Goal: Task Accomplishment & Management: Complete application form

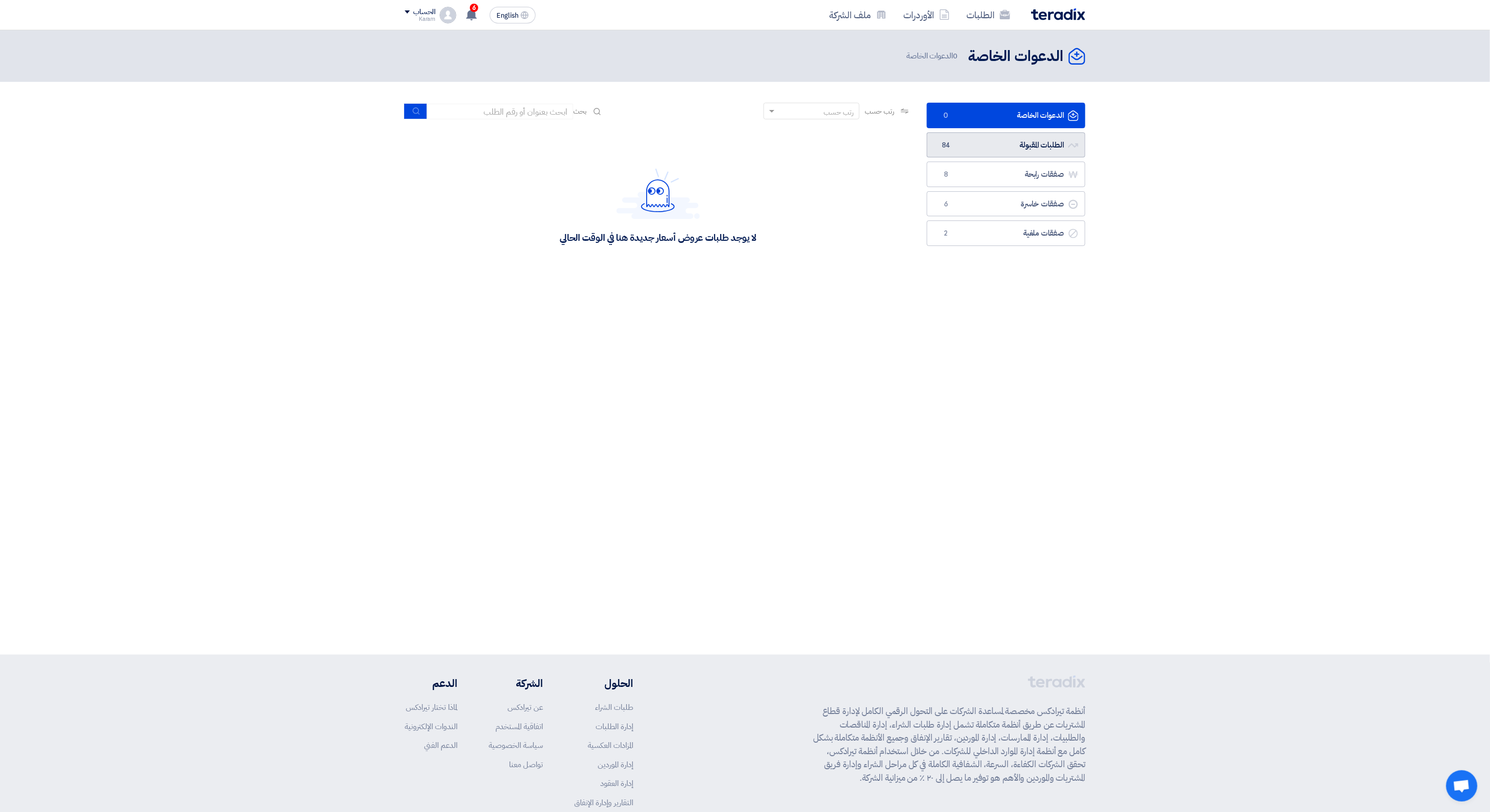
click at [1008, 144] on link "الطلبات المقبولة الطلبات المقبولة 84" at bounding box center [1005, 145] width 158 height 25
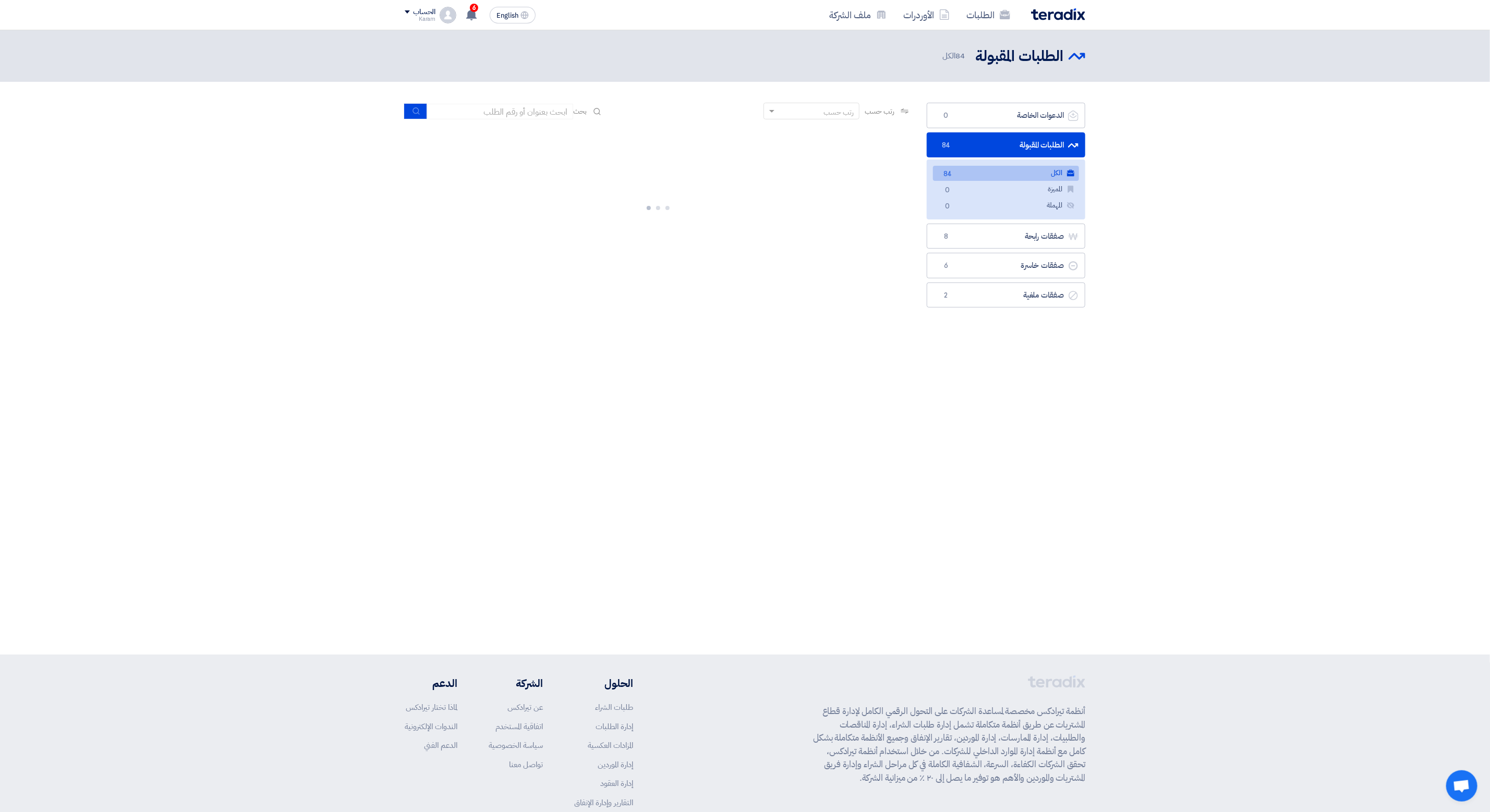
click at [956, 169] on link "الكل الكل 84" at bounding box center [1006, 174] width 146 height 15
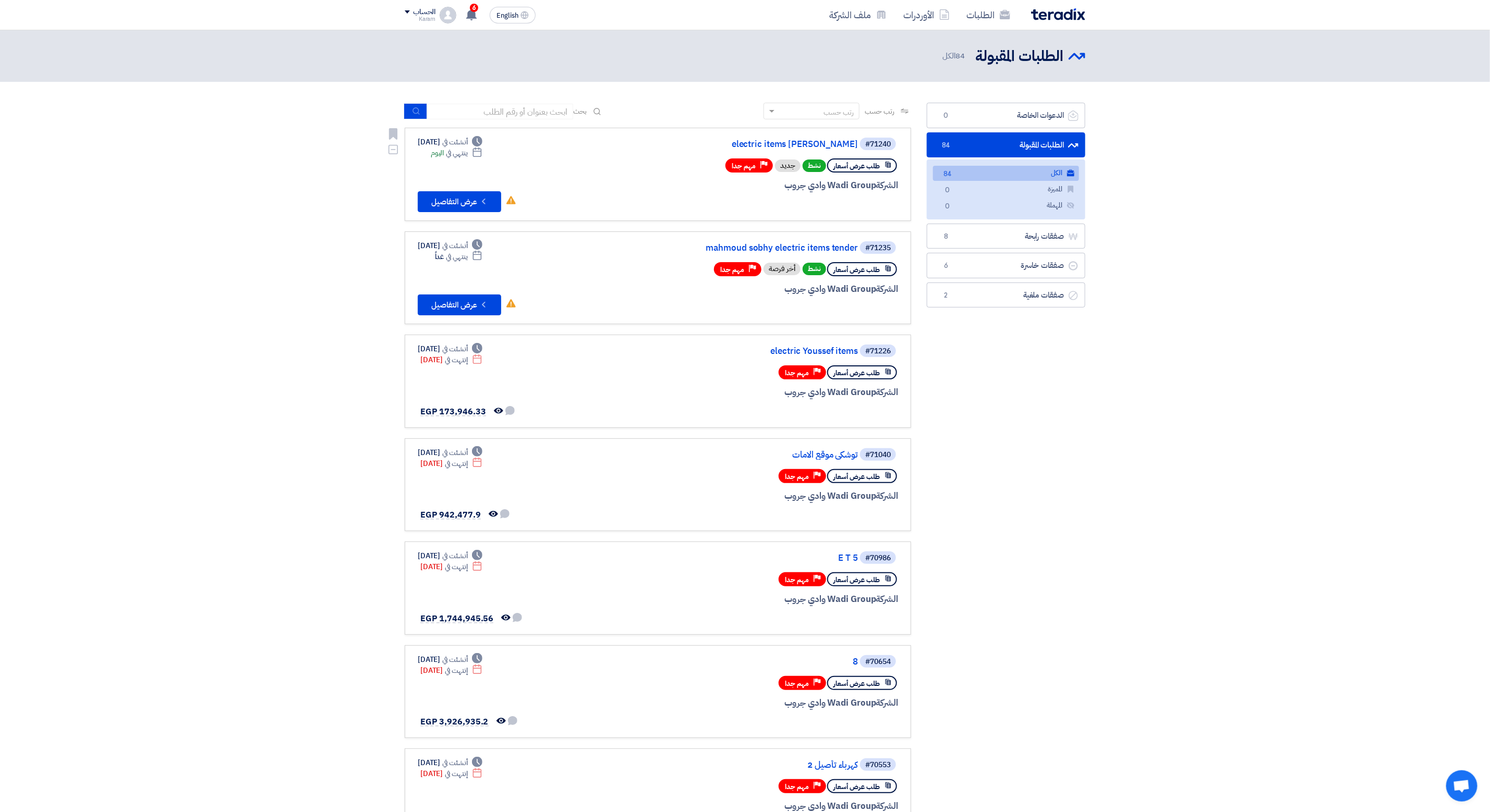
click at [793, 149] on div "#71240 electric items [PERSON_NAME]" at bounding box center [772, 143] width 251 height 14
click at [793, 141] on link "electric items [PERSON_NAME]" at bounding box center [753, 144] width 208 height 9
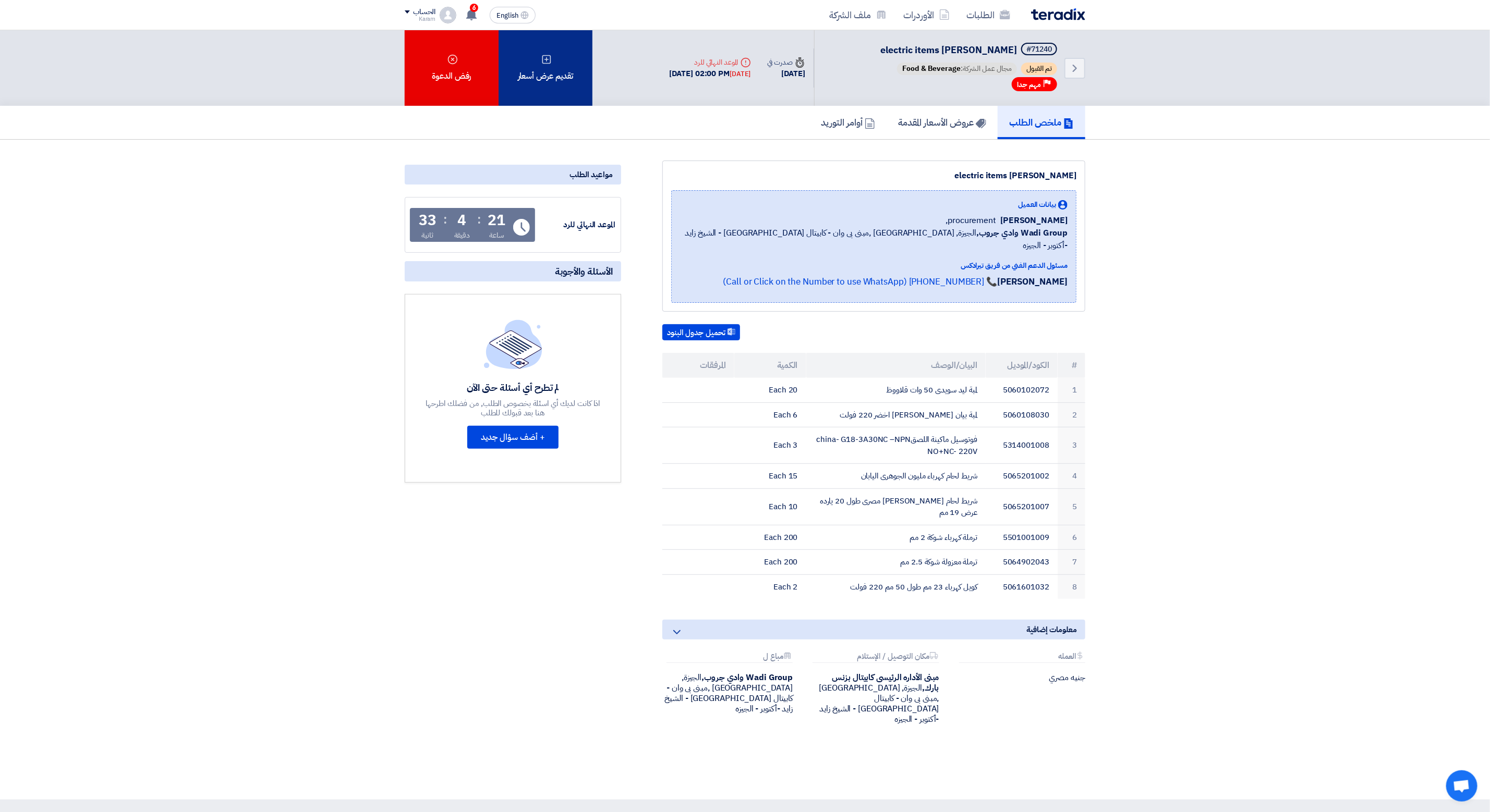
click at [531, 94] on div "تقديم عرض أسعار" at bounding box center [545, 68] width 94 height 75
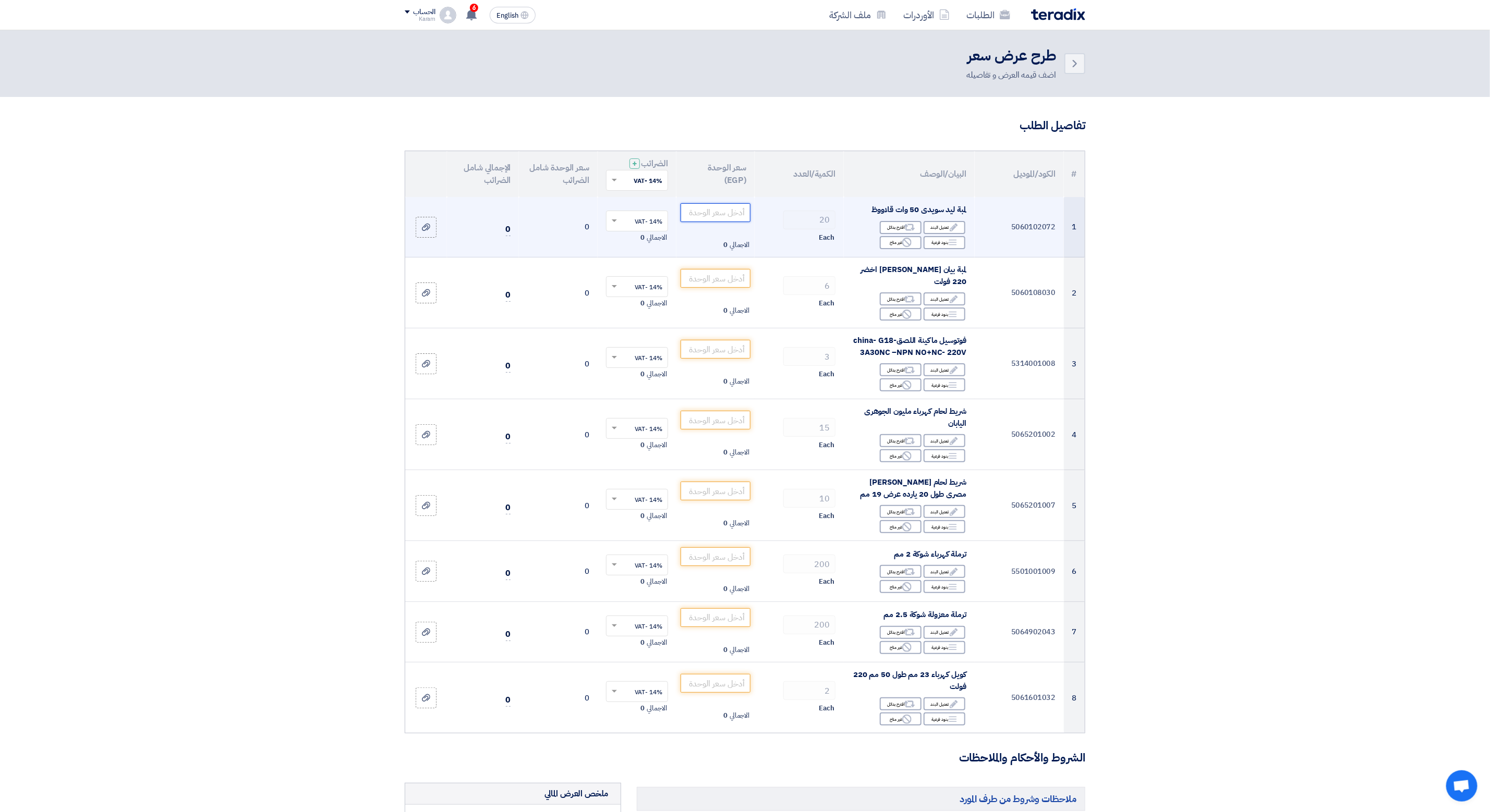
click at [721, 211] on input "number" at bounding box center [715, 213] width 70 height 19
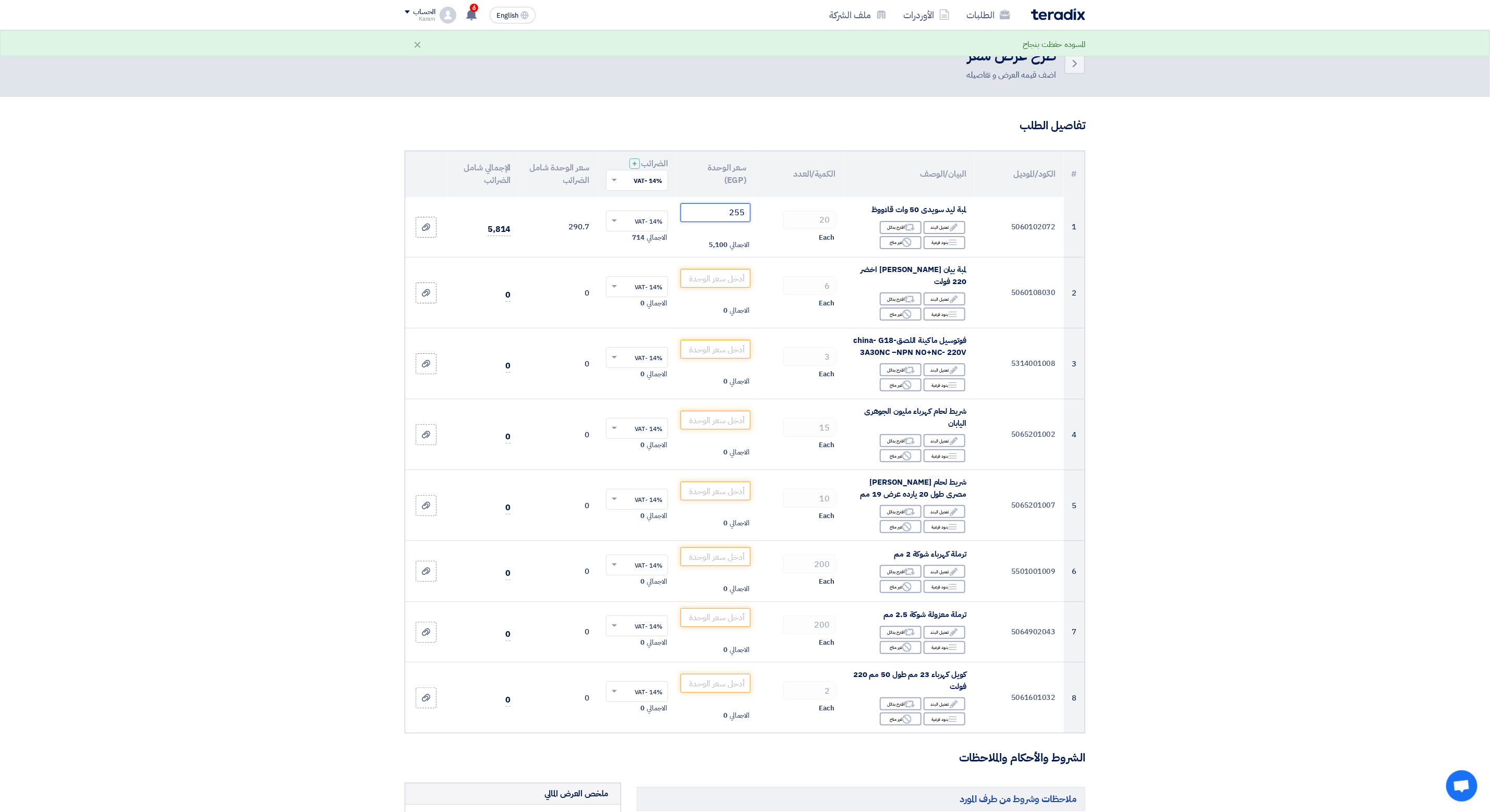
type input "255"
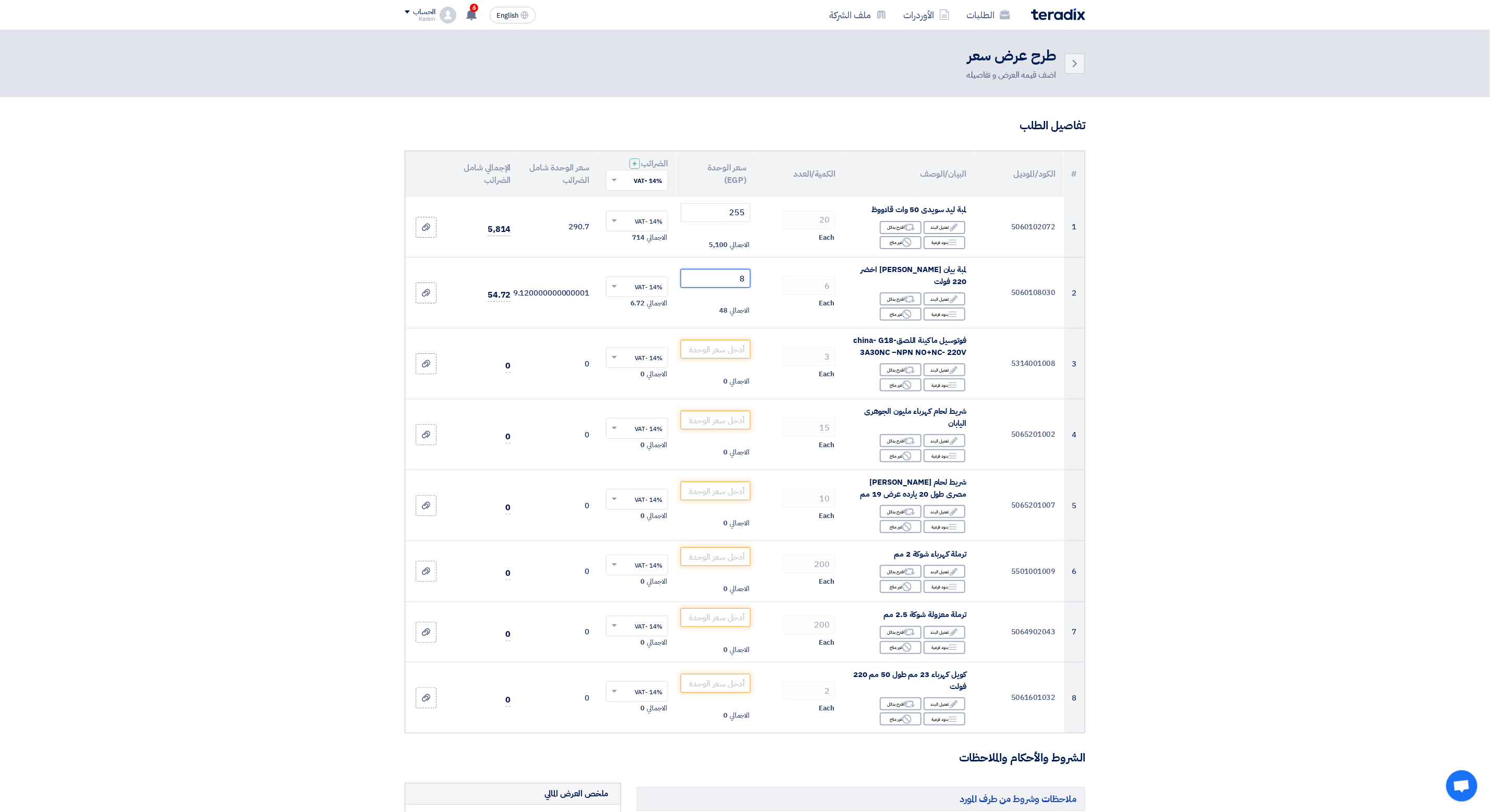
type input "84"
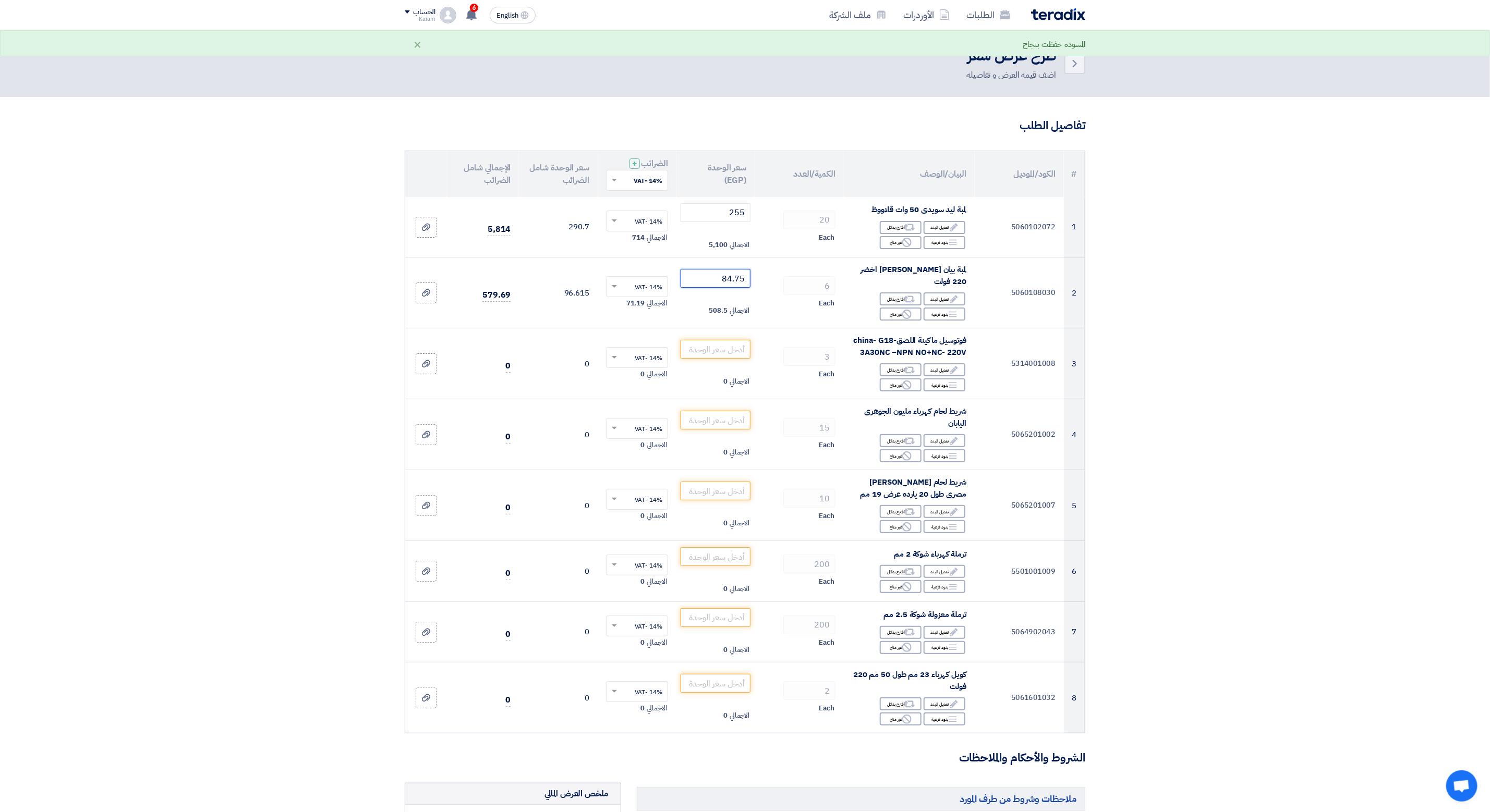
type input "84.75"
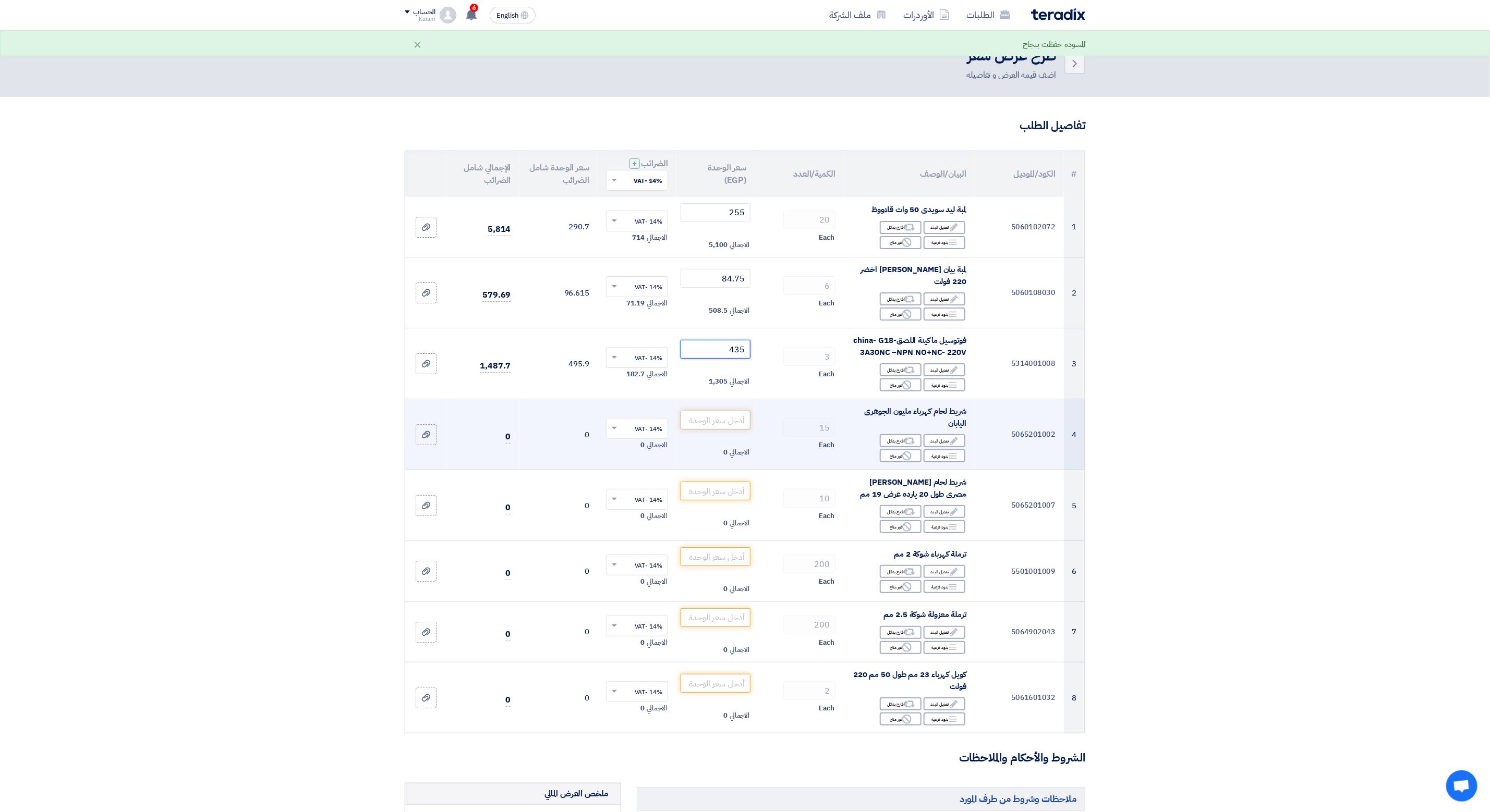
type input "435"
click at [709, 412] on input "number" at bounding box center [715, 420] width 70 height 19
type input "27"
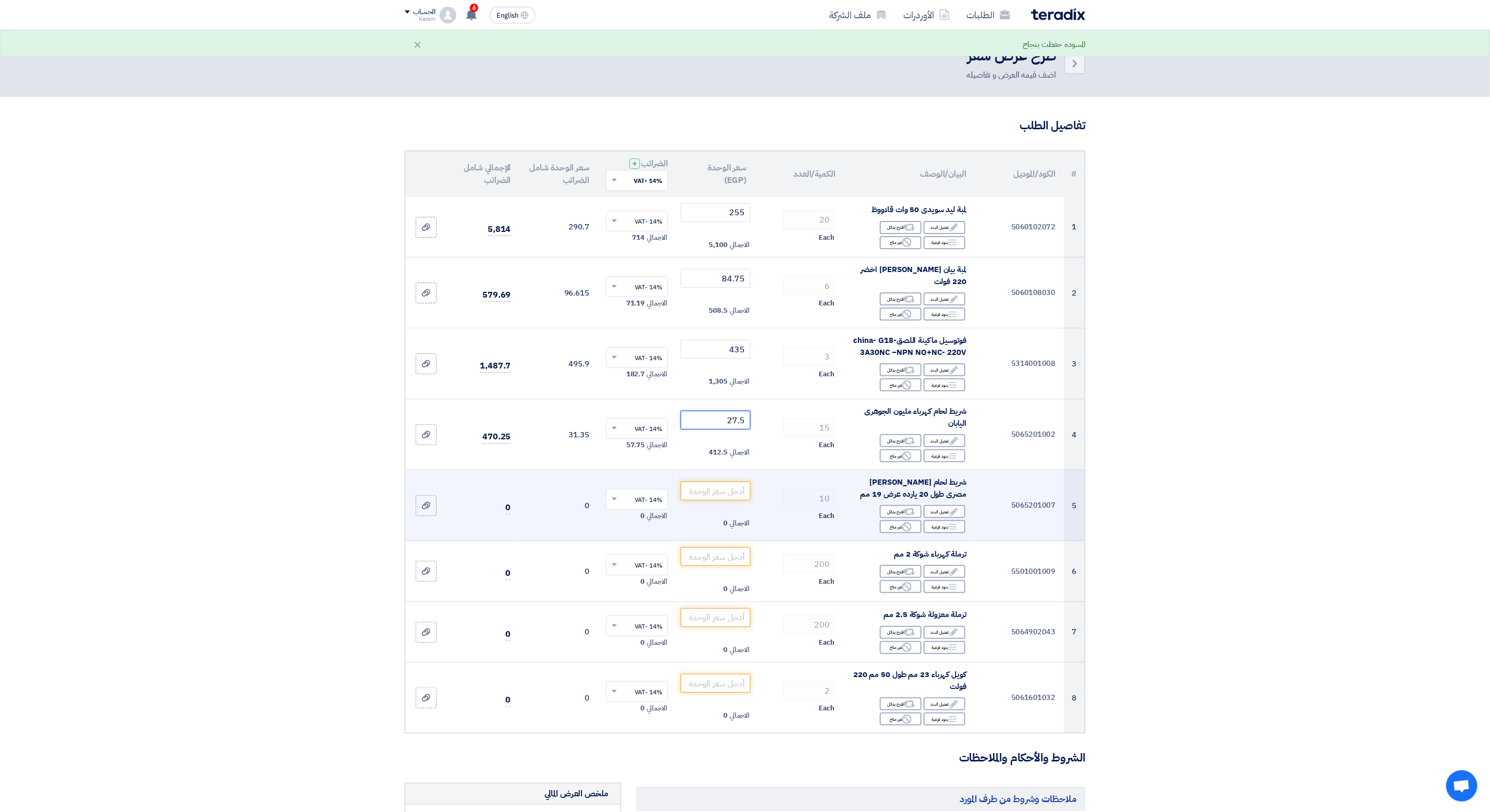
type input "27.5"
click at [736, 495] on td "الاجمالي 0" at bounding box center [715, 506] width 79 height 71
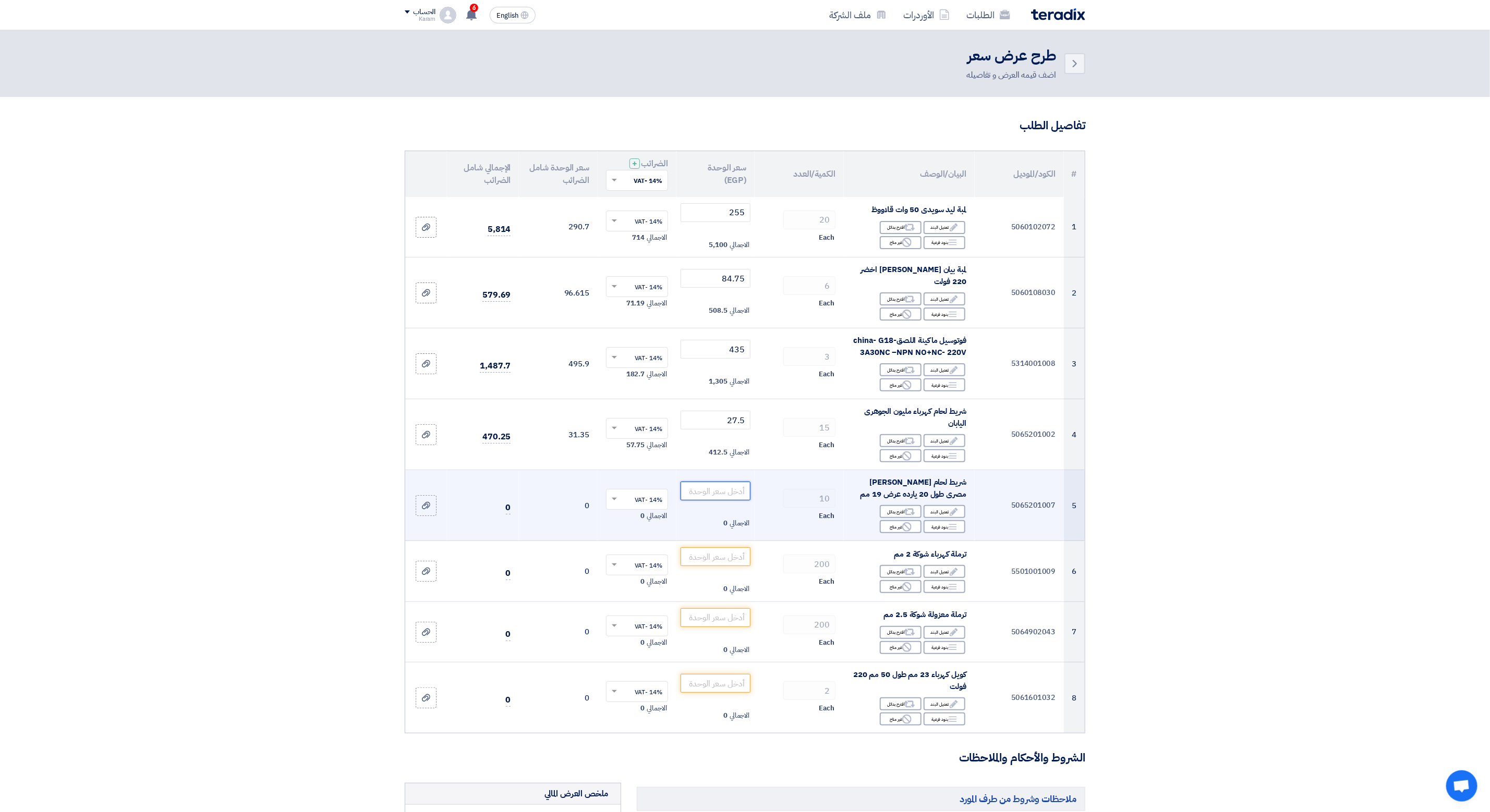
click at [731, 482] on input "number" at bounding box center [715, 491] width 70 height 19
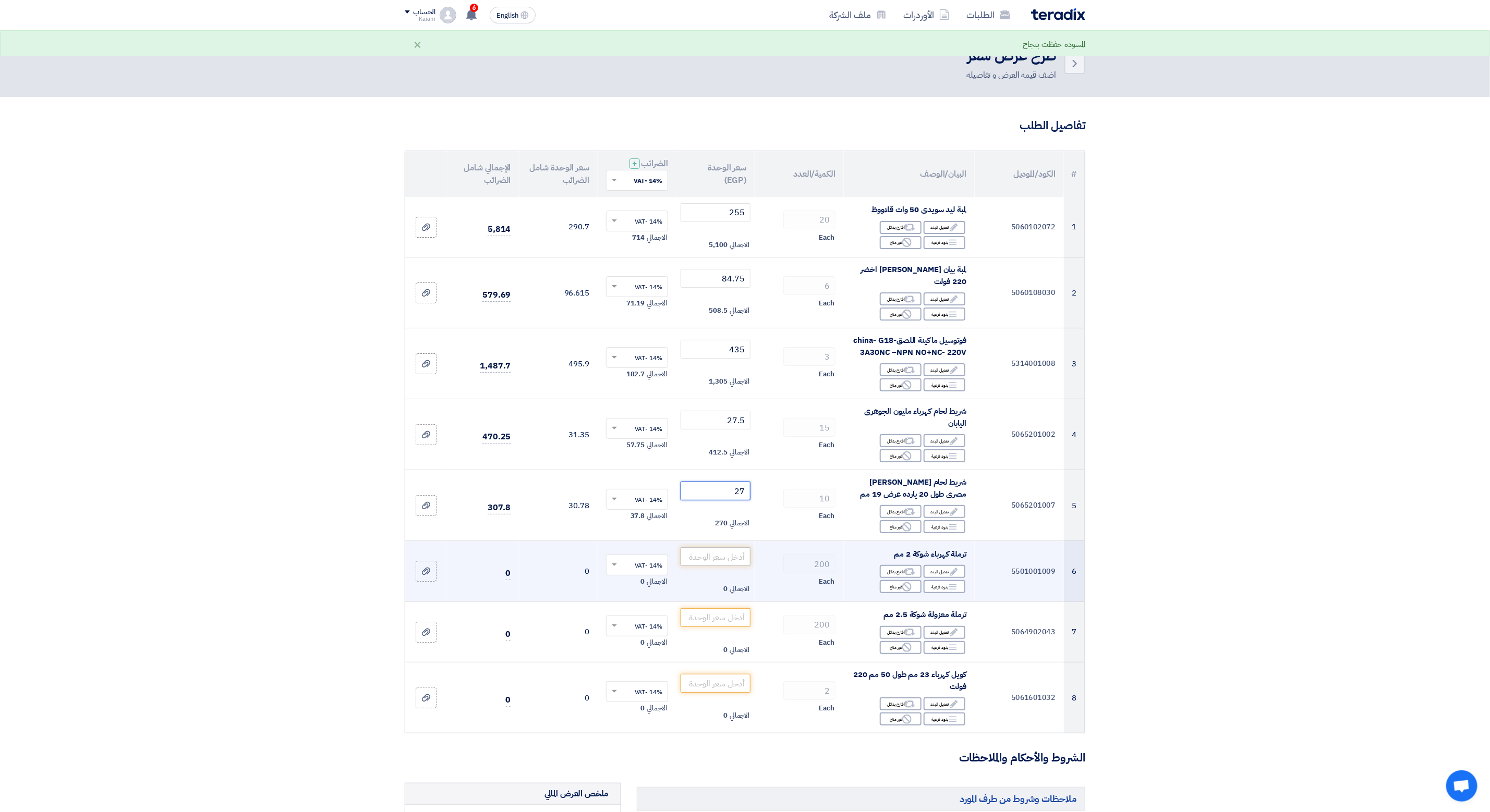
type input "27"
click at [720, 548] on input "number" at bounding box center [715, 557] width 70 height 19
click at [726, 551] on input "number" at bounding box center [715, 557] width 70 height 19
type input "2"
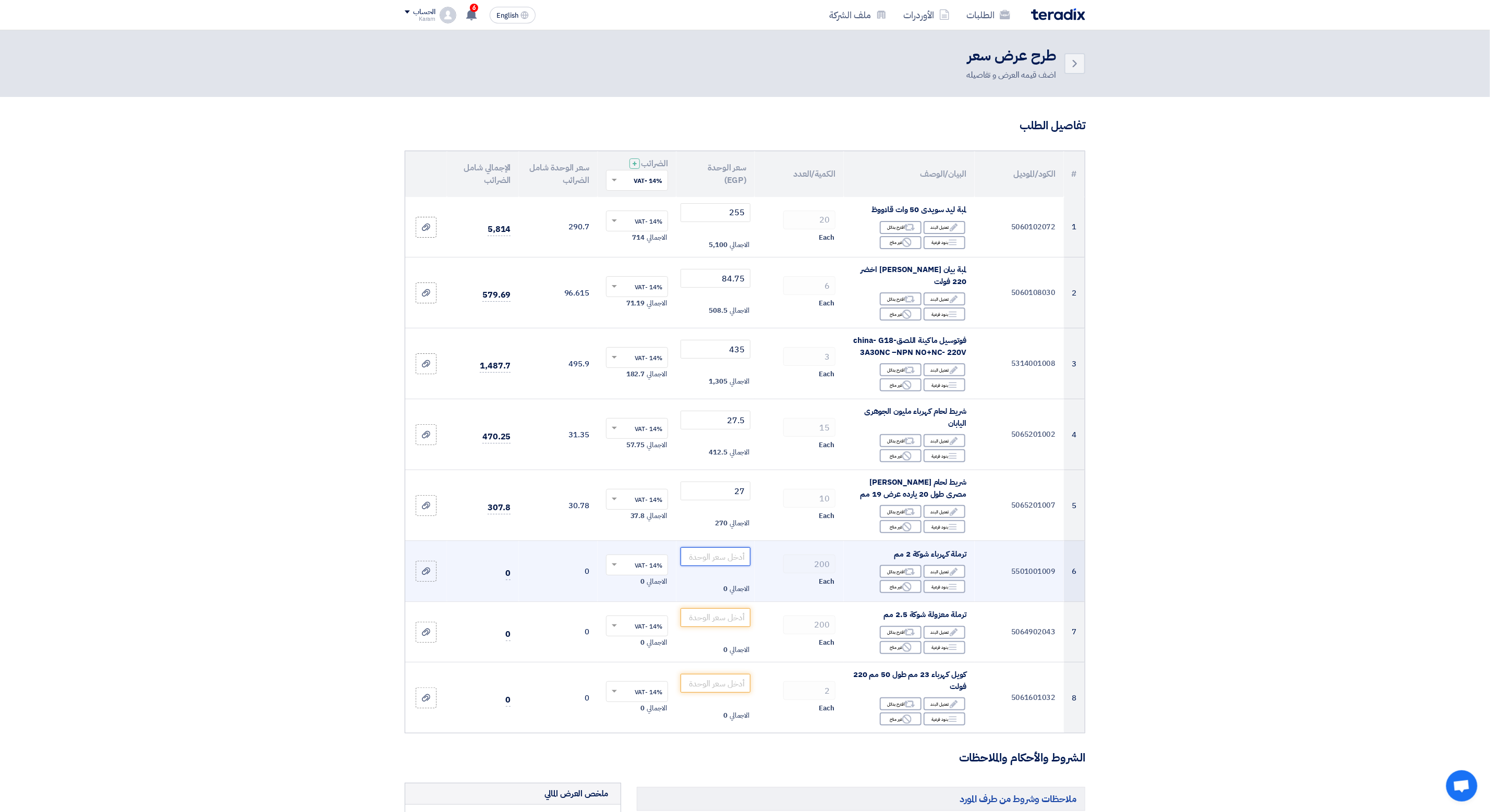
type input "0"
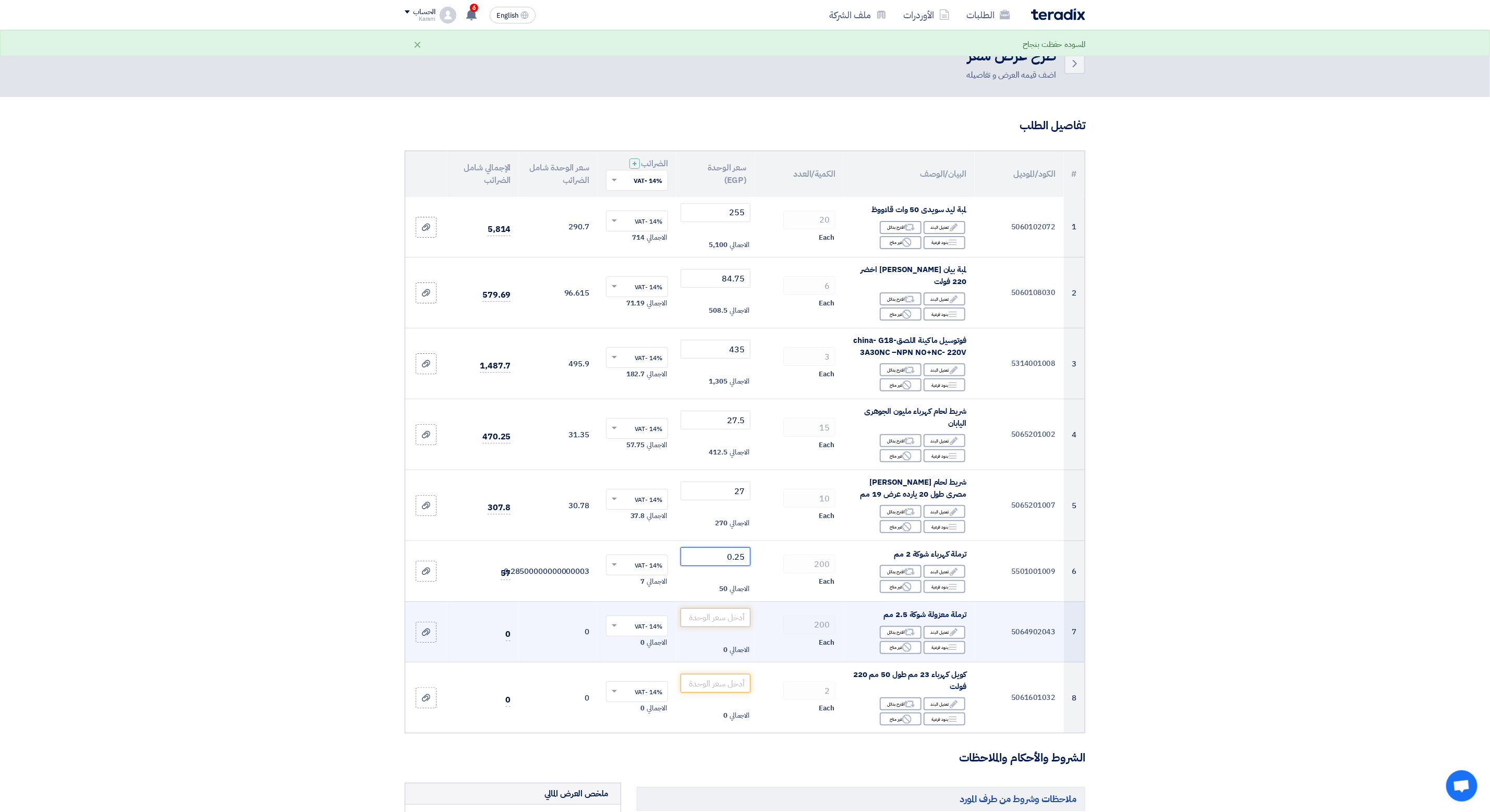
type input "0.25"
click at [717, 615] on input "number" at bounding box center [715, 618] width 70 height 19
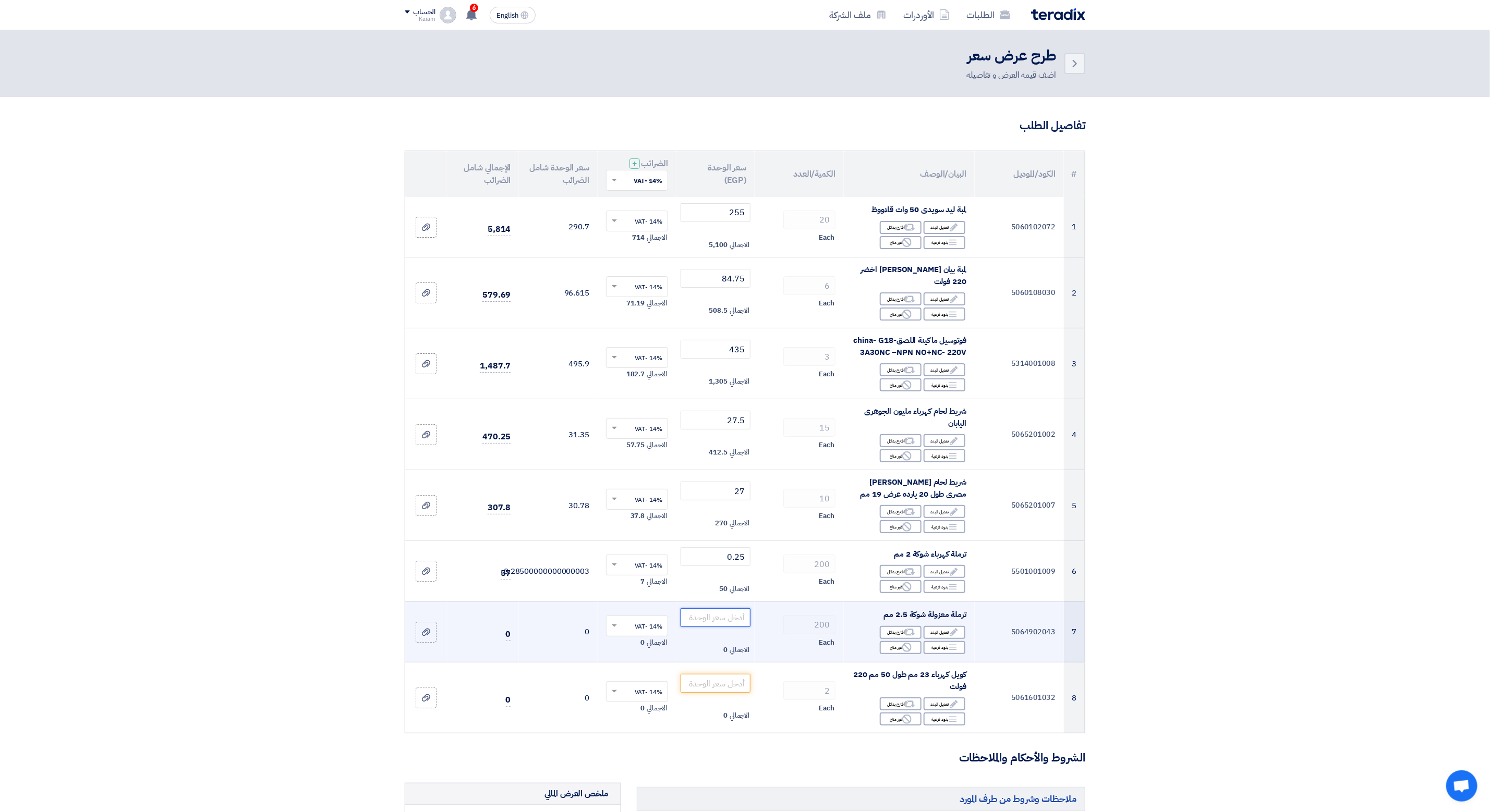
type input "0"
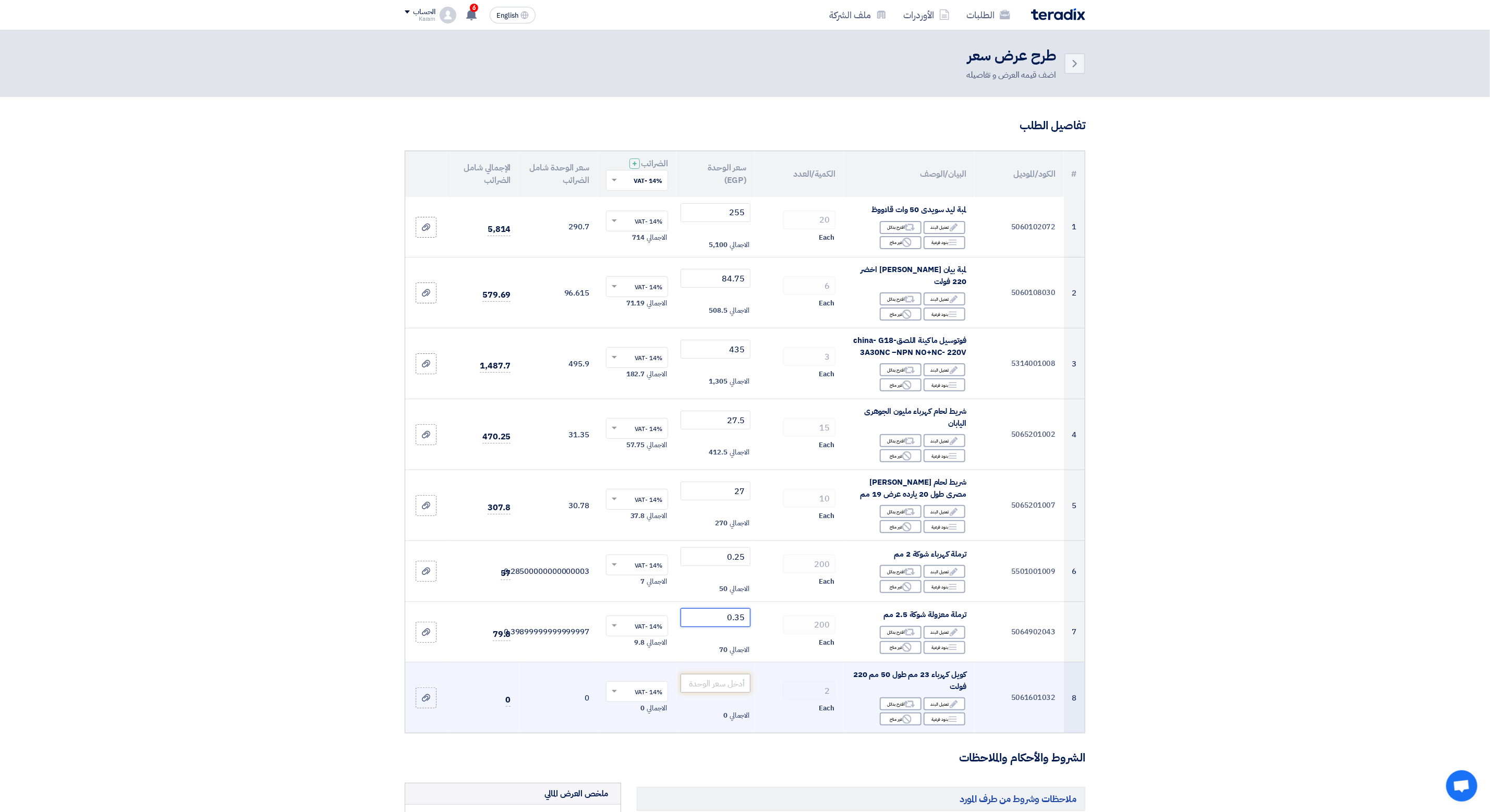
type input "0.35"
click at [723, 679] on input "number" at bounding box center [715, 683] width 70 height 19
click at [893, 715] on div "Reject غير متاح" at bounding box center [900, 719] width 42 height 13
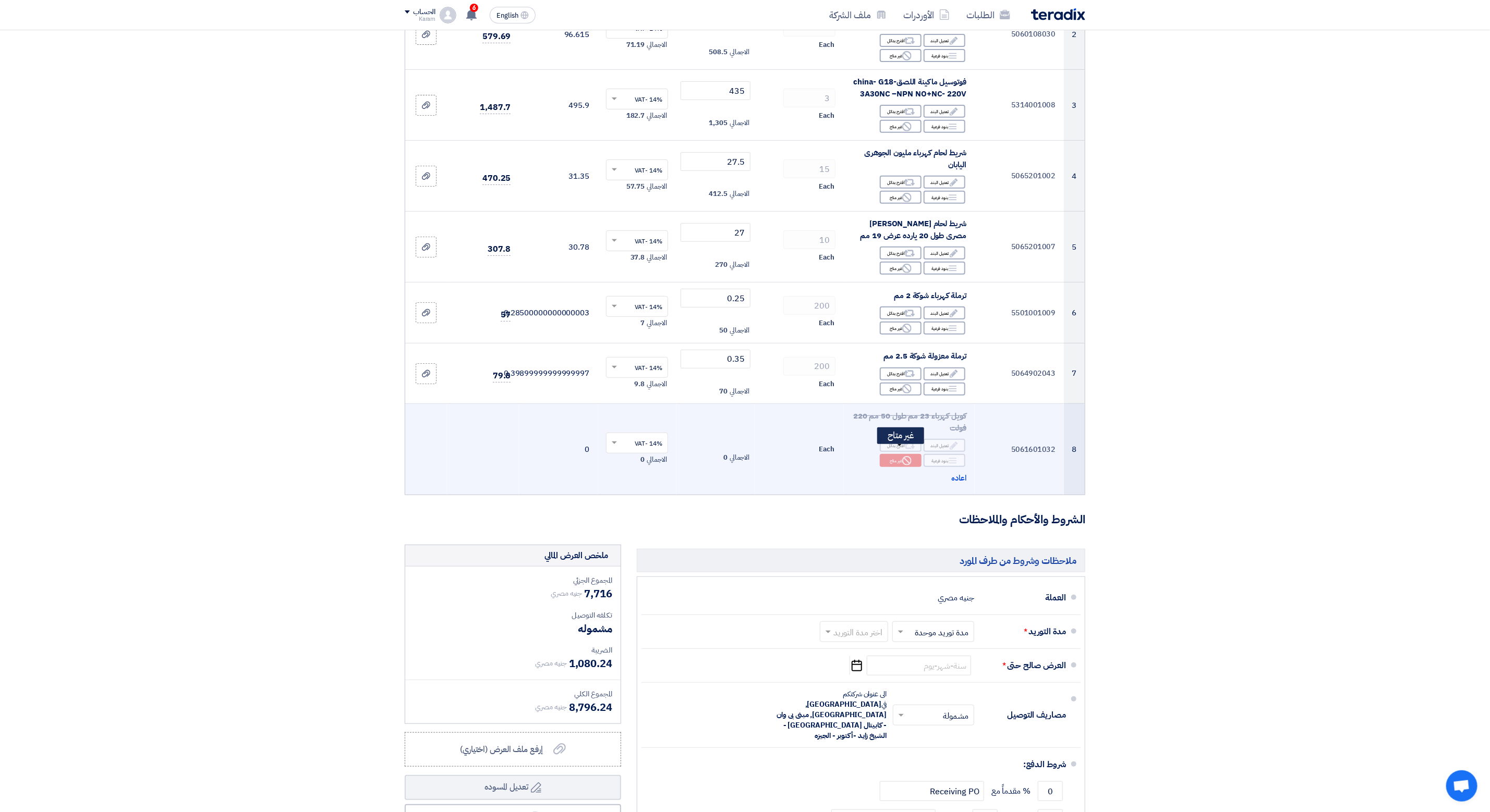
scroll to position [313, 0]
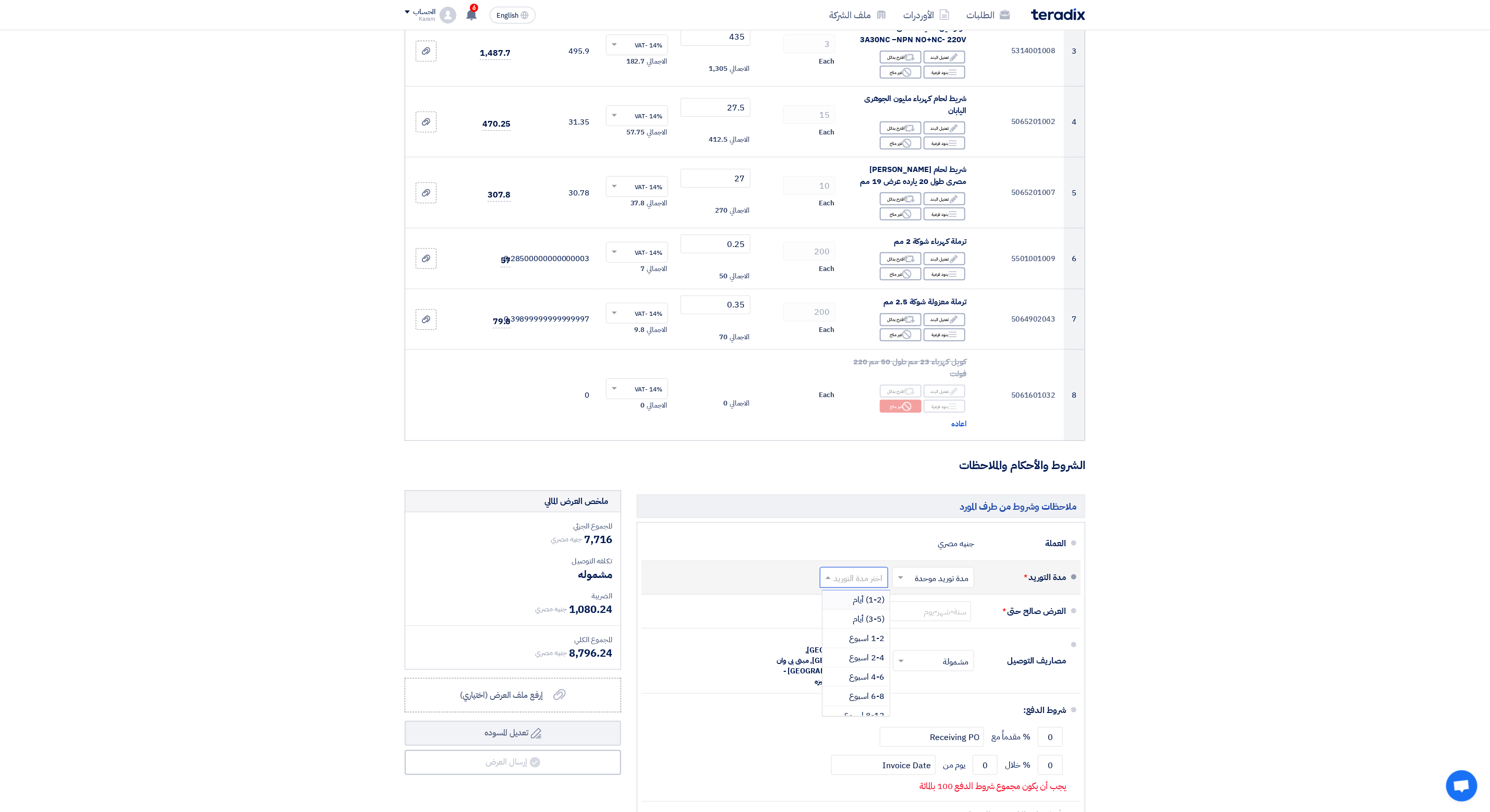
click at [859, 573] on input "text" at bounding box center [852, 579] width 63 height 15
click at [861, 637] on span "1-2 اسبوع" at bounding box center [867, 638] width 36 height 13
click at [914, 602] on input at bounding box center [918, 611] width 104 height 19
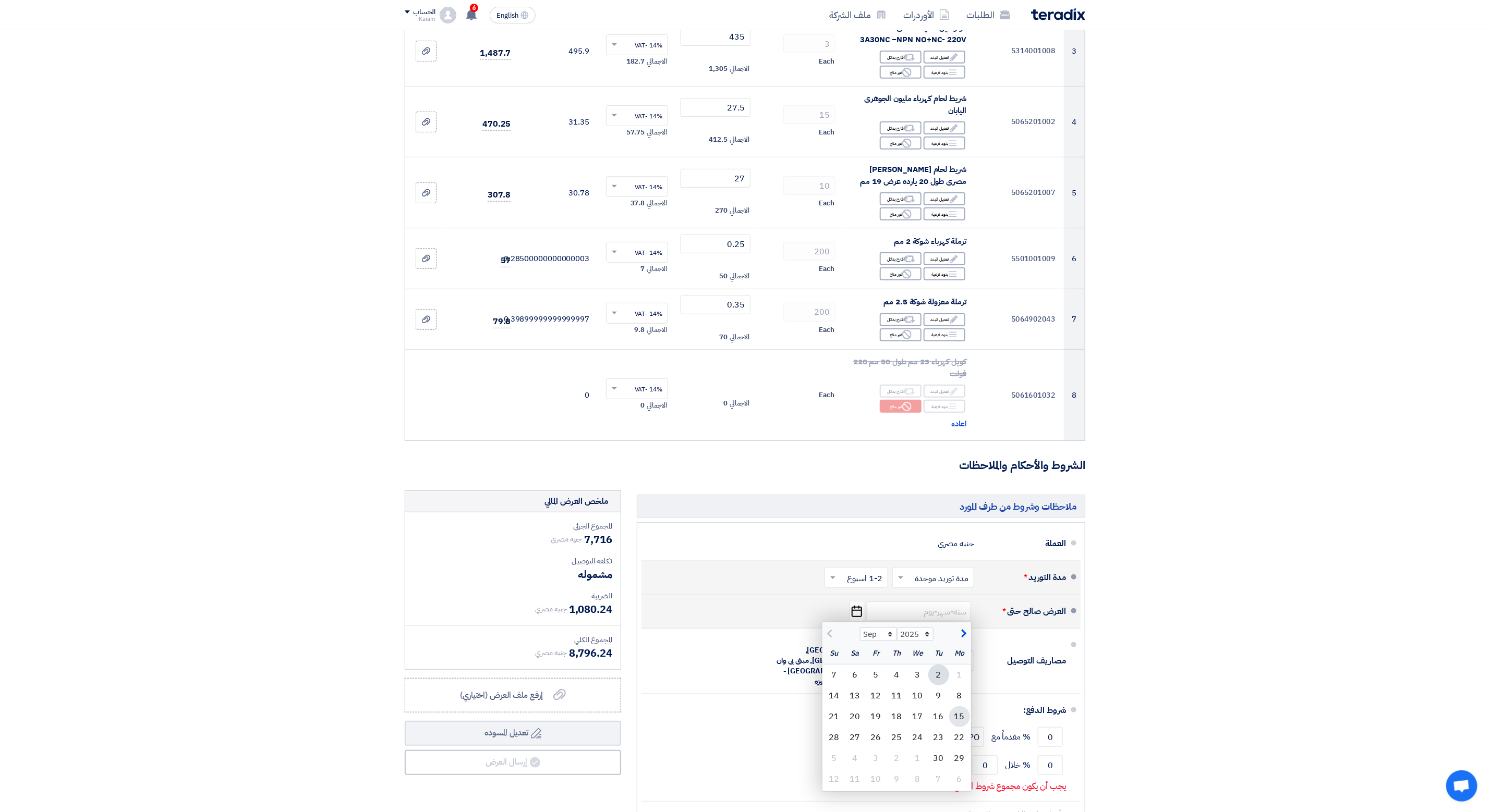
click at [959, 716] on div "15" at bounding box center [959, 717] width 21 height 21
type input "[DATE]"
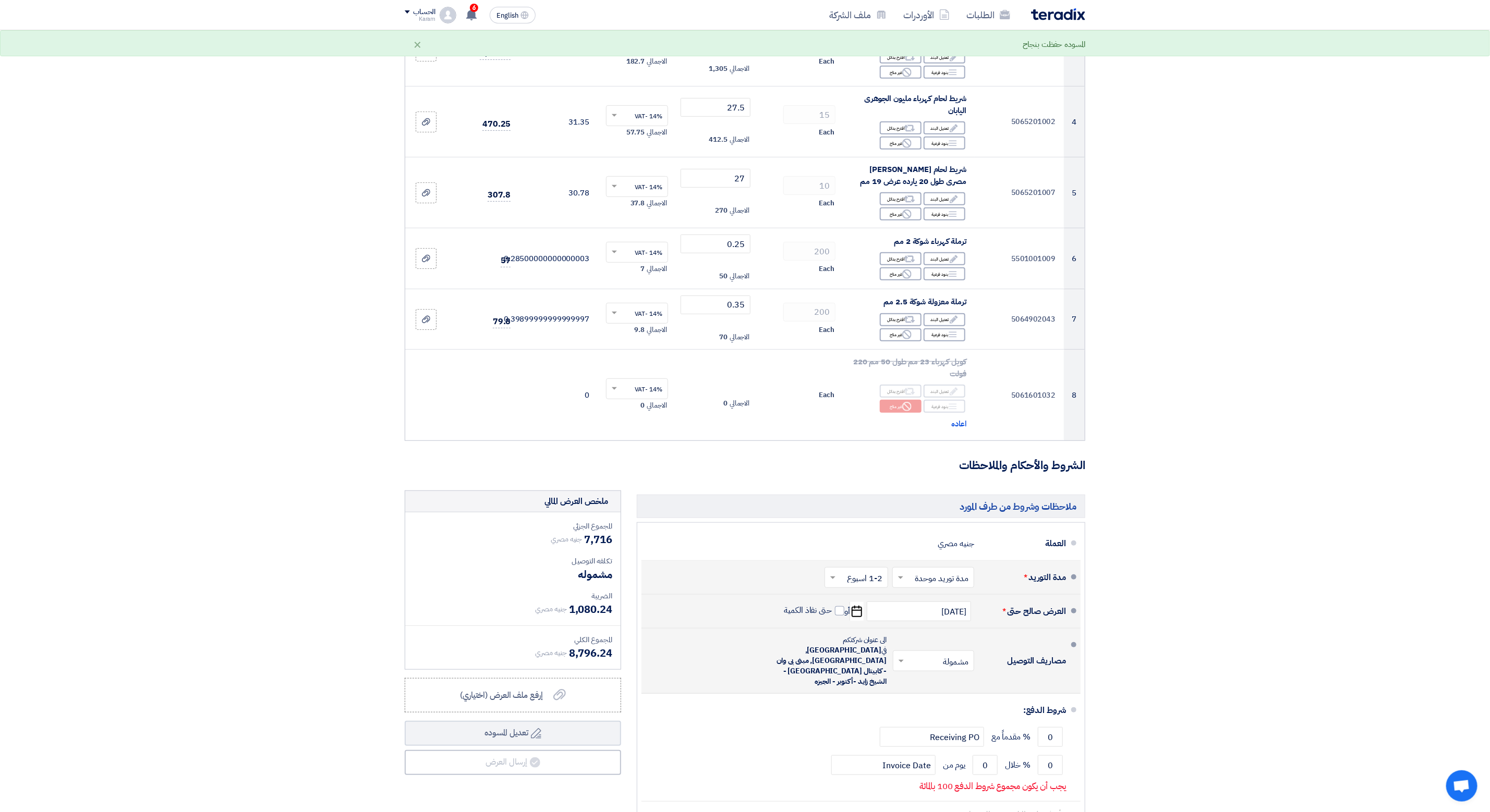
click at [933, 655] on input "text" at bounding box center [931, 663] width 76 height 15
click at [960, 697] on span "غير مشمولة" at bounding box center [952, 703] width 36 height 13
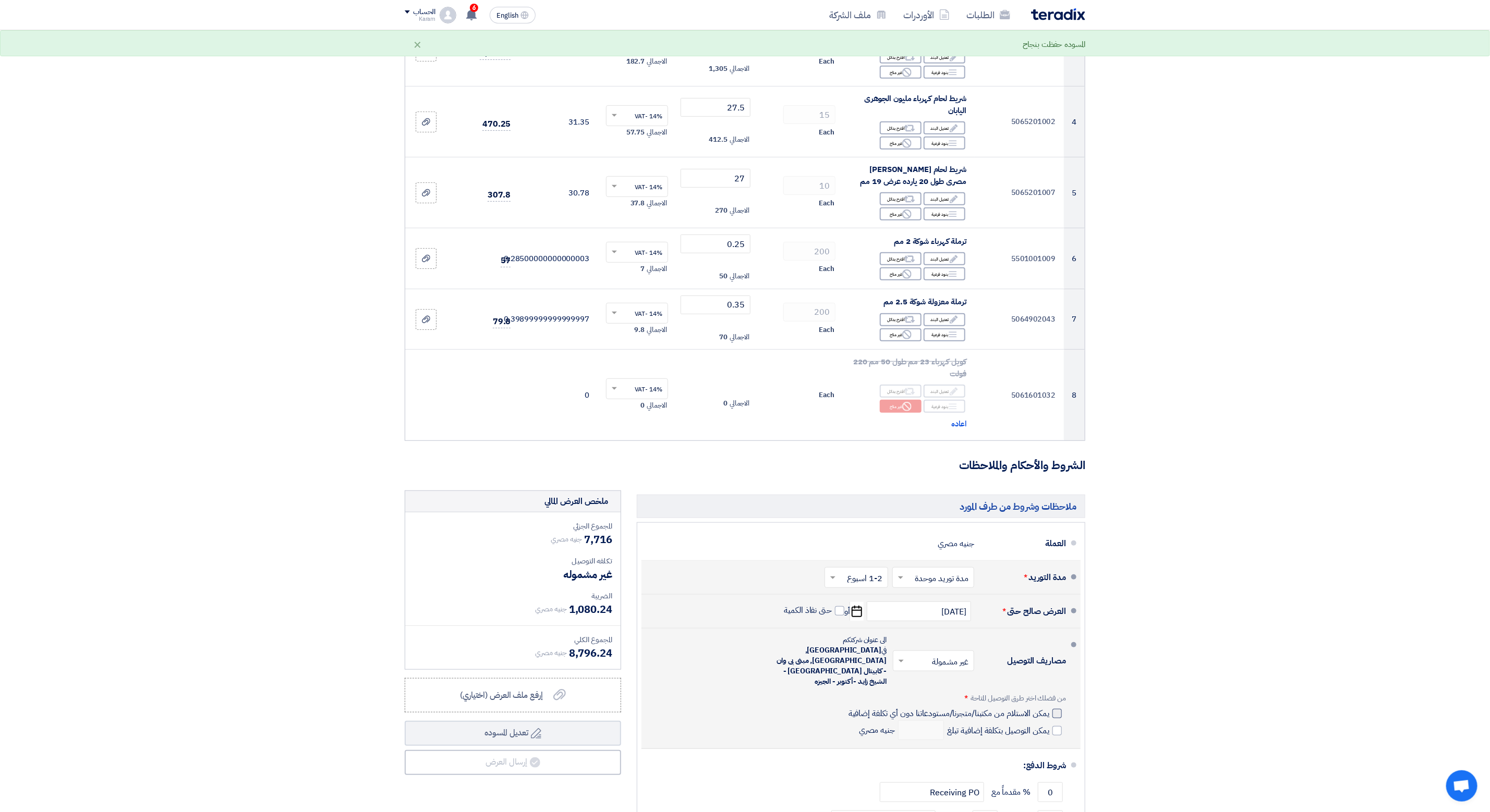
click at [1052, 709] on div at bounding box center [1056, 714] width 9 height 9
click at [1049, 708] on input "يمكن الاستلام من مكتبنا/متجرنا/مستودعاتنا دون أي تكلفة إضافية" at bounding box center [947, 717] width 203 height 19
checkbox input "true"
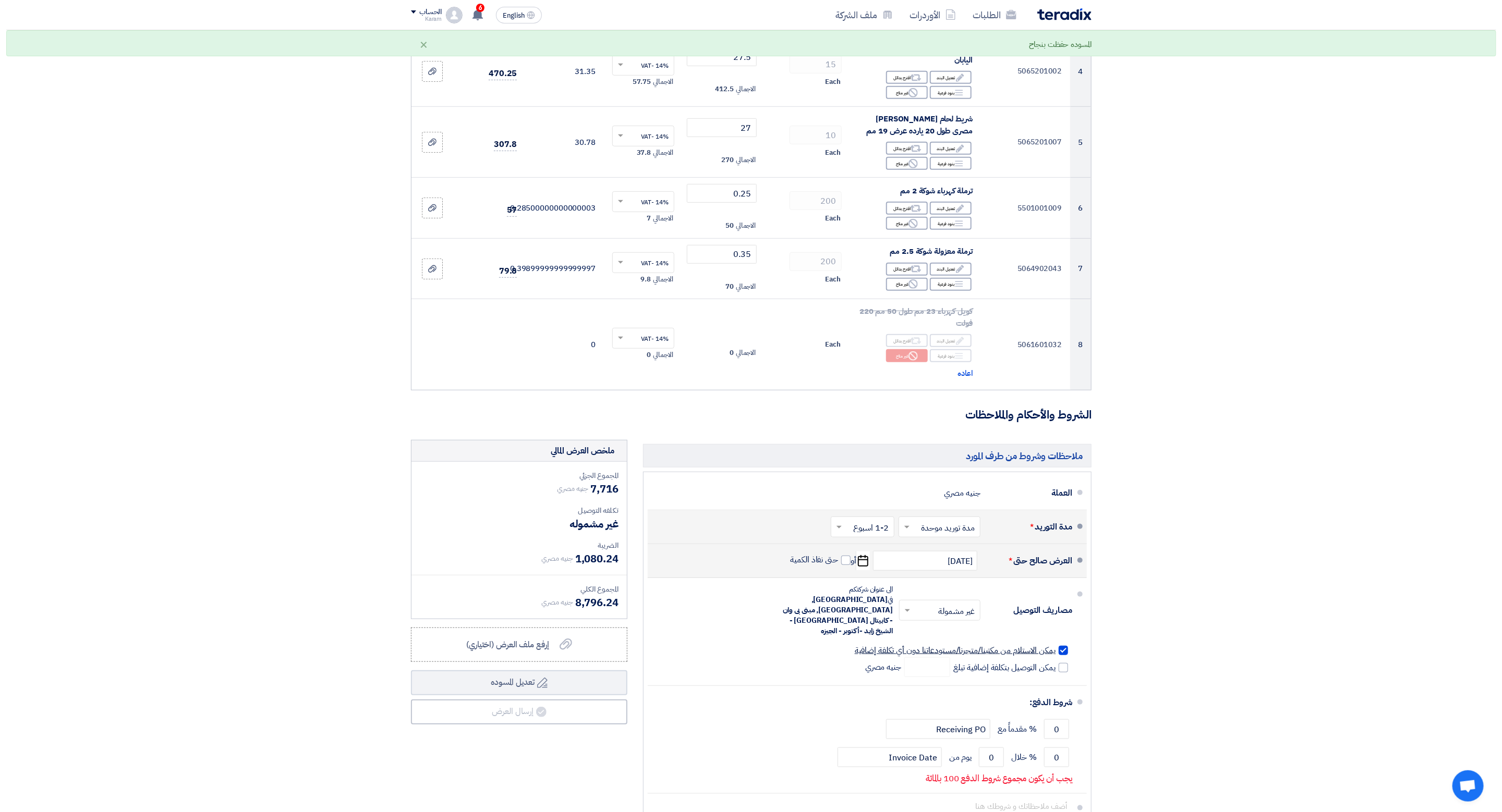
scroll to position [391, 0]
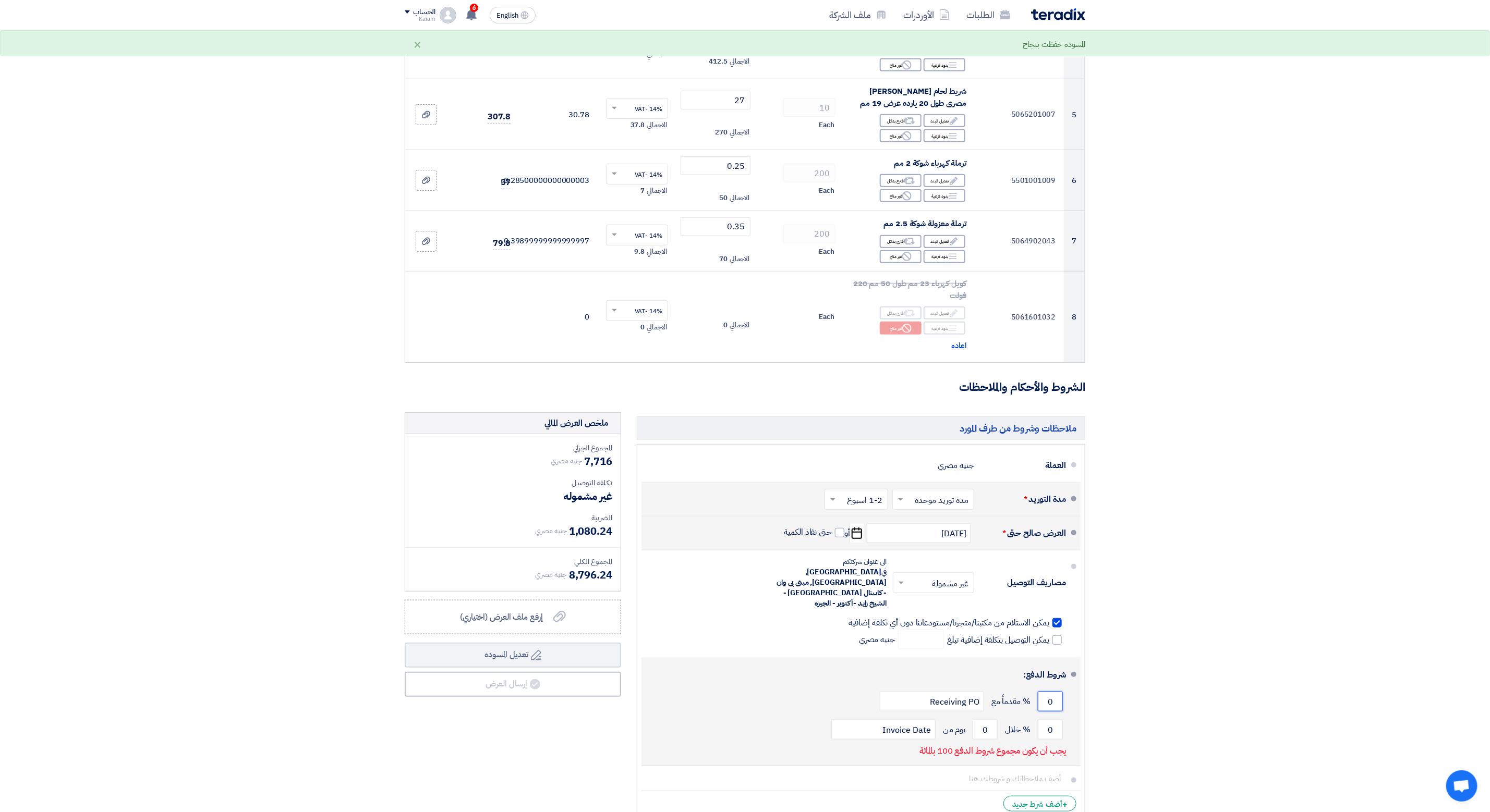
click at [1056, 692] on input "0" at bounding box center [1050, 701] width 25 height 19
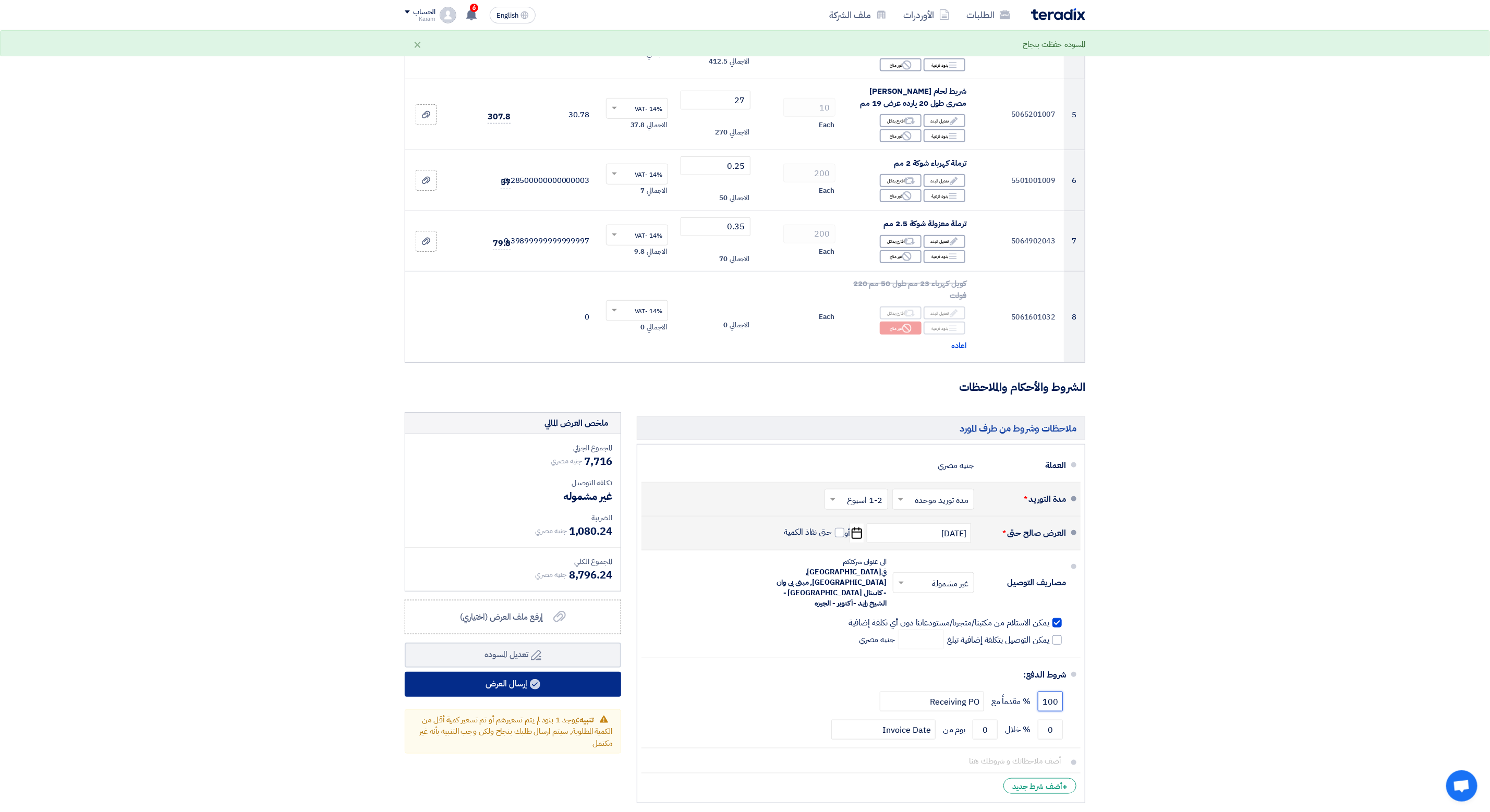
type input "100"
click at [496, 678] on button "إرسال العرض" at bounding box center [512, 685] width 216 height 25
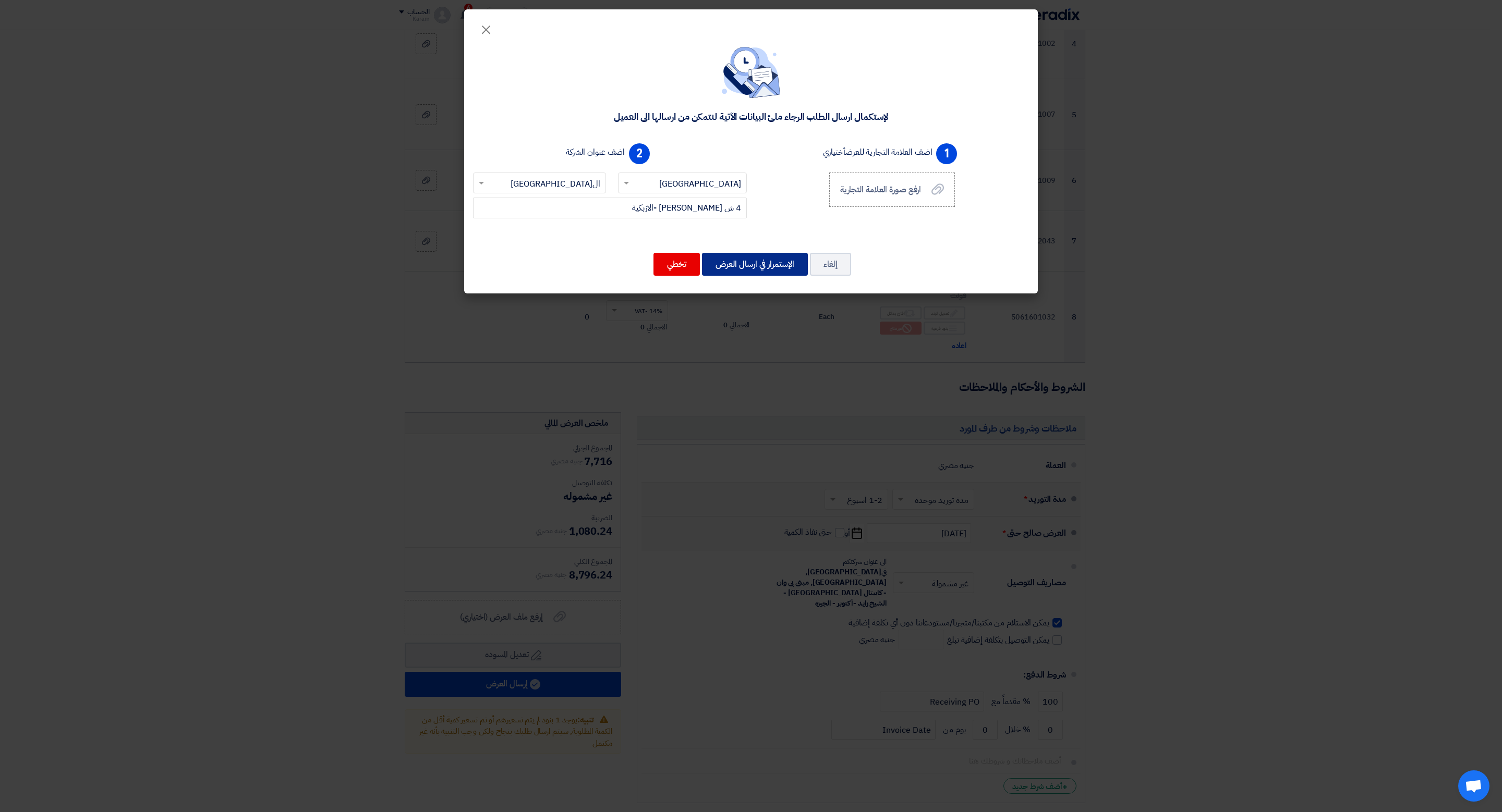
click at [758, 259] on button "الإستمرار في ارسال العرض" at bounding box center [754, 264] width 106 height 23
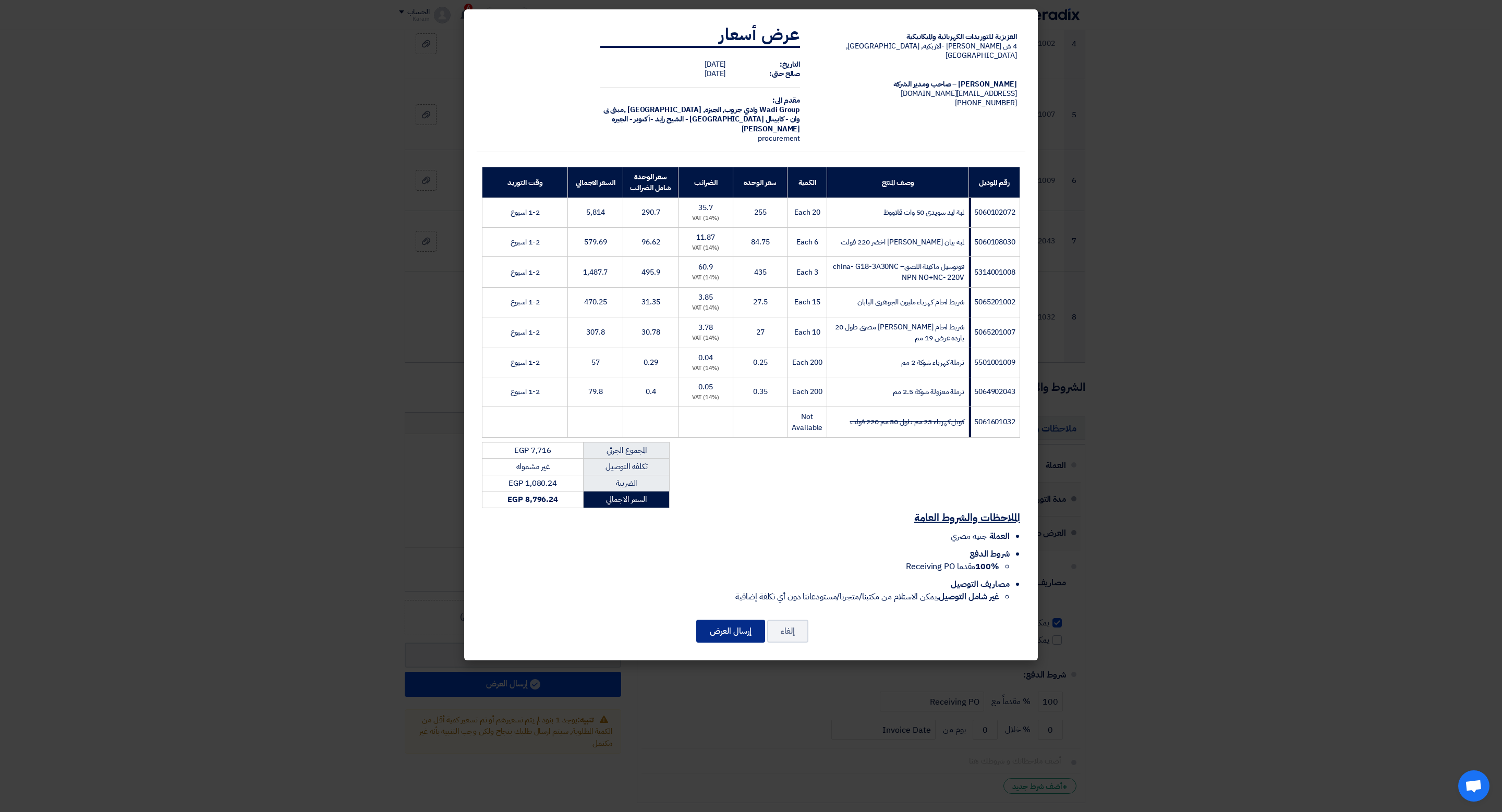
click at [743, 643] on button "إرسال العرض" at bounding box center [730, 631] width 69 height 23
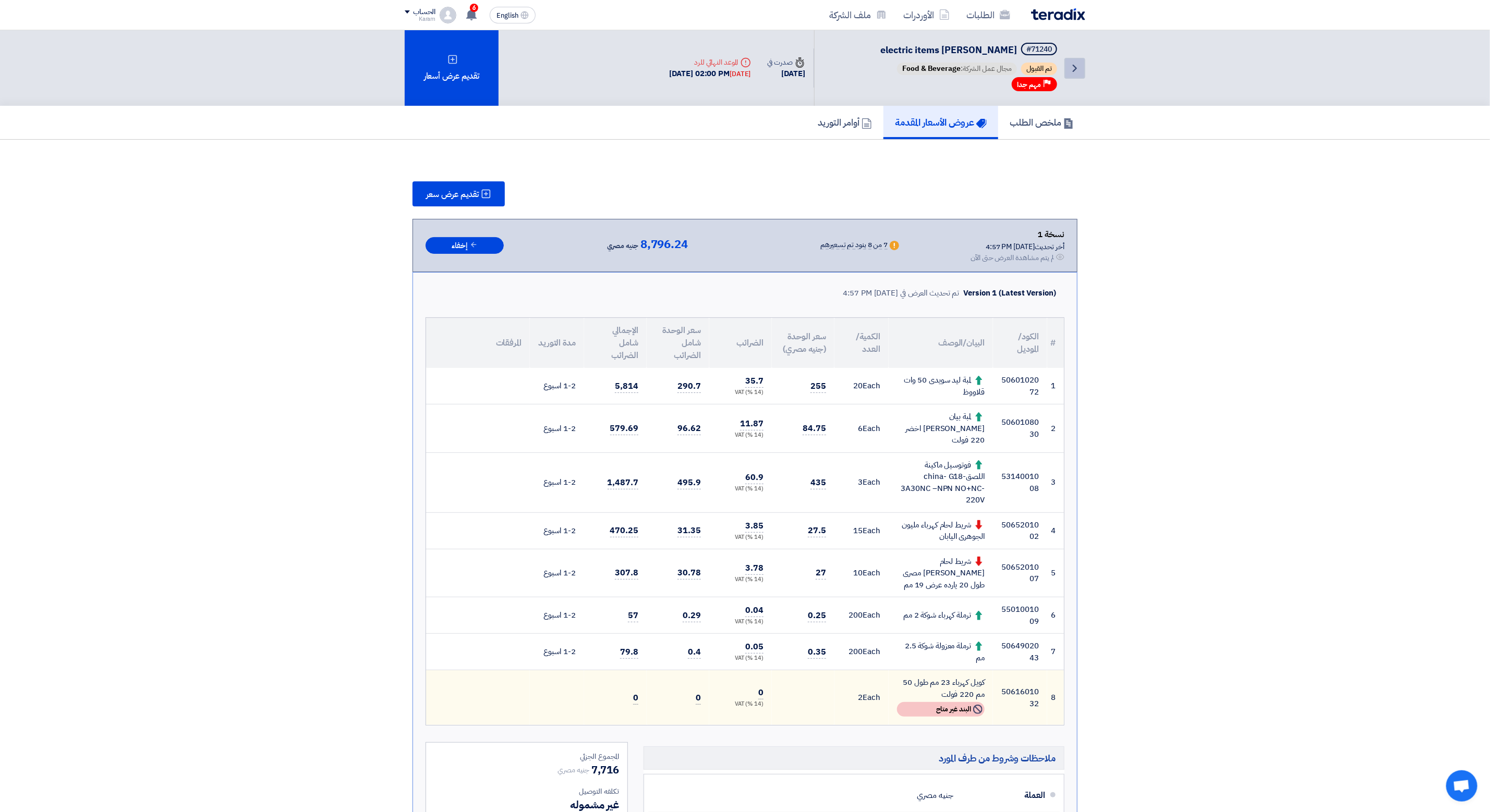
click at [1083, 70] on link "Back" at bounding box center [1075, 68] width 21 height 21
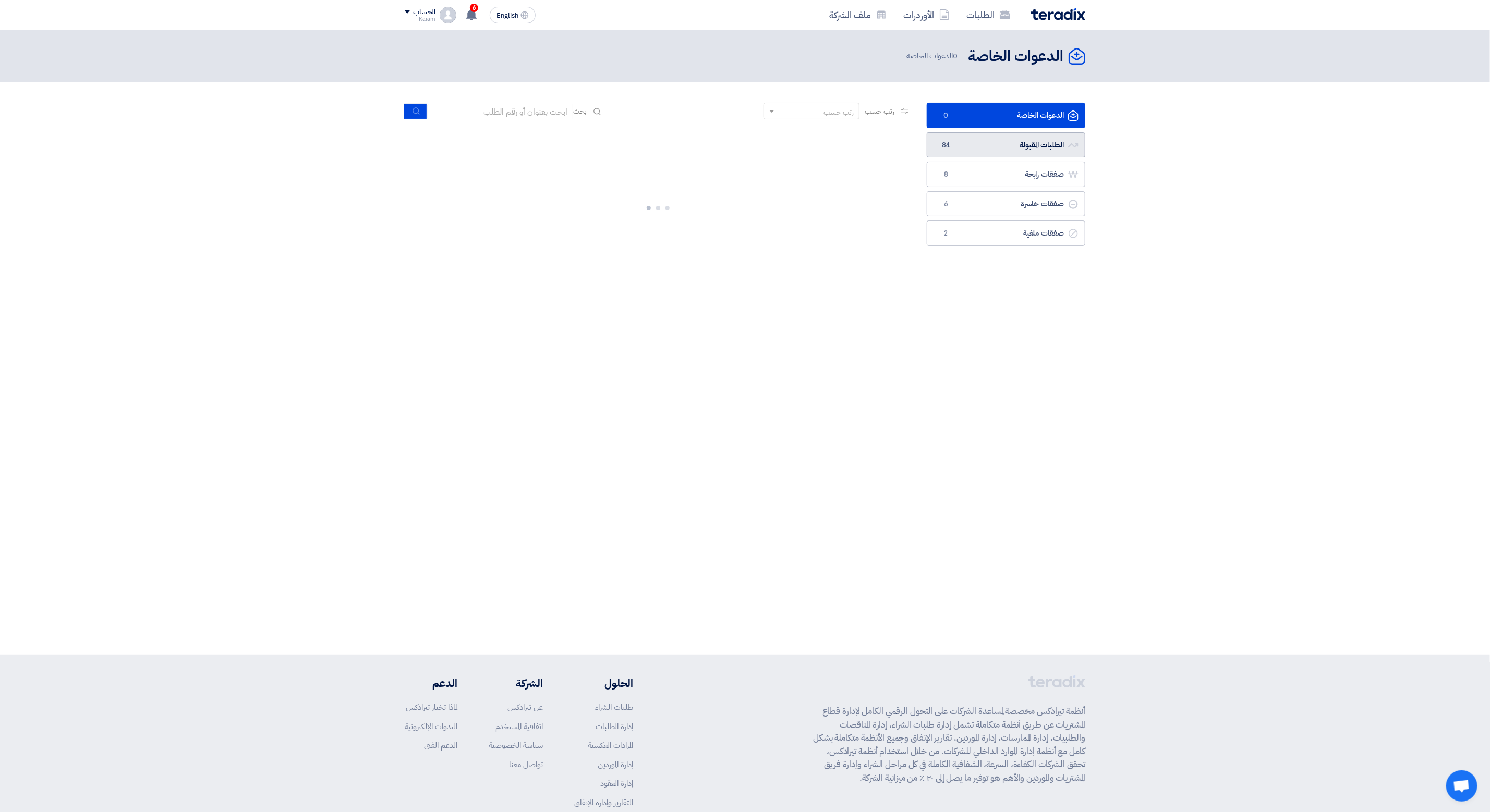
click at [992, 146] on link "الطلبات المقبولة الطلبات المقبولة 84" at bounding box center [1005, 145] width 158 height 25
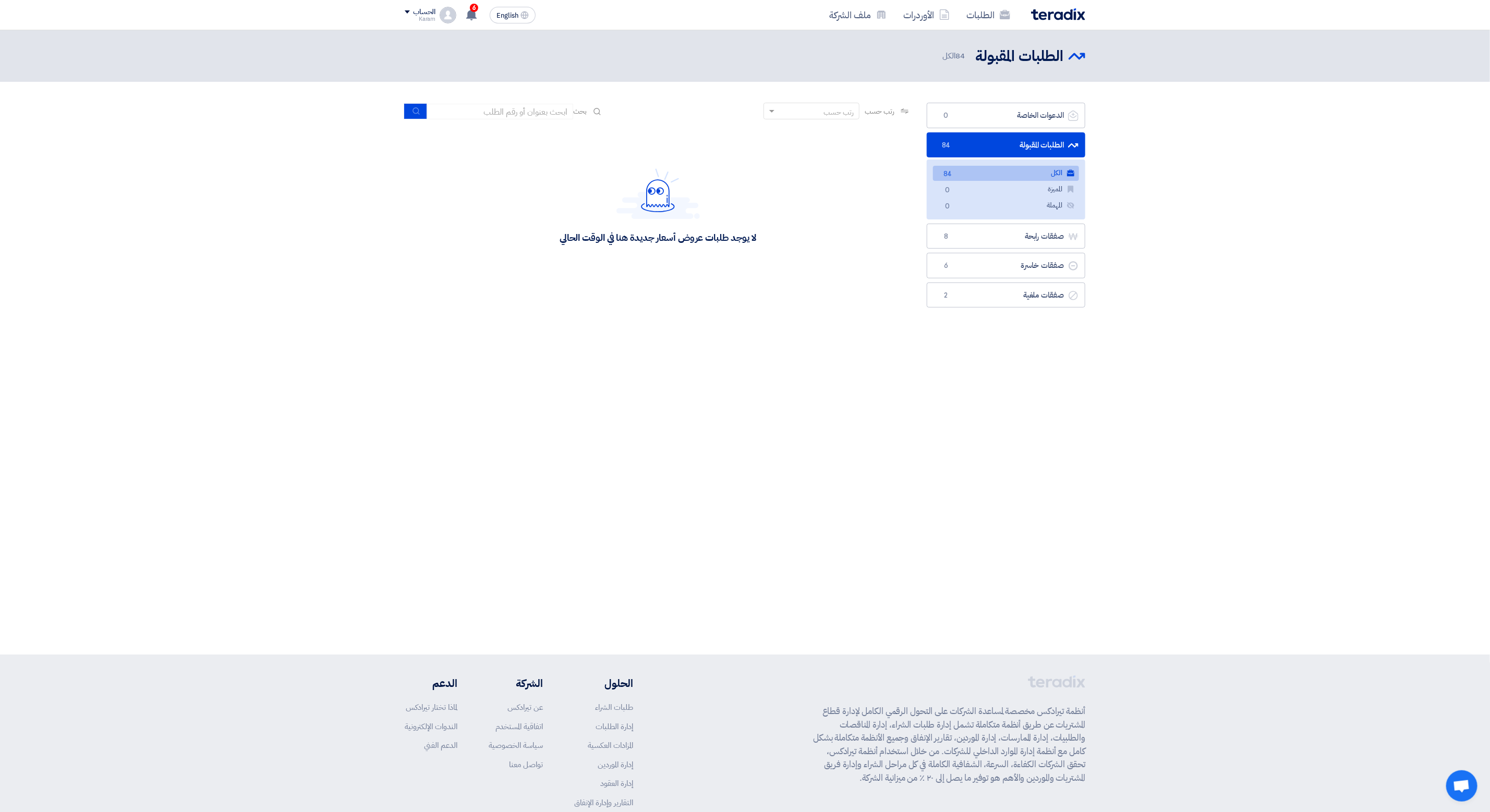
click at [993, 181] on link "الكل الكل 84" at bounding box center [1006, 174] width 146 height 15
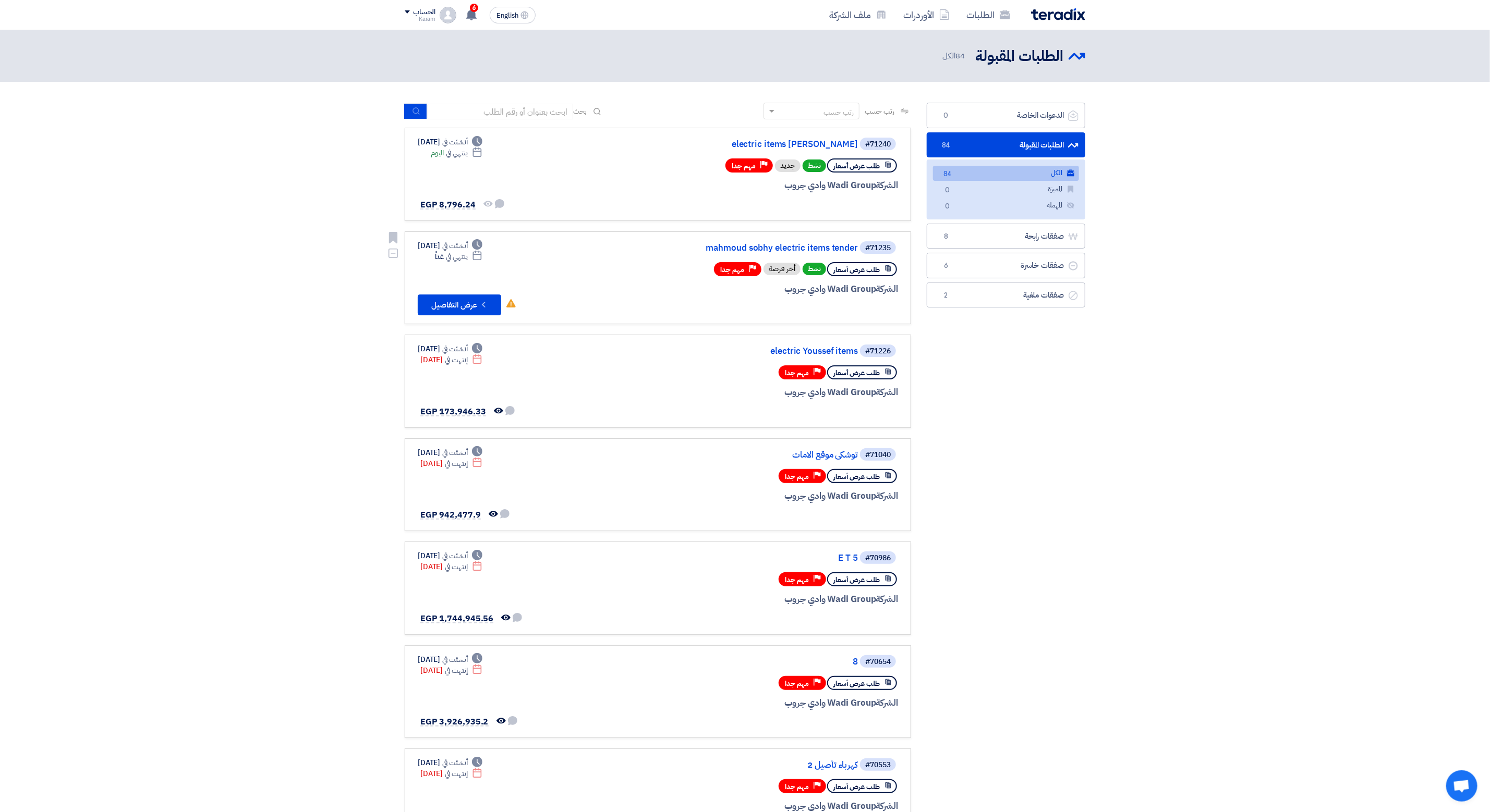
click at [795, 241] on div "#71235 mahmoud sobhy electric items tender" at bounding box center [772, 247] width 251 height 14
click at [795, 246] on link "mahmoud sobhy electric items tender" at bounding box center [753, 247] width 208 height 9
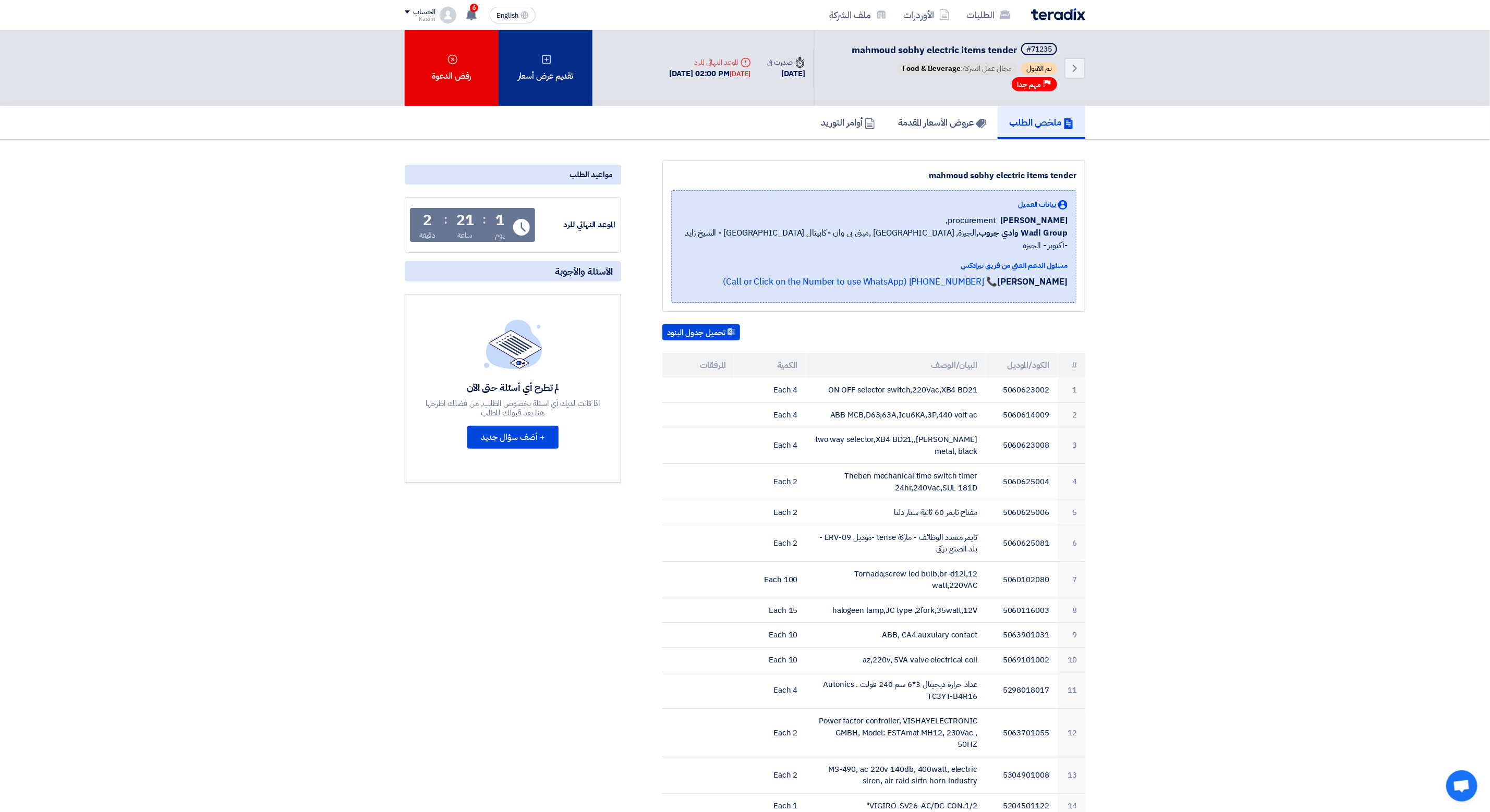
click at [538, 83] on div "تقديم عرض أسعار" at bounding box center [545, 68] width 94 height 75
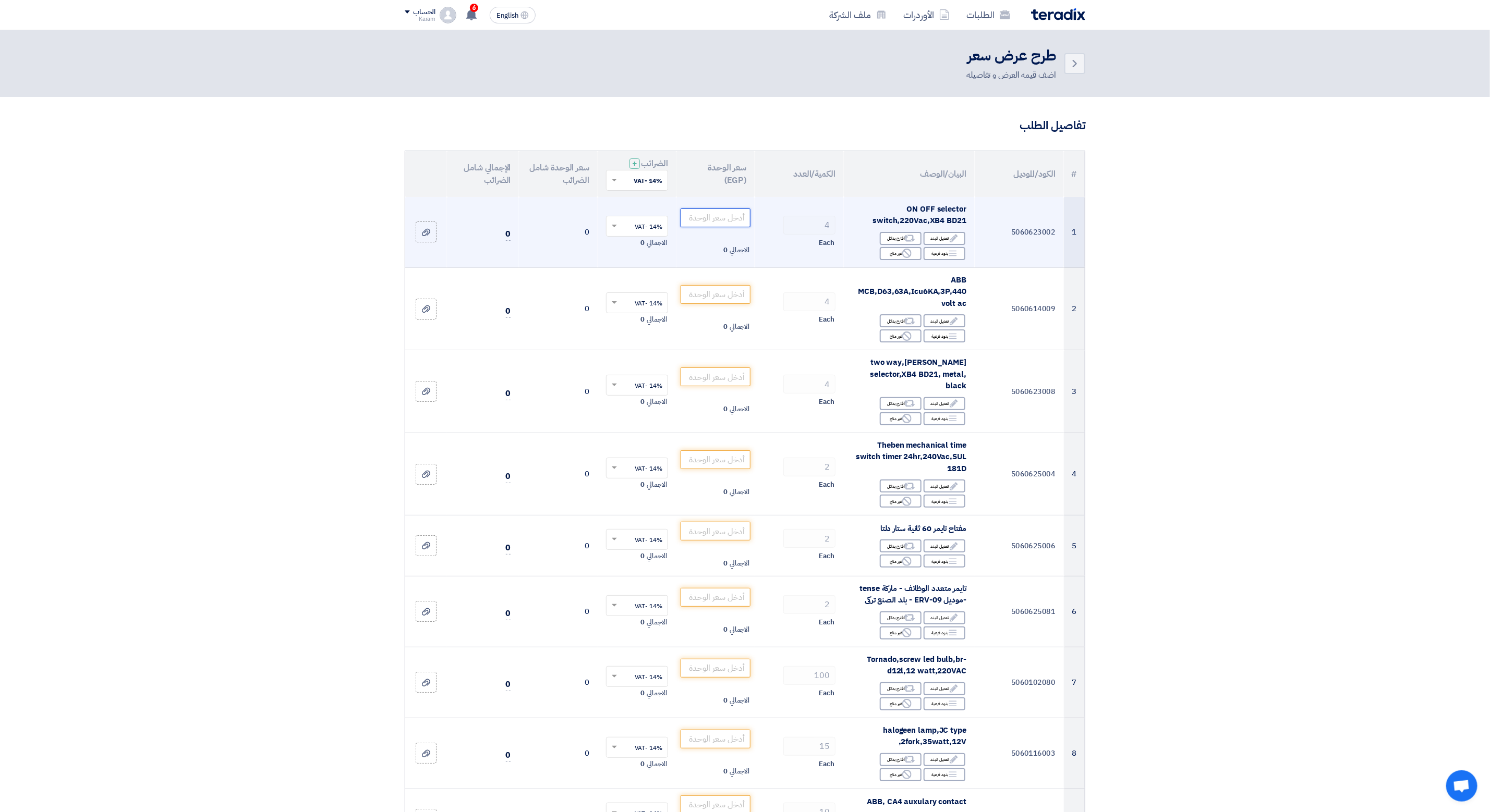
click at [693, 216] on input "number" at bounding box center [715, 218] width 70 height 19
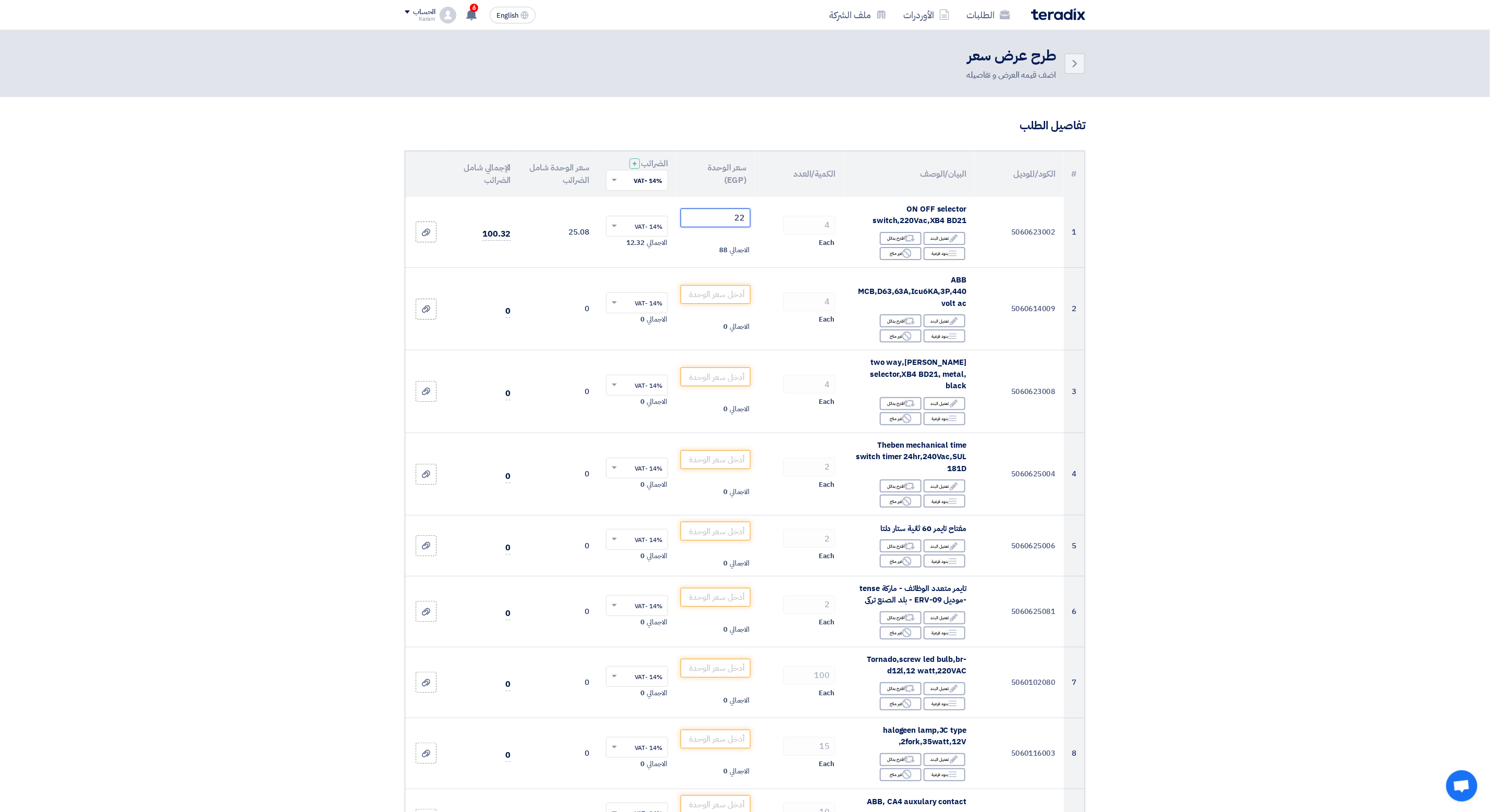
type input "227"
type input "227.5"
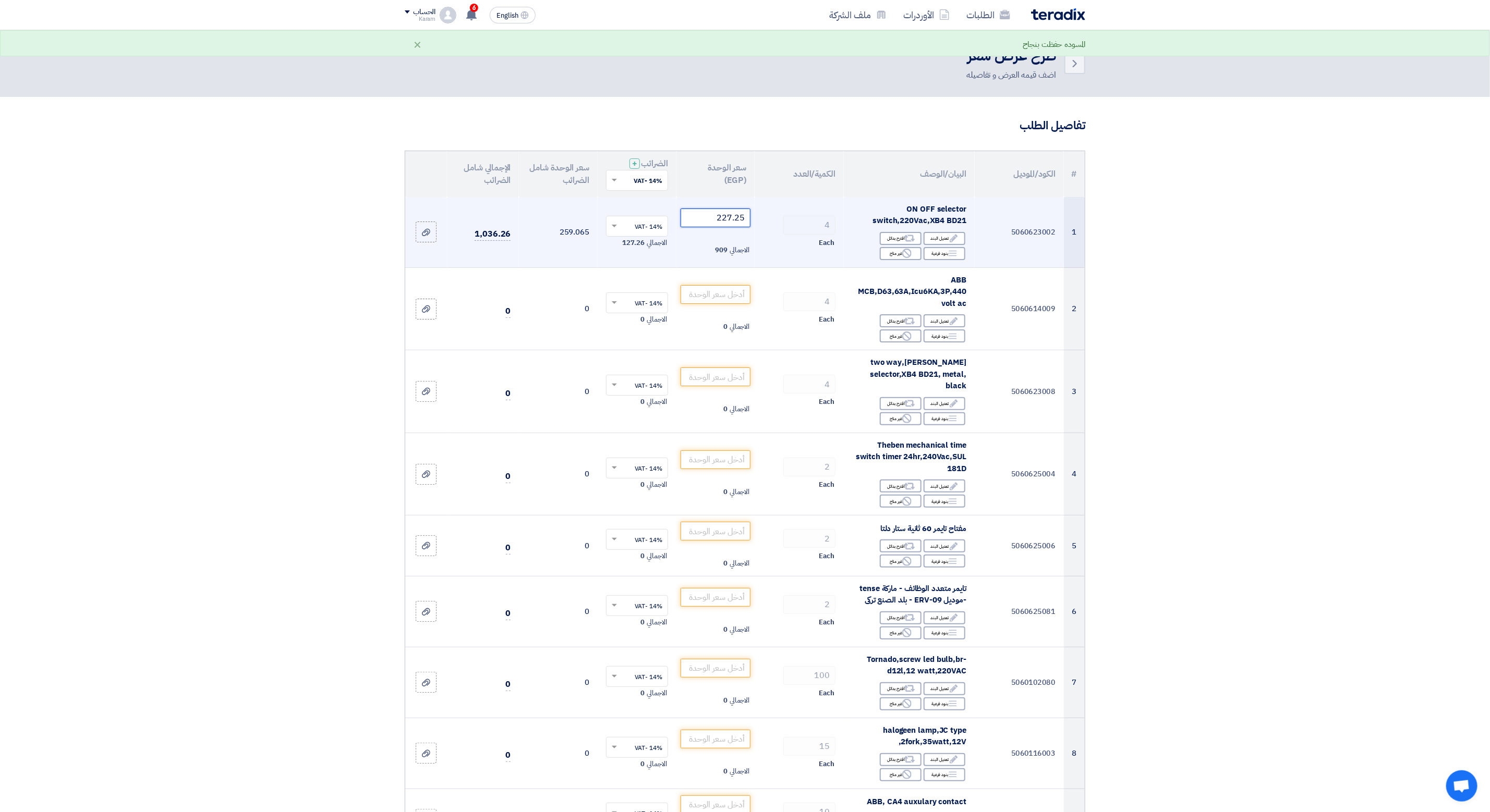
click at [706, 220] on input "227.25" at bounding box center [715, 218] width 70 height 19
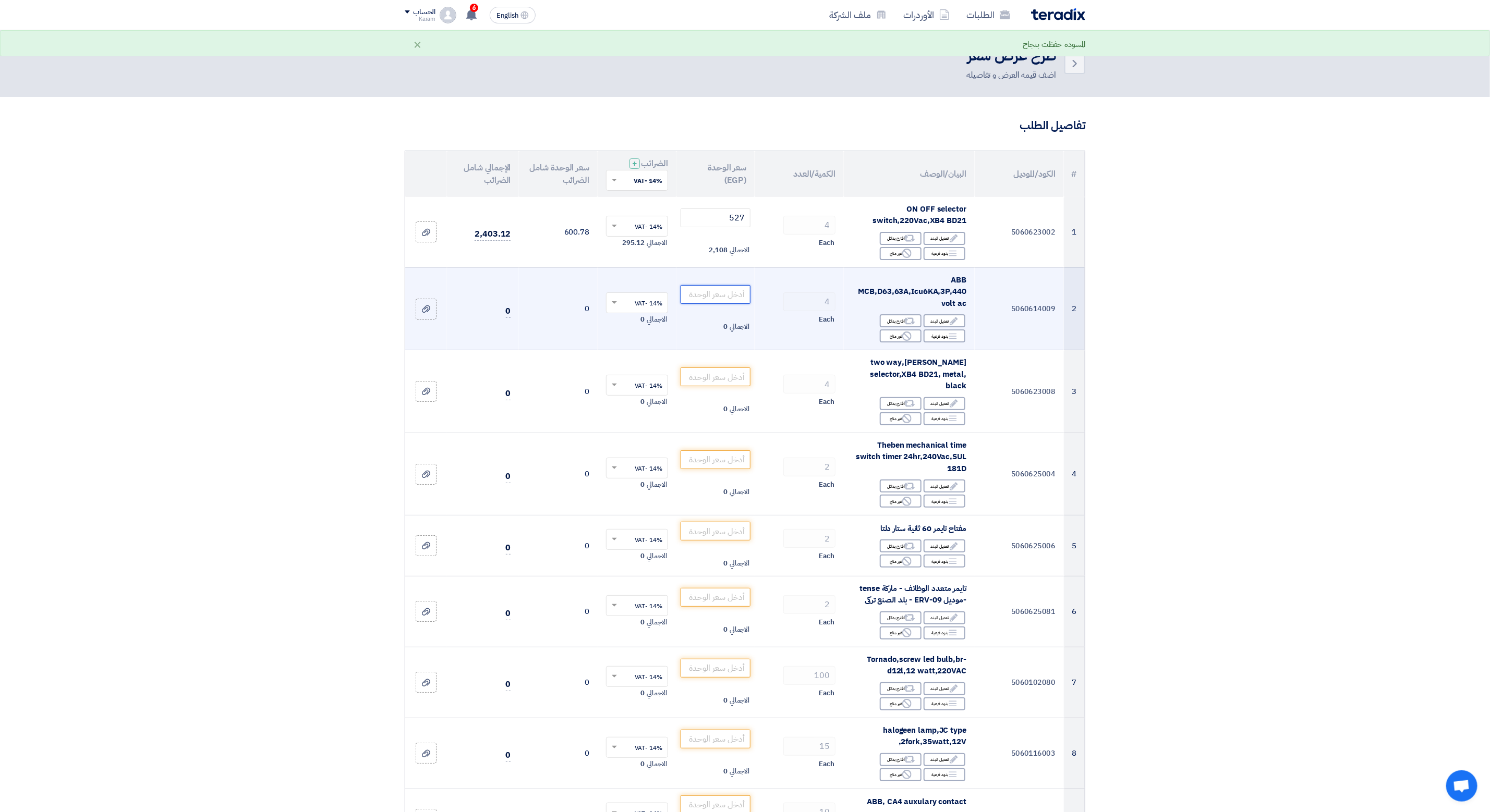
click at [717, 294] on input "number" at bounding box center [715, 295] width 70 height 19
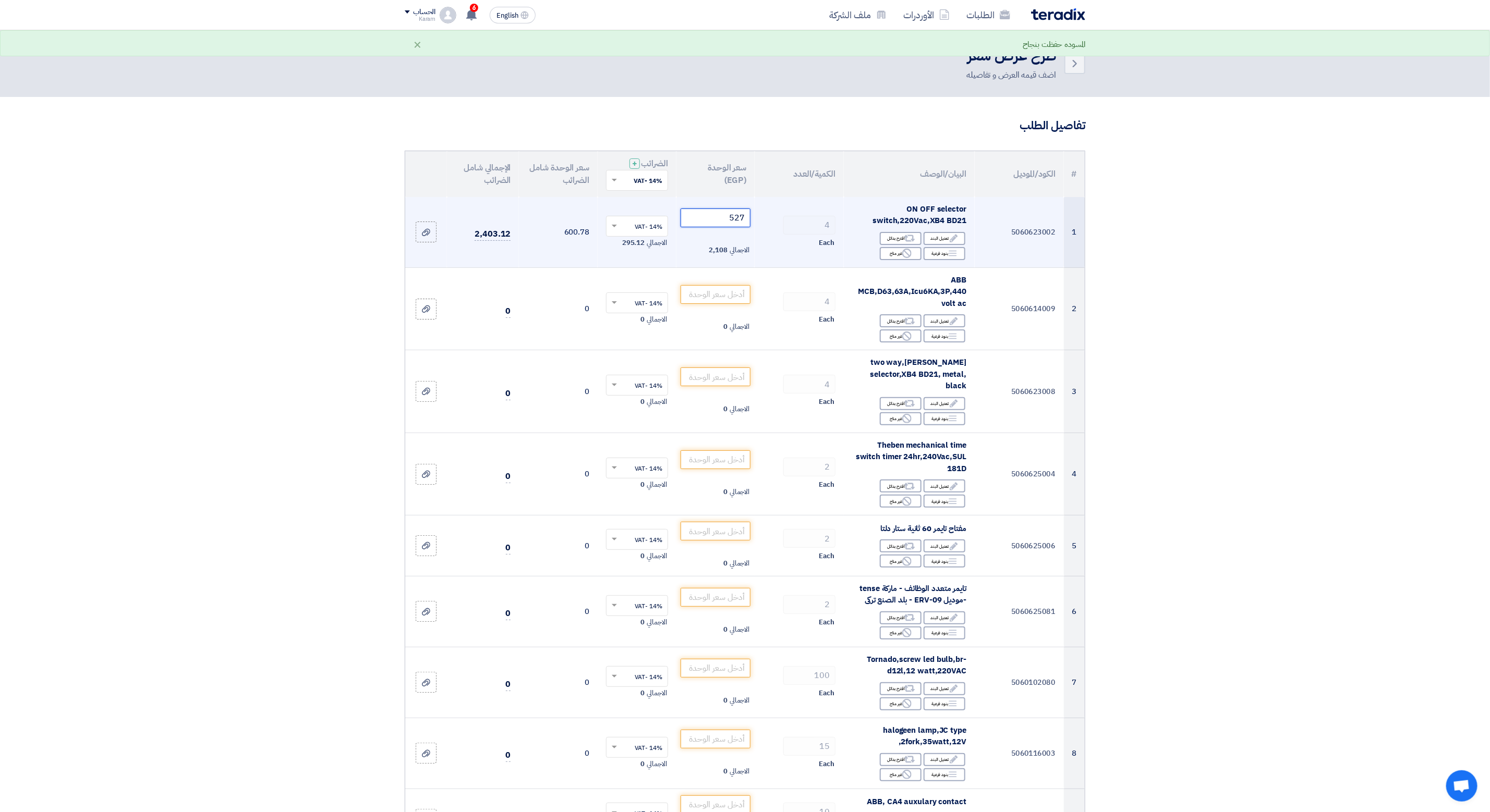
click at [714, 219] on input "527" at bounding box center [715, 218] width 70 height 19
type input "527"
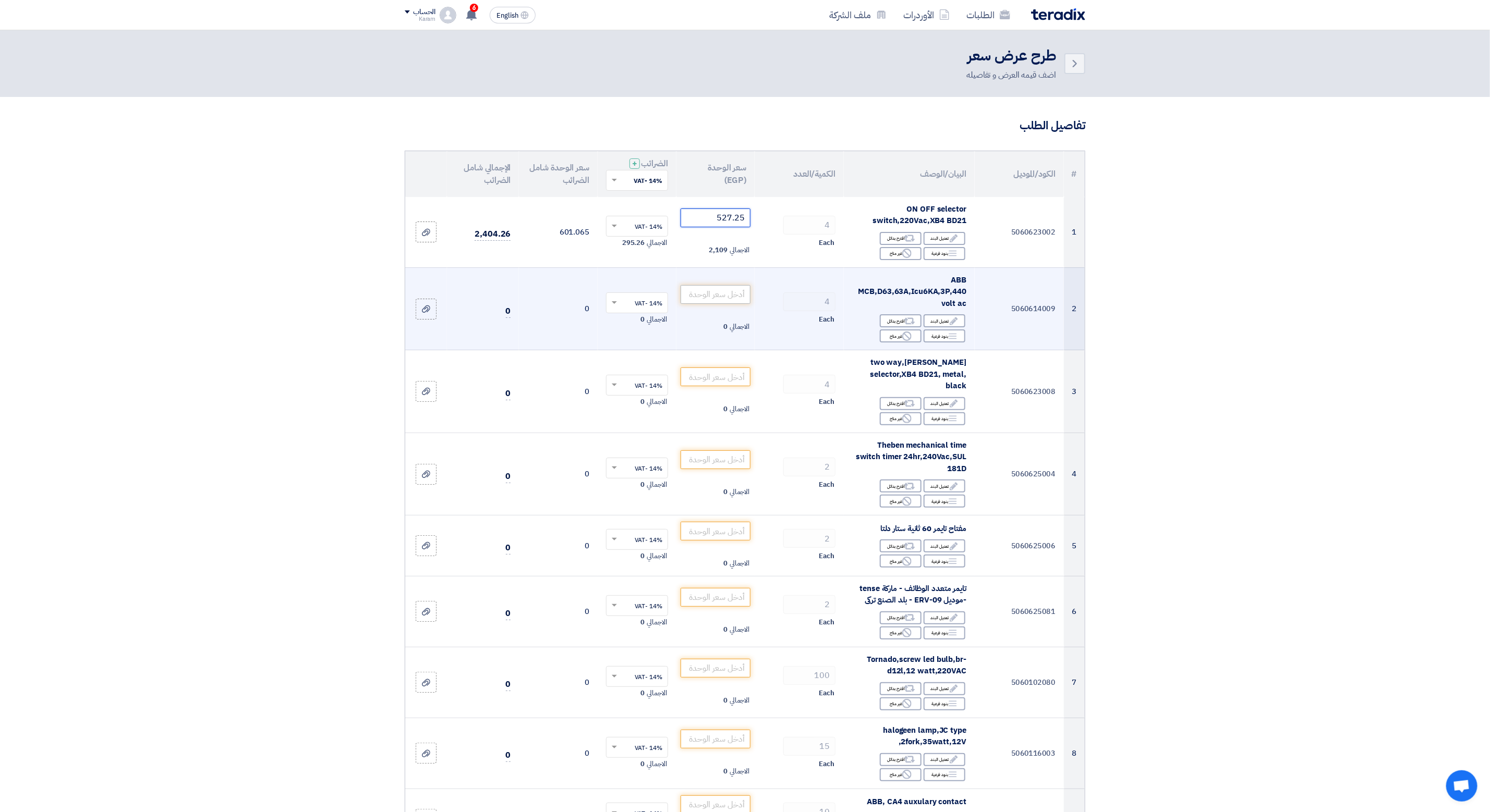
type input "527.25"
click at [720, 296] on input "number" at bounding box center [715, 295] width 70 height 19
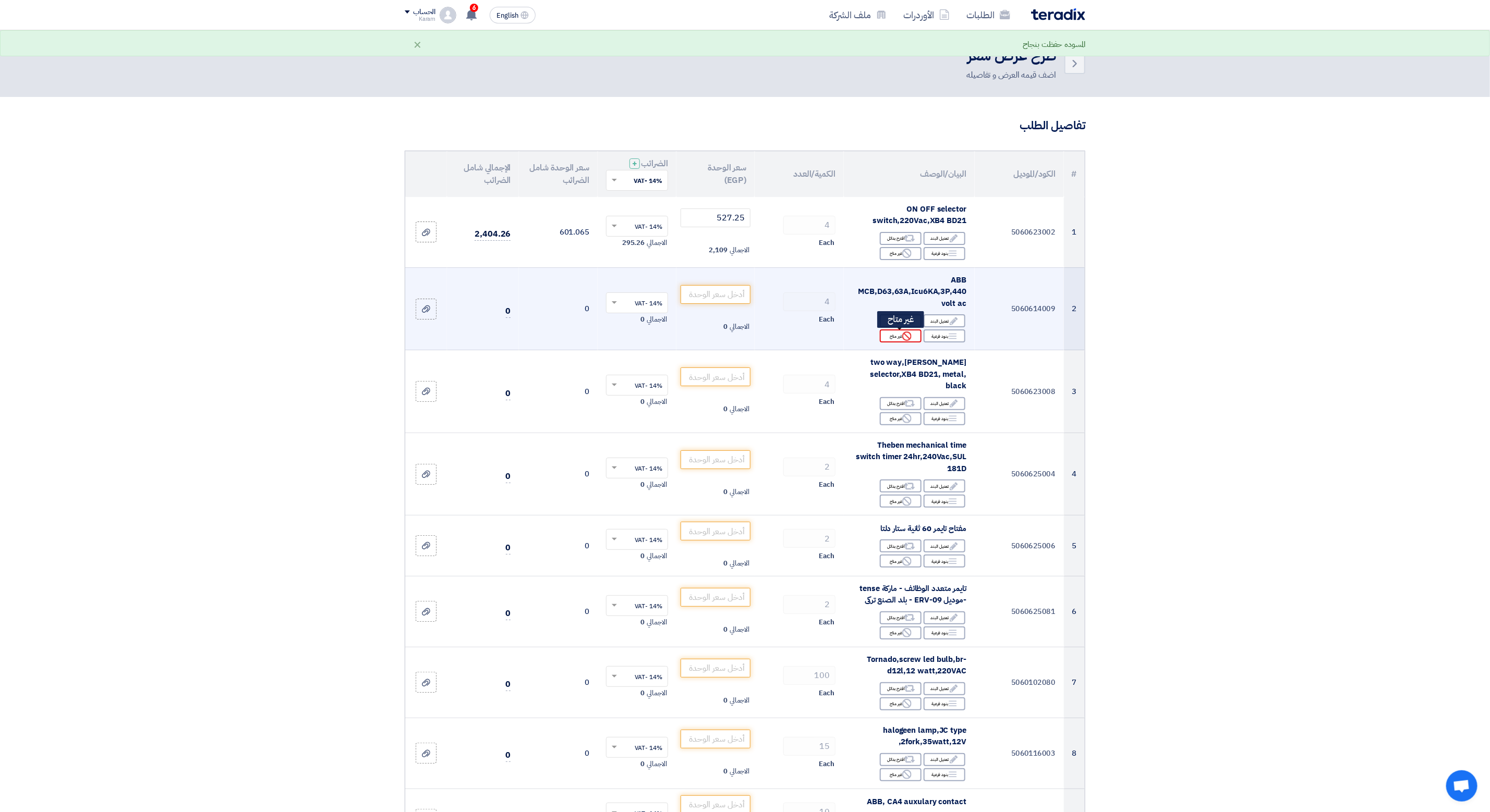
click at [908, 331] on div "Reject غير متاح" at bounding box center [900, 336] width 42 height 13
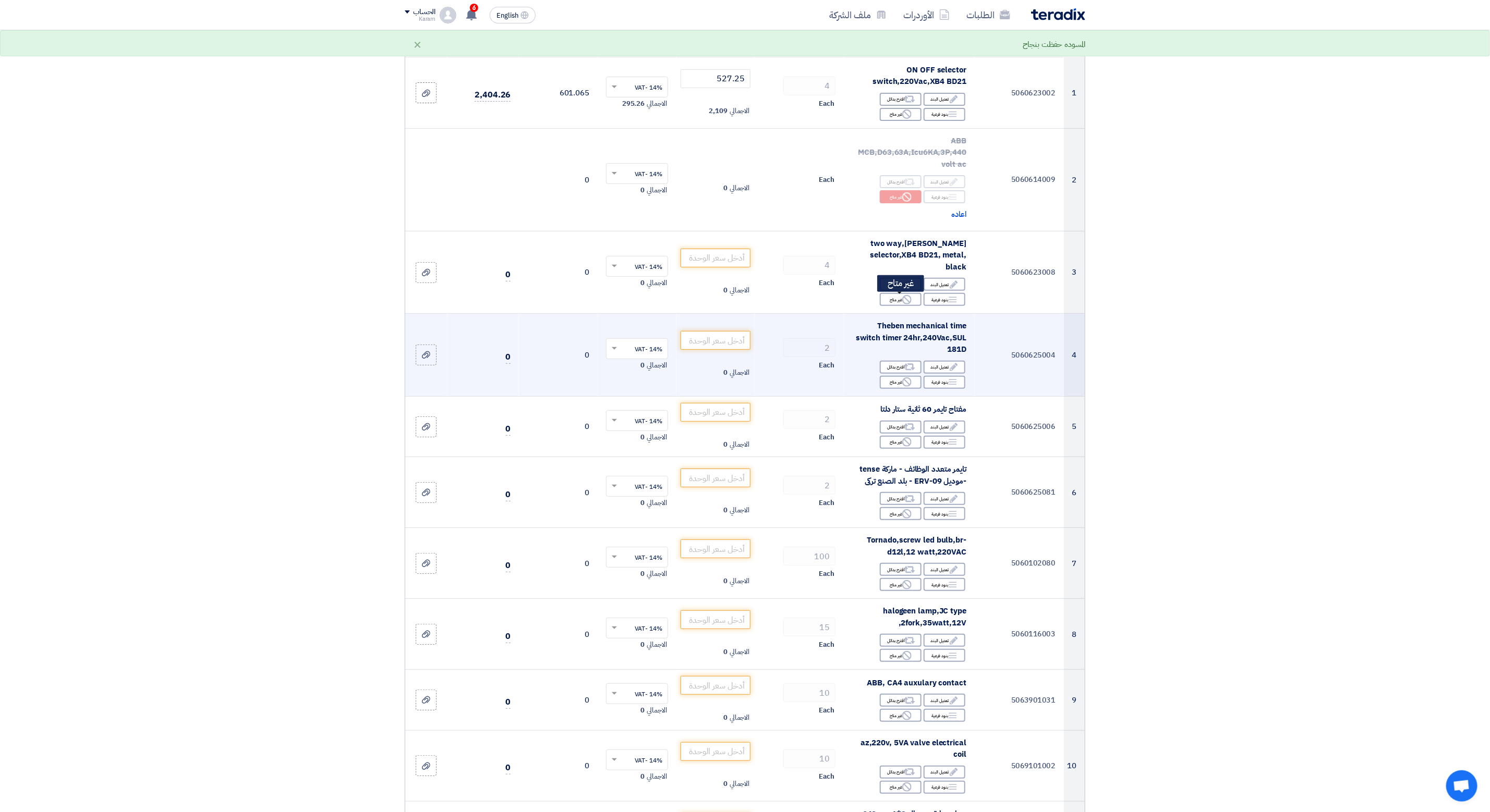
scroll to position [157, 0]
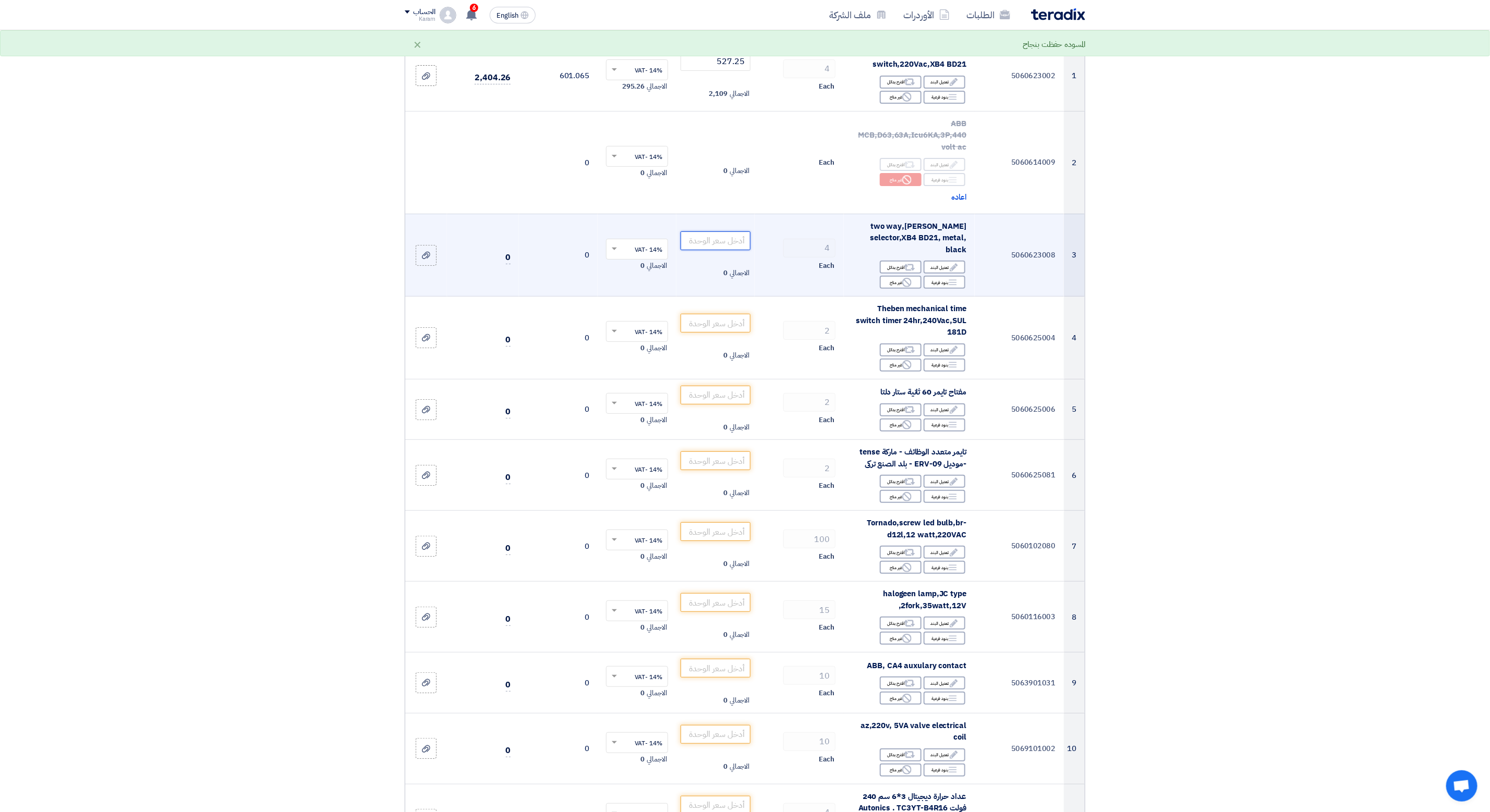
click at [729, 243] on input "number" at bounding box center [715, 241] width 70 height 19
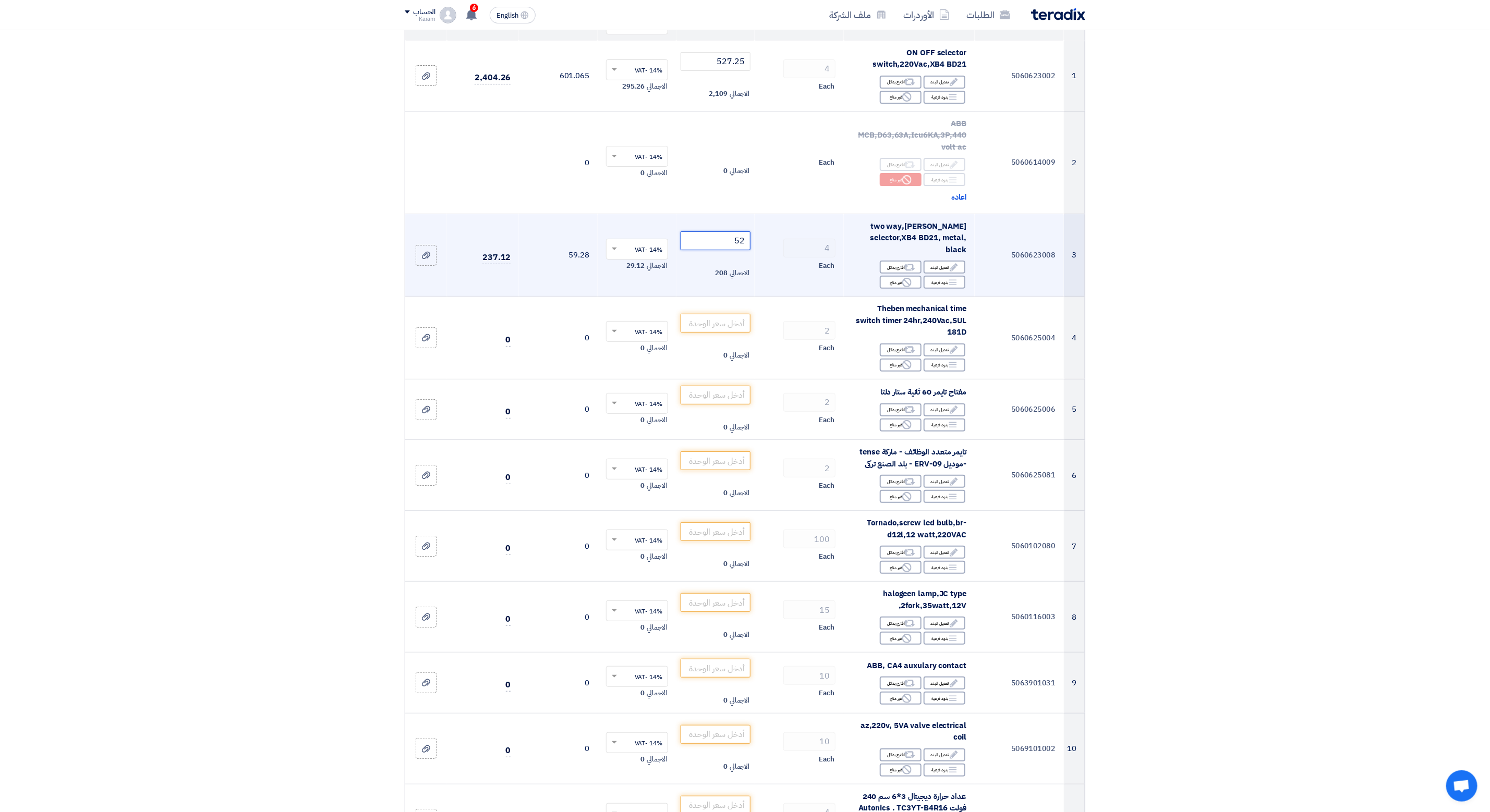
type input "527"
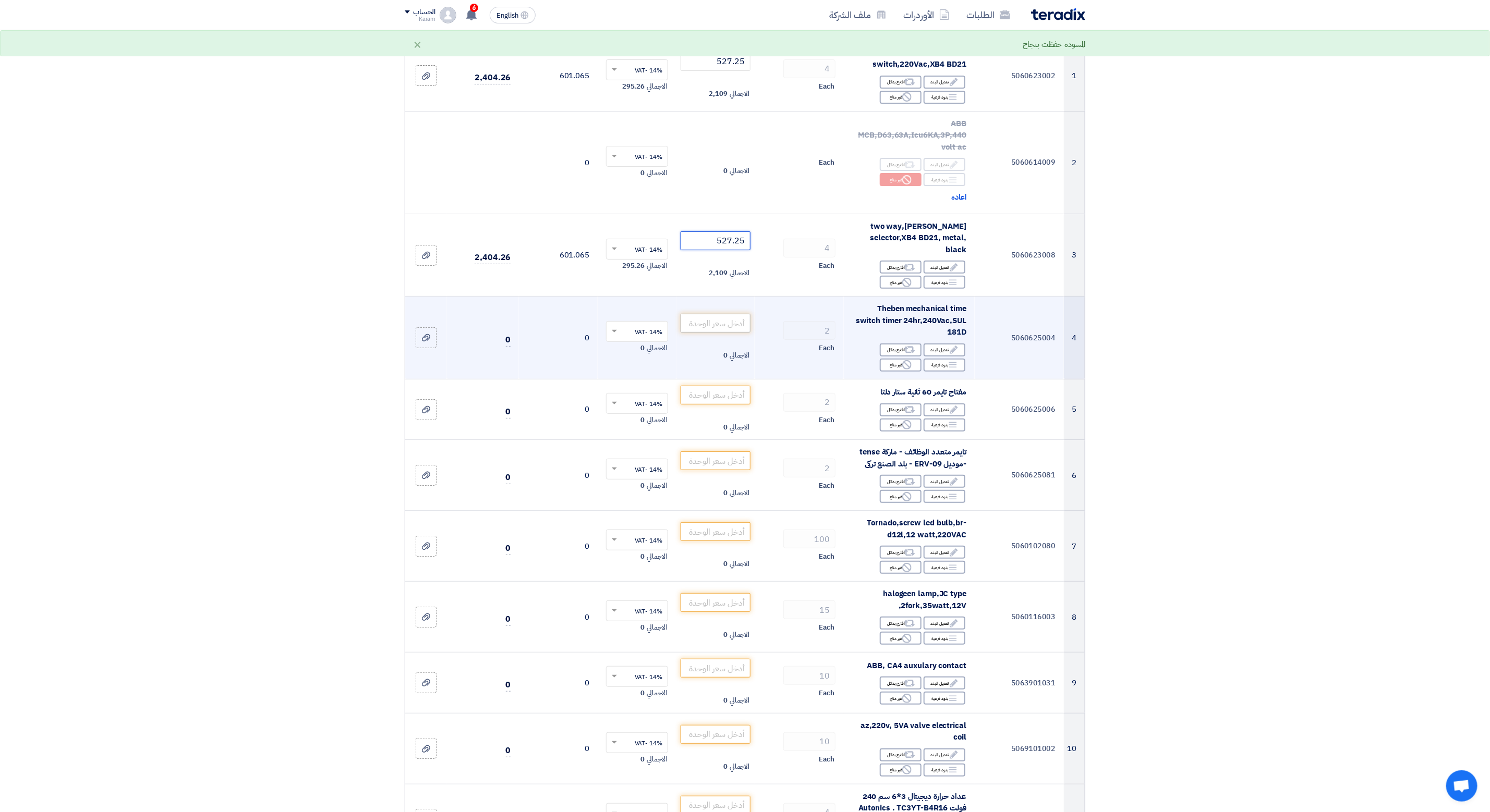
type input "527.25"
click at [691, 325] on input "number" at bounding box center [715, 323] width 70 height 19
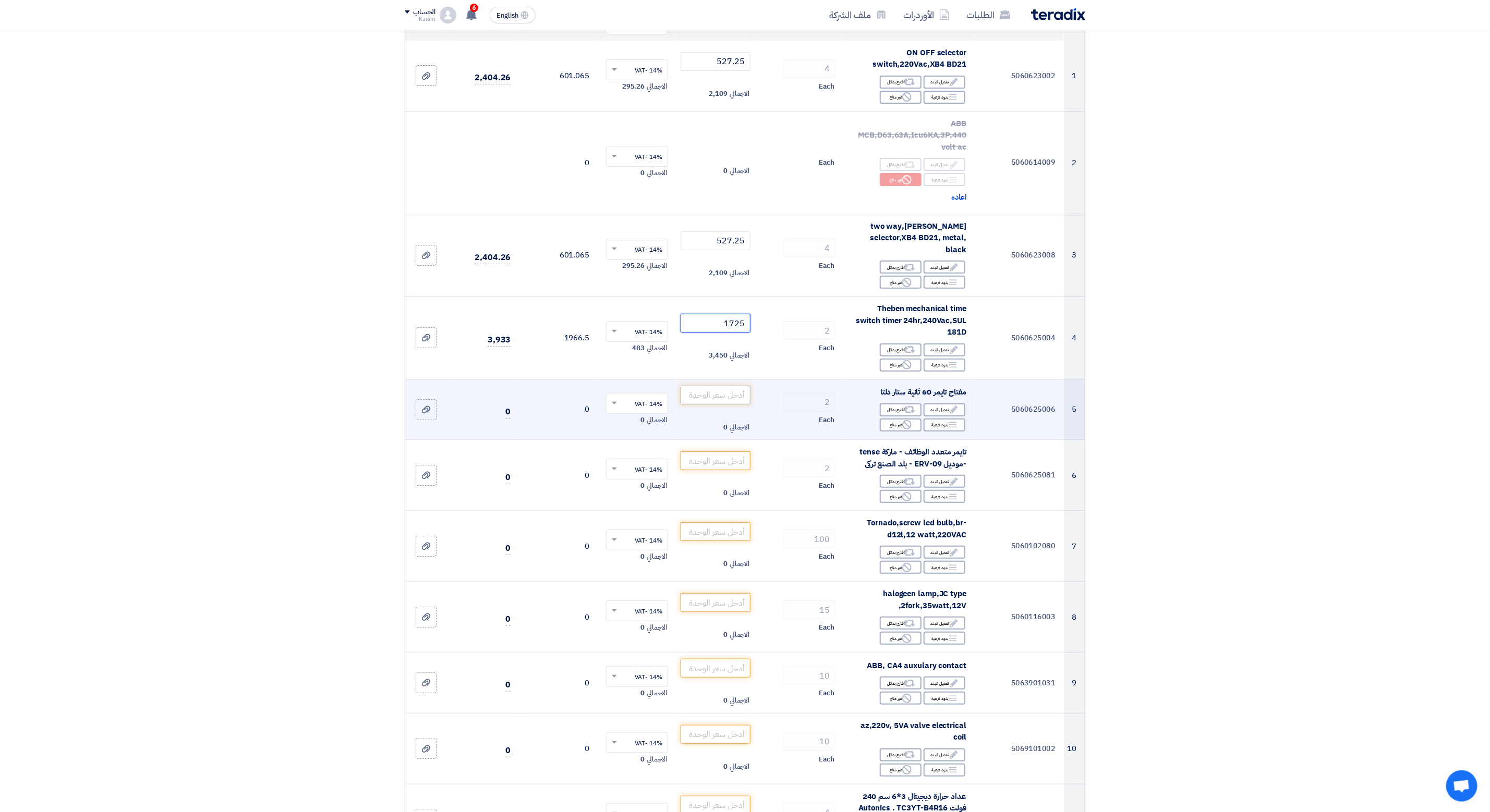
scroll to position [235, 0]
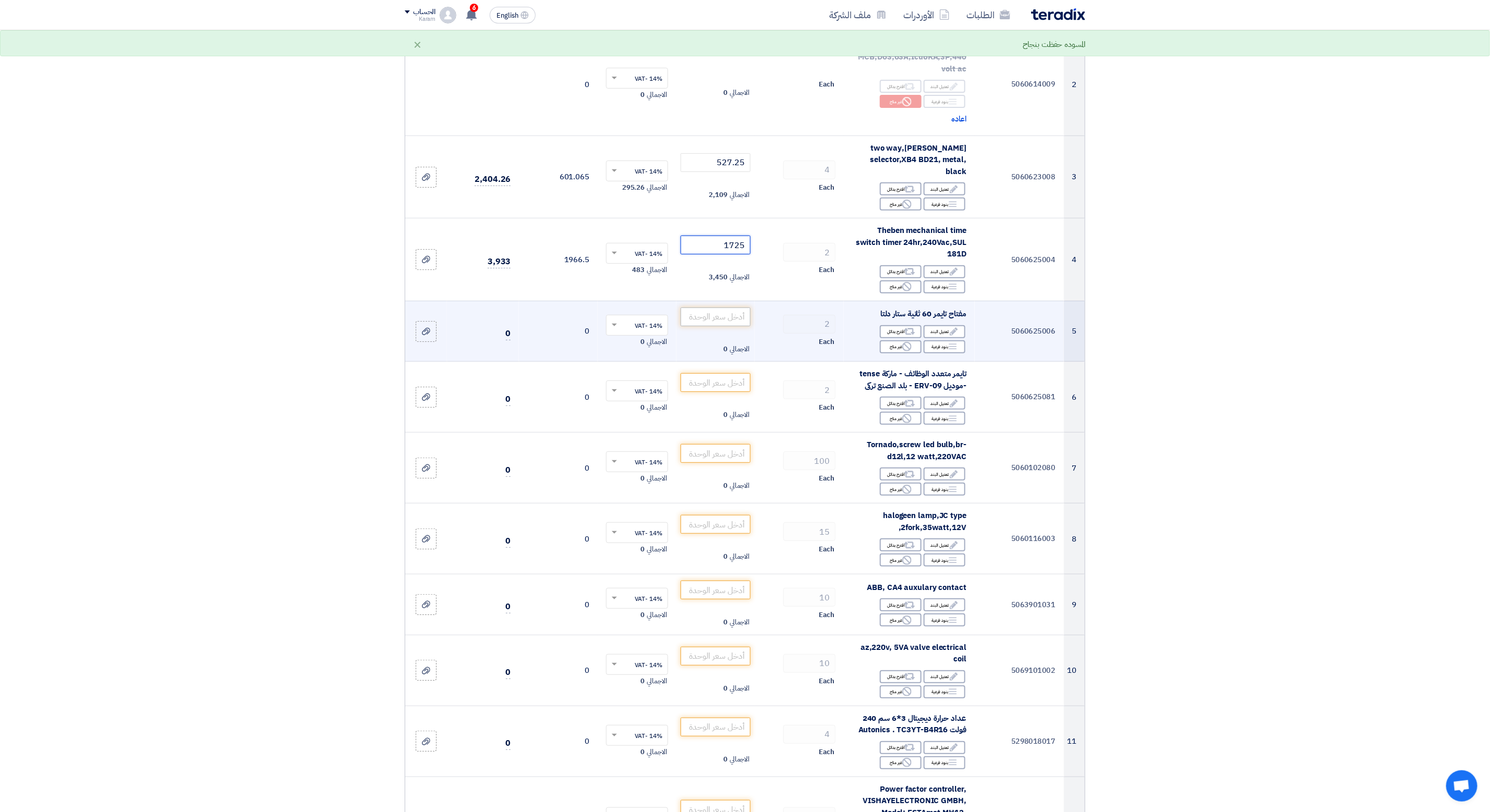
type input "1725"
click at [707, 312] on input "number" at bounding box center [715, 317] width 70 height 19
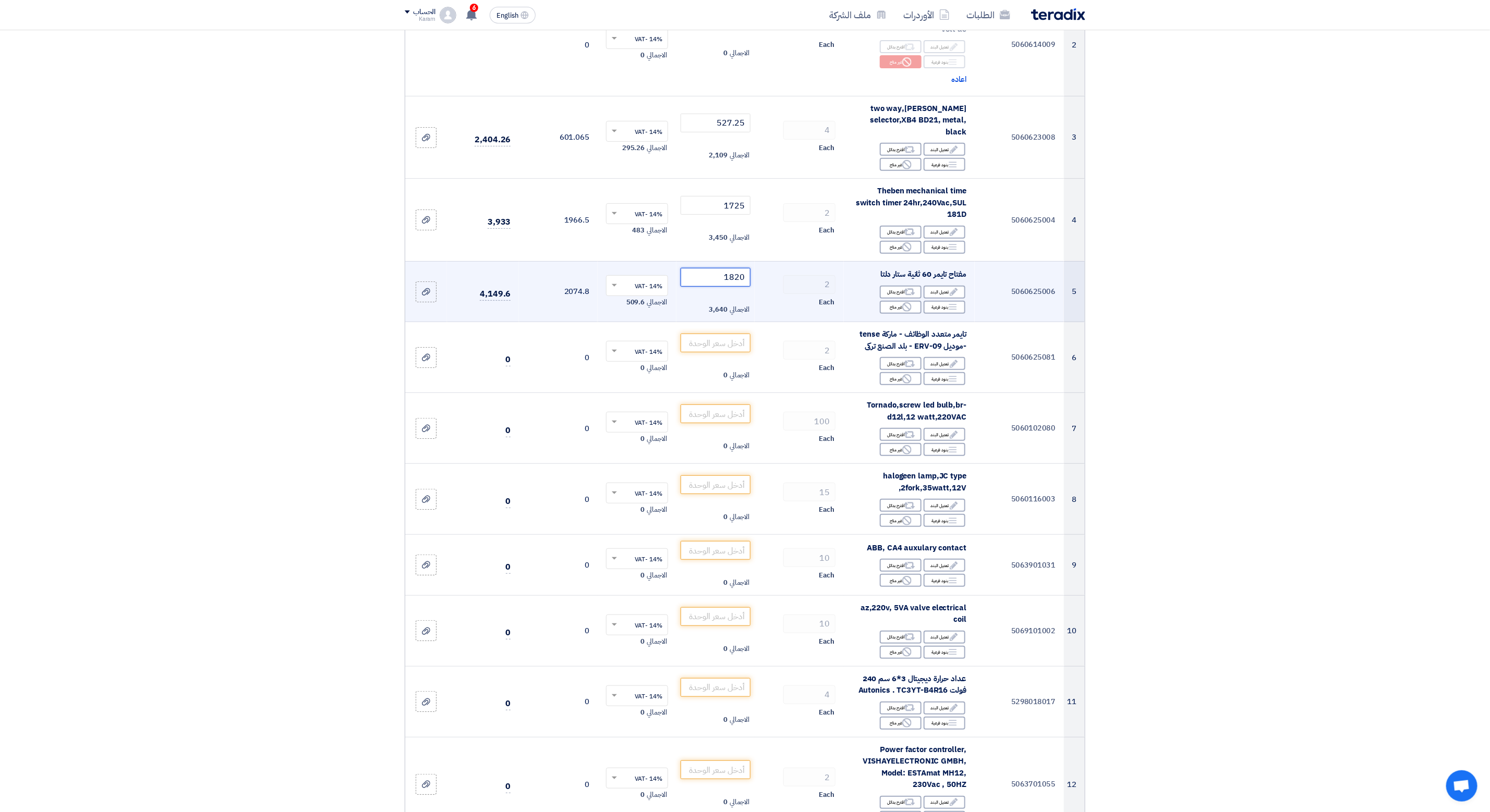
scroll to position [313, 0]
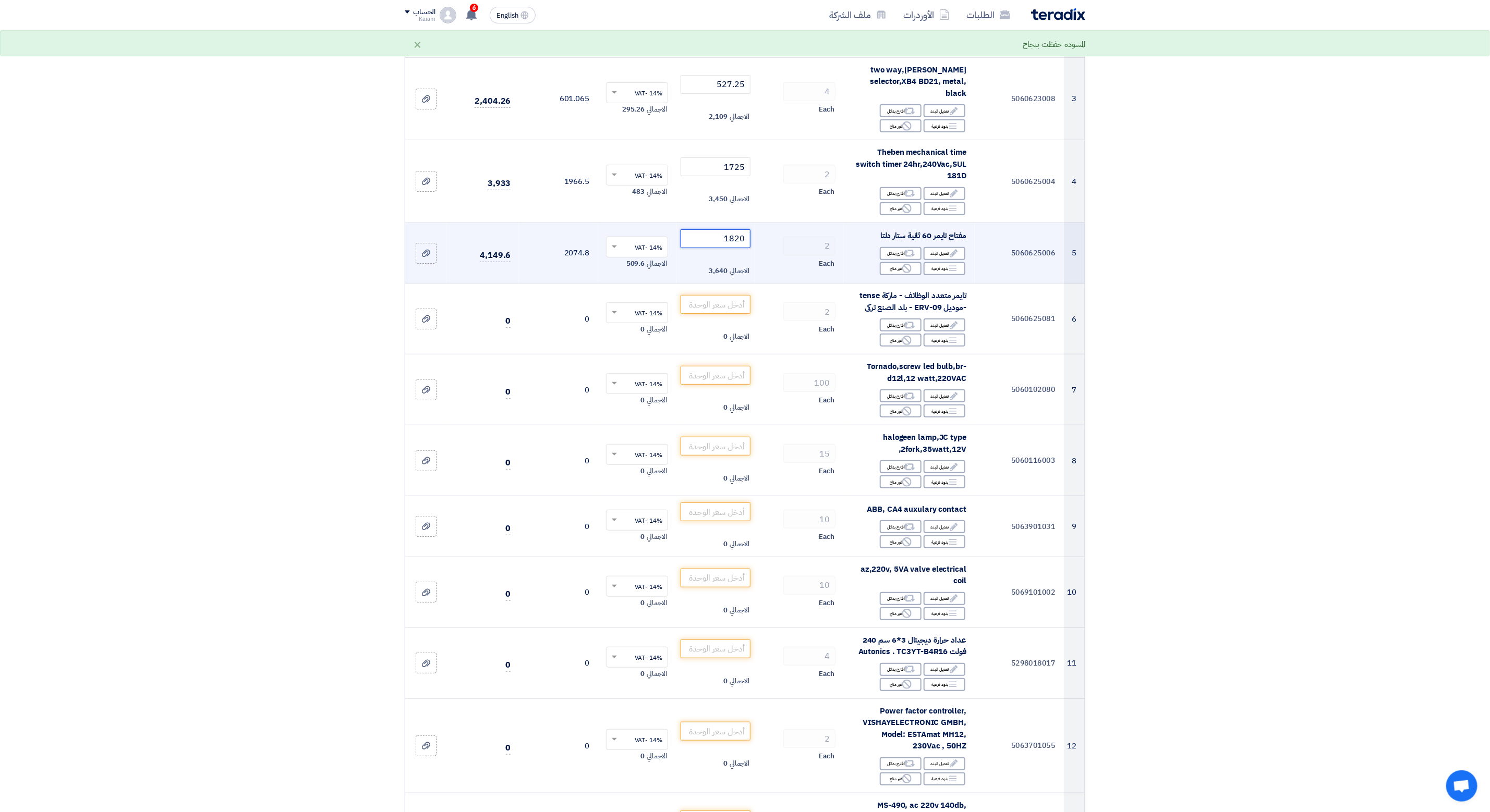
type input "1820"
click at [704, 306] on input "number" at bounding box center [715, 304] width 70 height 19
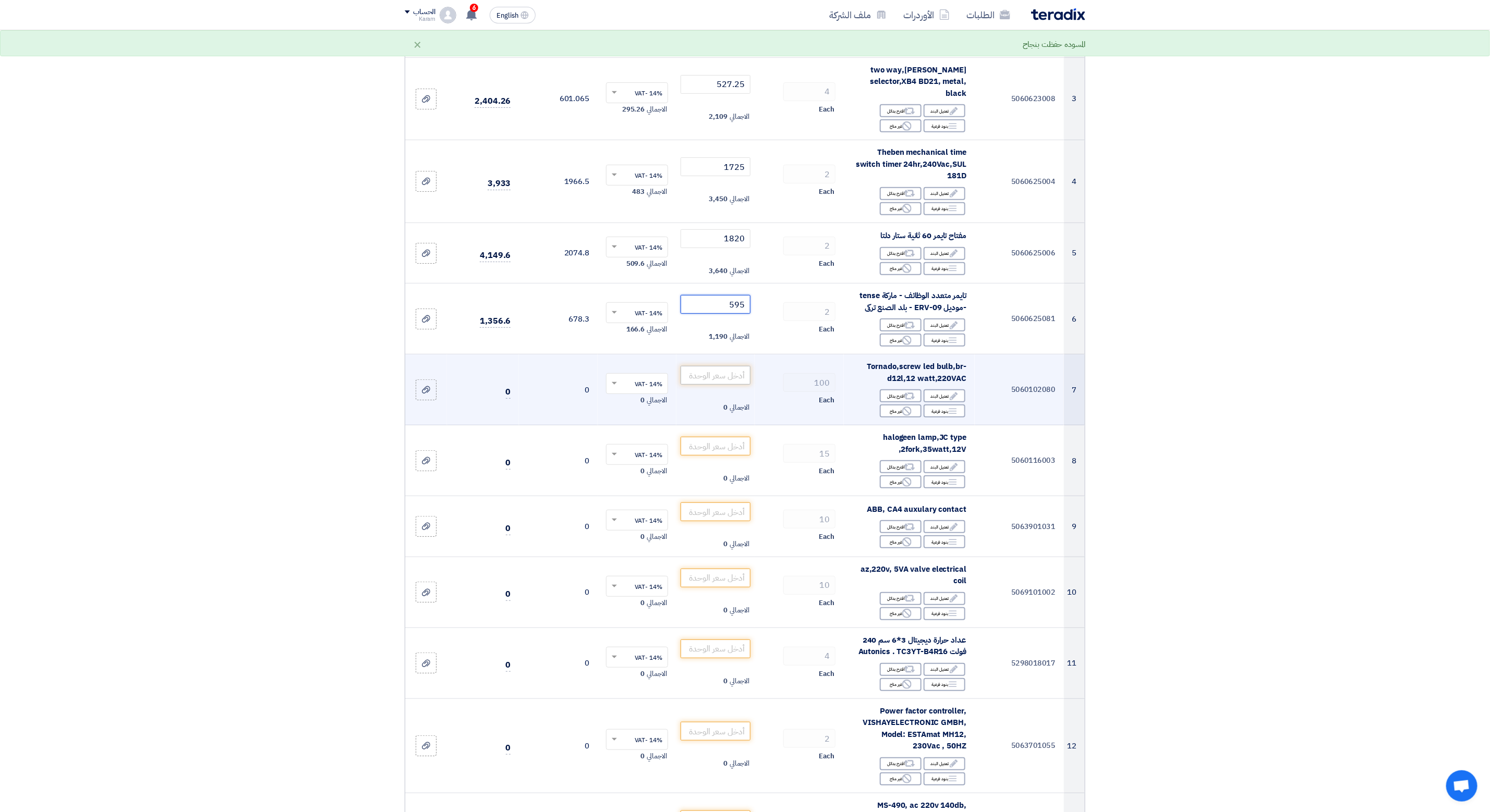
type input "595"
click at [705, 375] on input "number" at bounding box center [715, 375] width 70 height 19
click at [893, 409] on div "Reject غير متاح" at bounding box center [900, 410] width 42 height 13
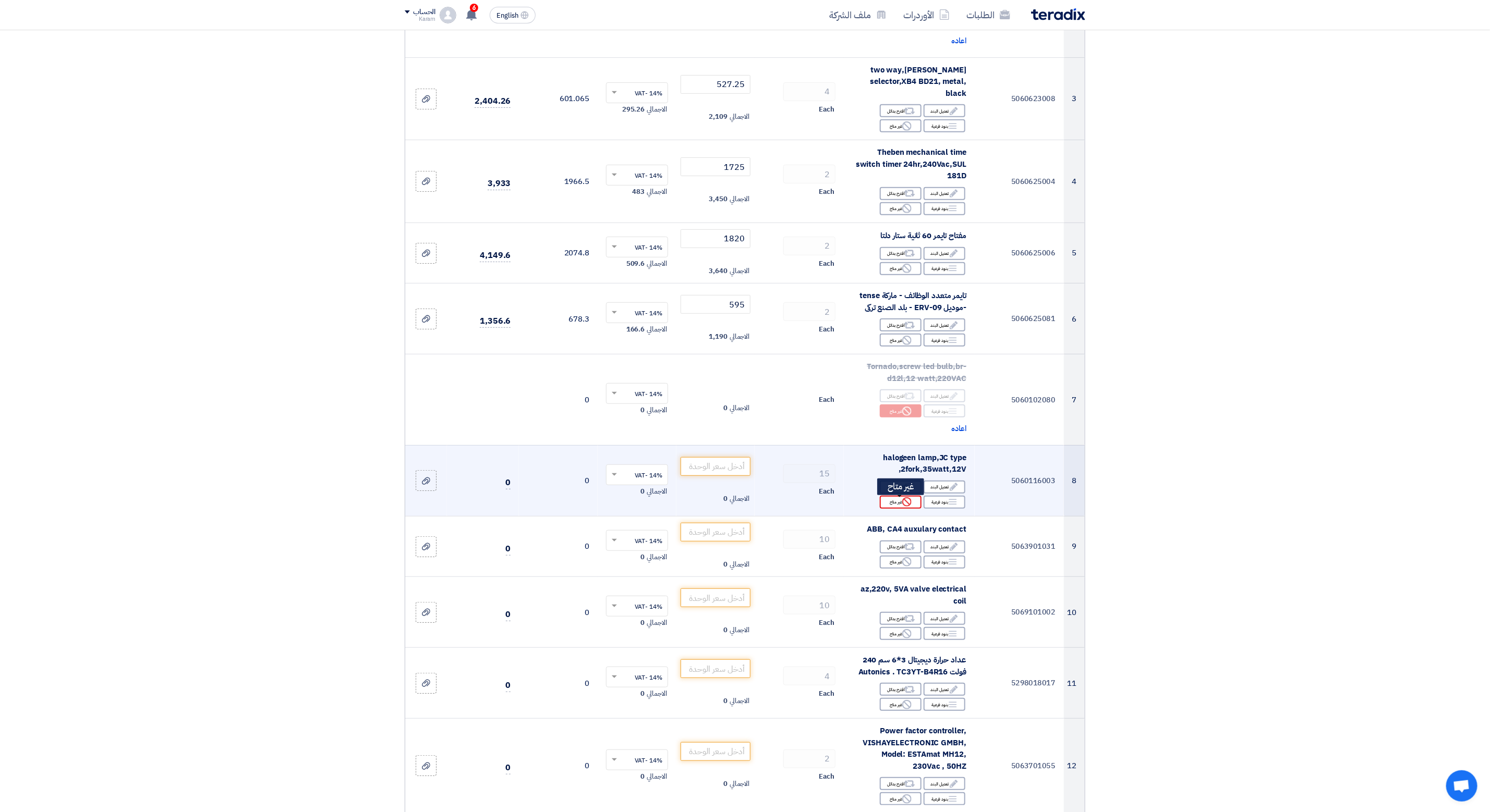
click at [891, 498] on div "Reject غير متاح" at bounding box center [900, 502] width 42 height 13
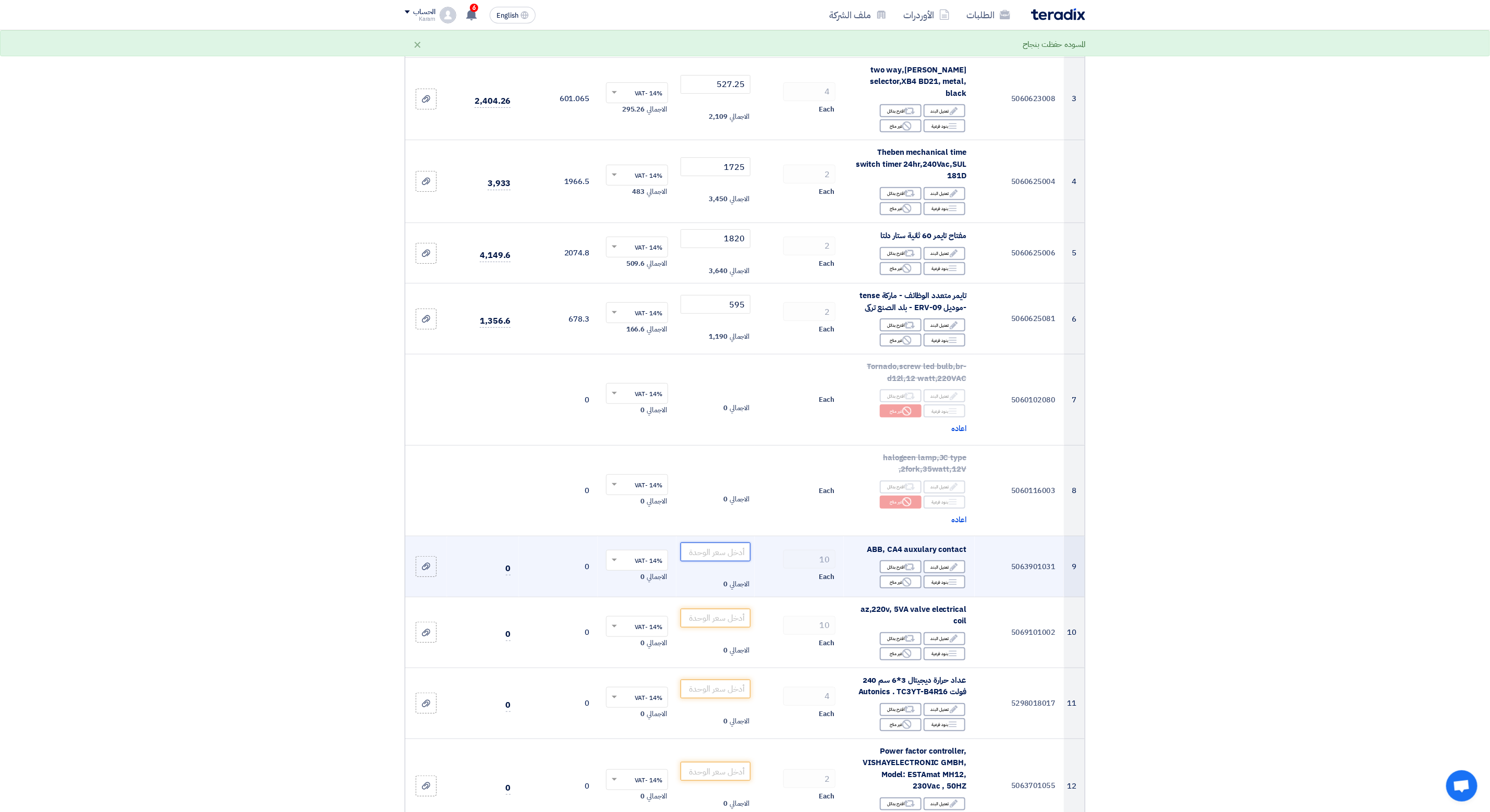
click at [714, 559] on input "number" at bounding box center [715, 552] width 70 height 19
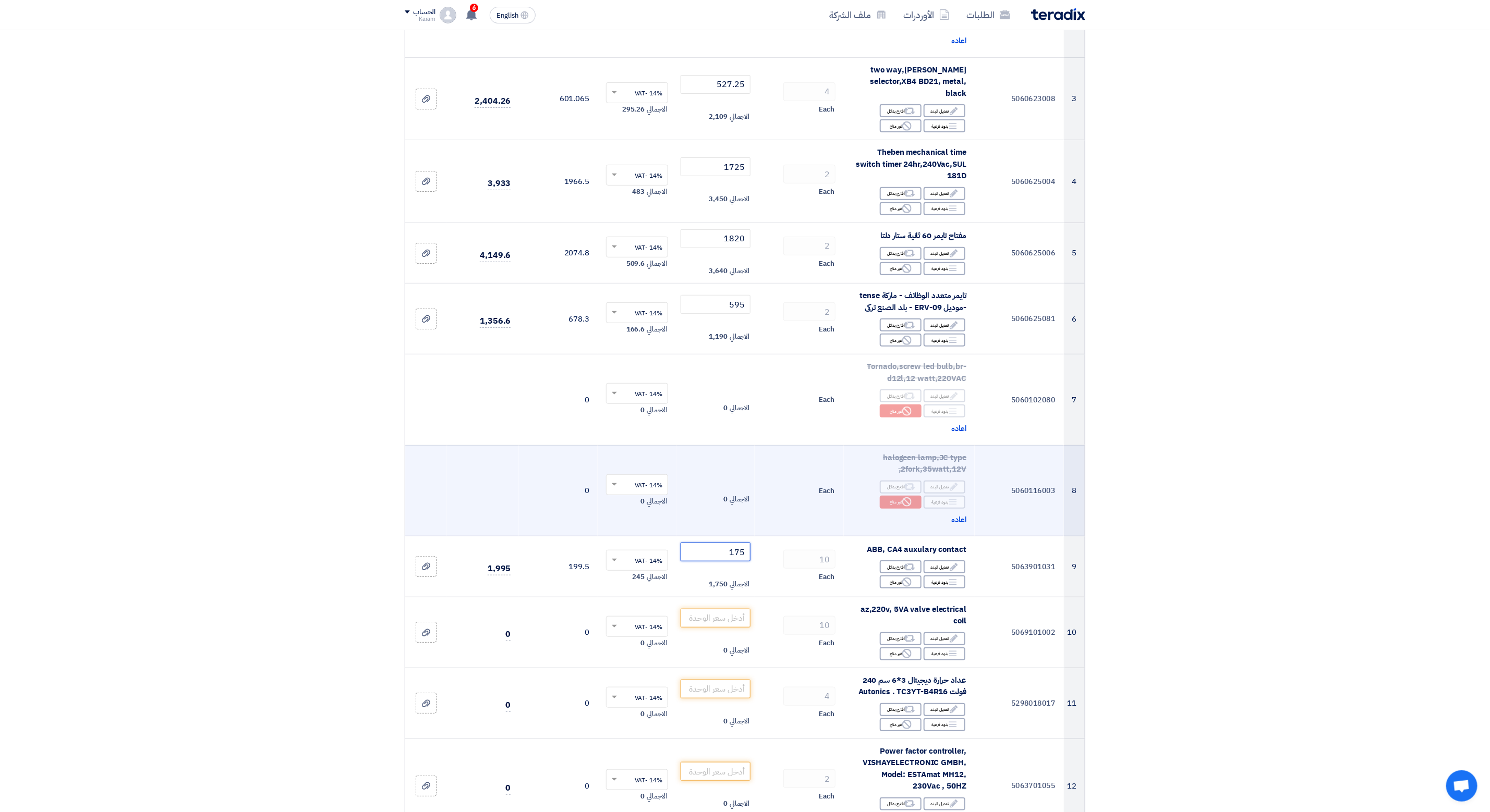
scroll to position [391, 0]
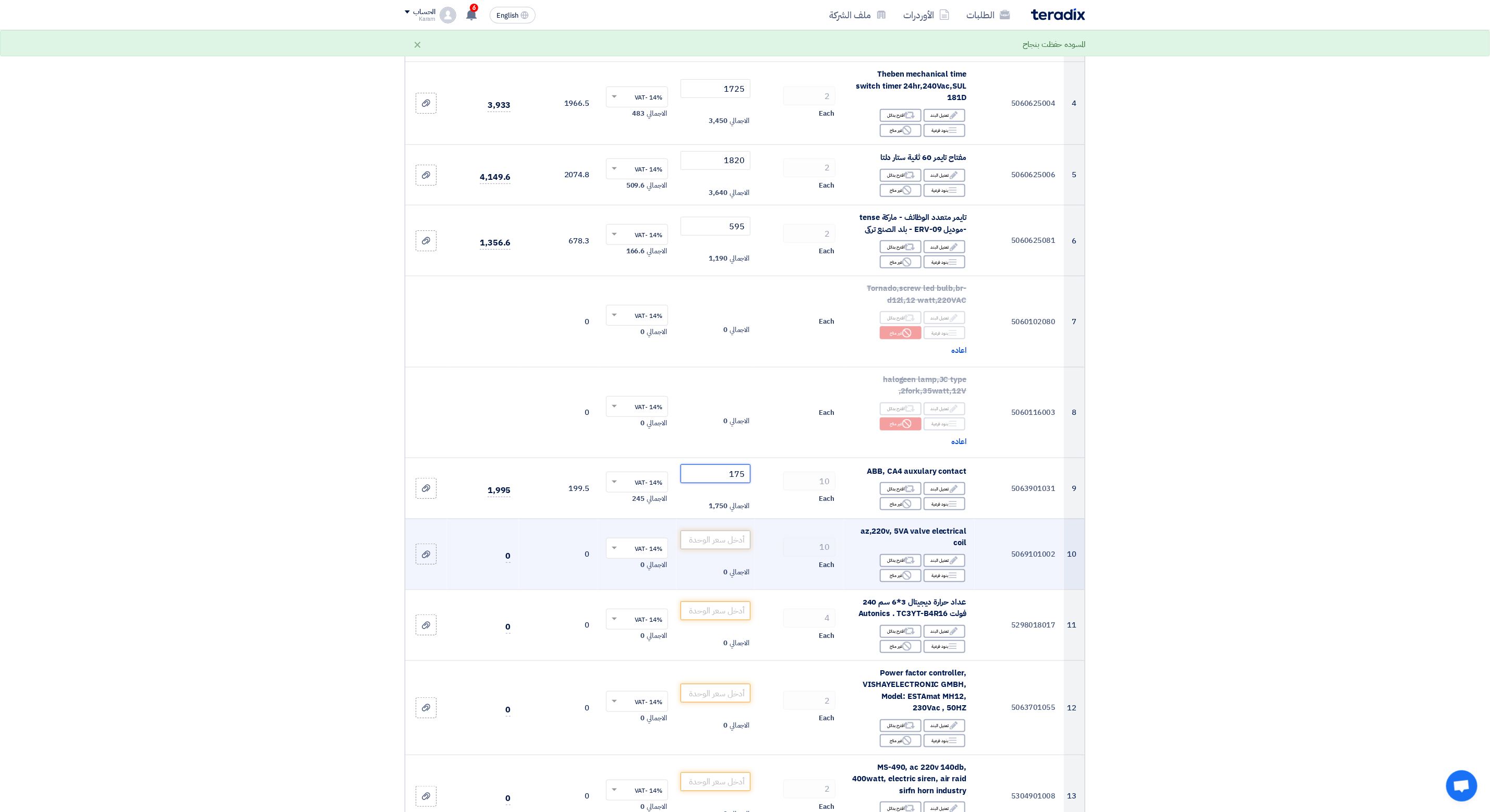
type input "175"
click at [705, 537] on input "number" at bounding box center [715, 540] width 70 height 19
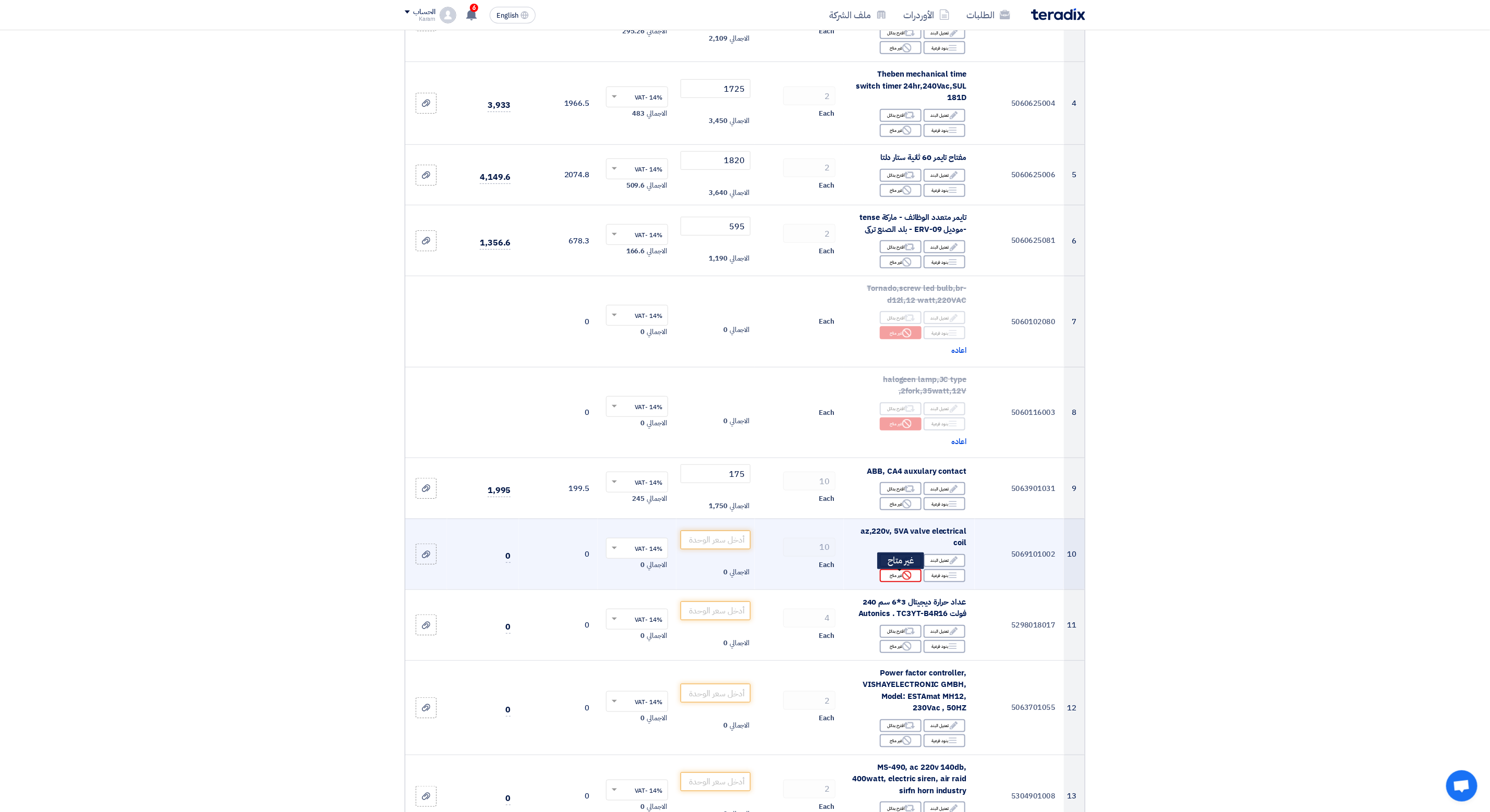
click at [903, 574] on icon "Reject" at bounding box center [906, 576] width 9 height 9
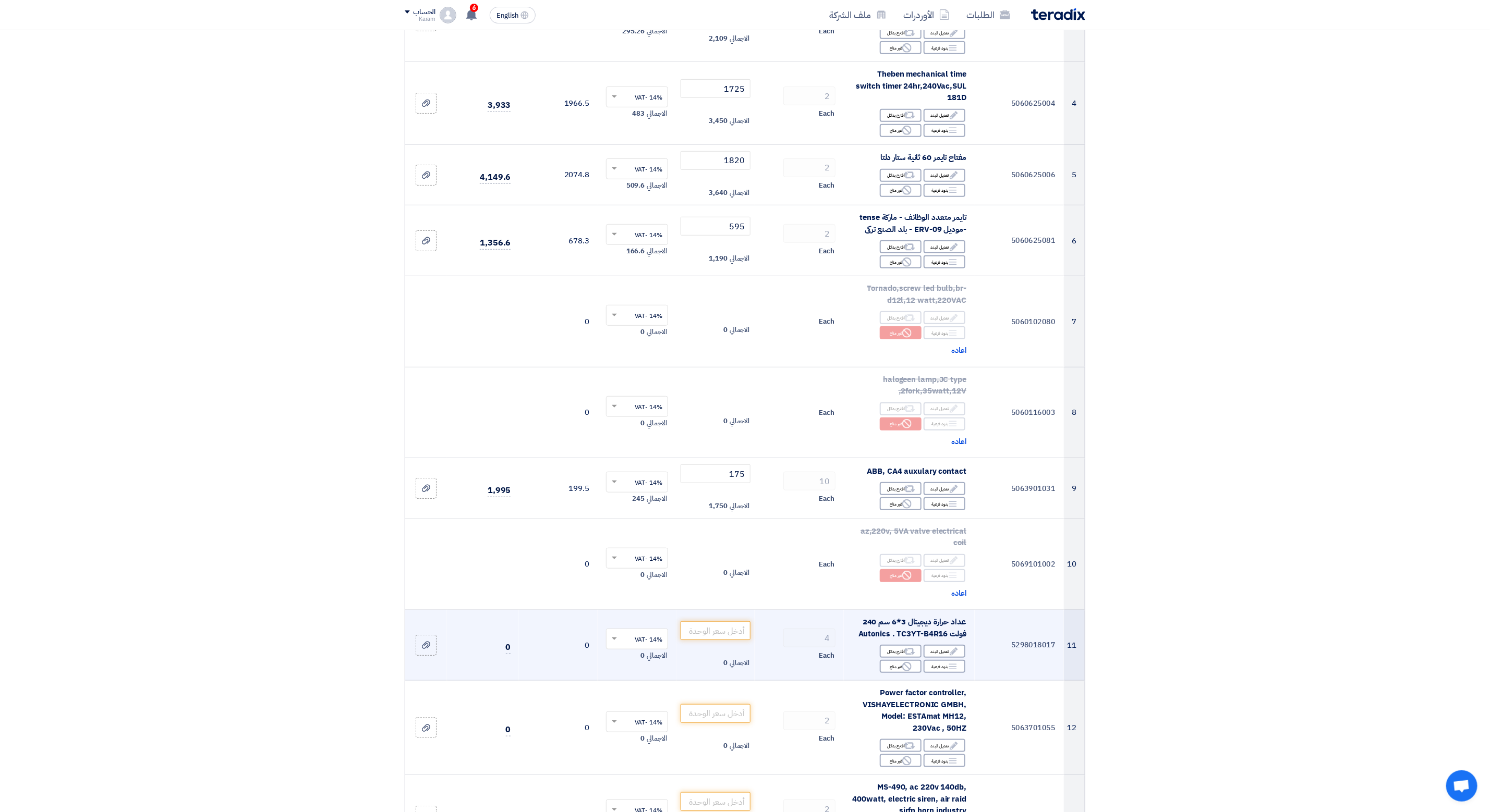
scroll to position [470, 0]
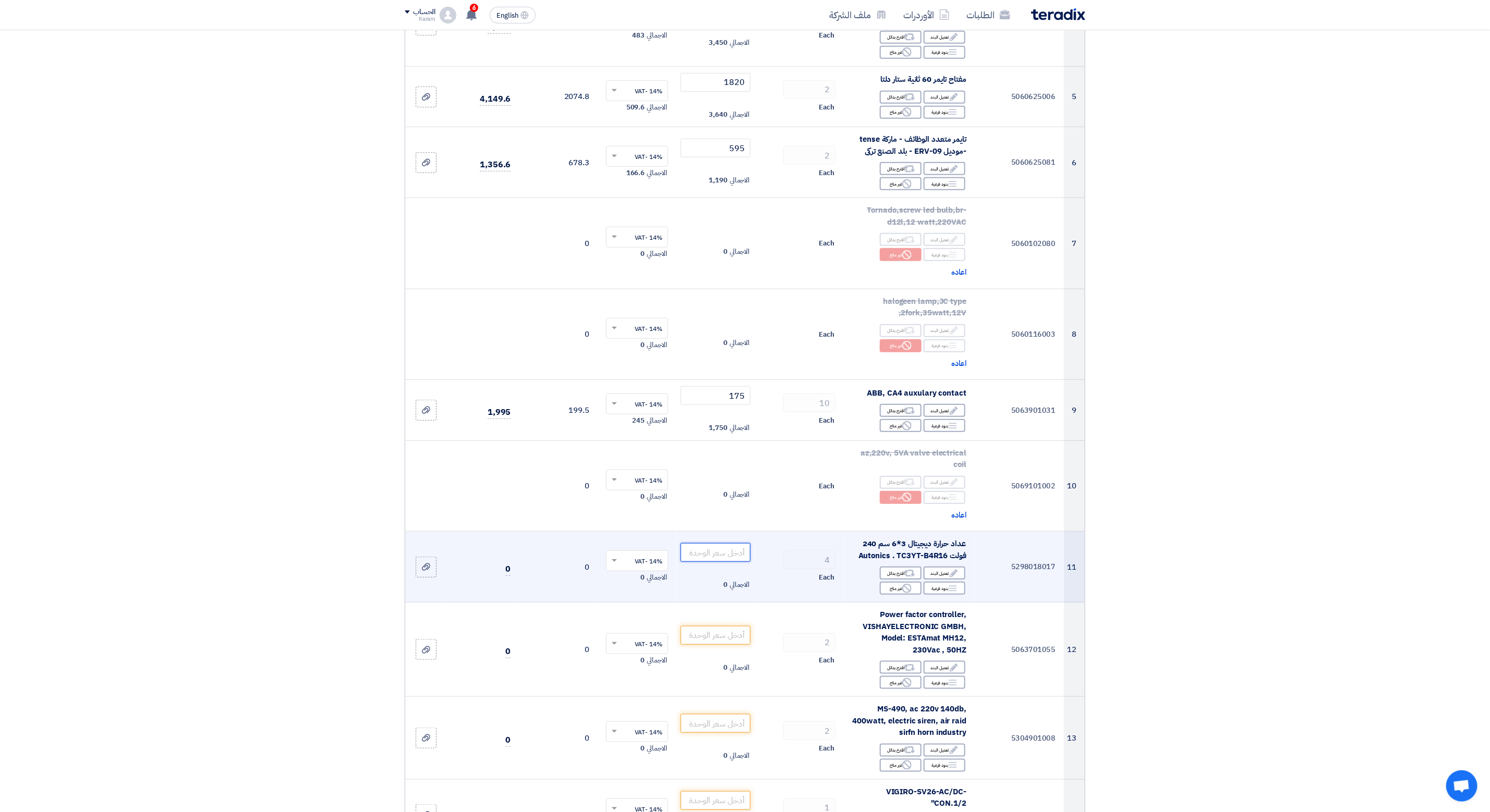
click at [725, 560] on input "number" at bounding box center [715, 553] width 70 height 19
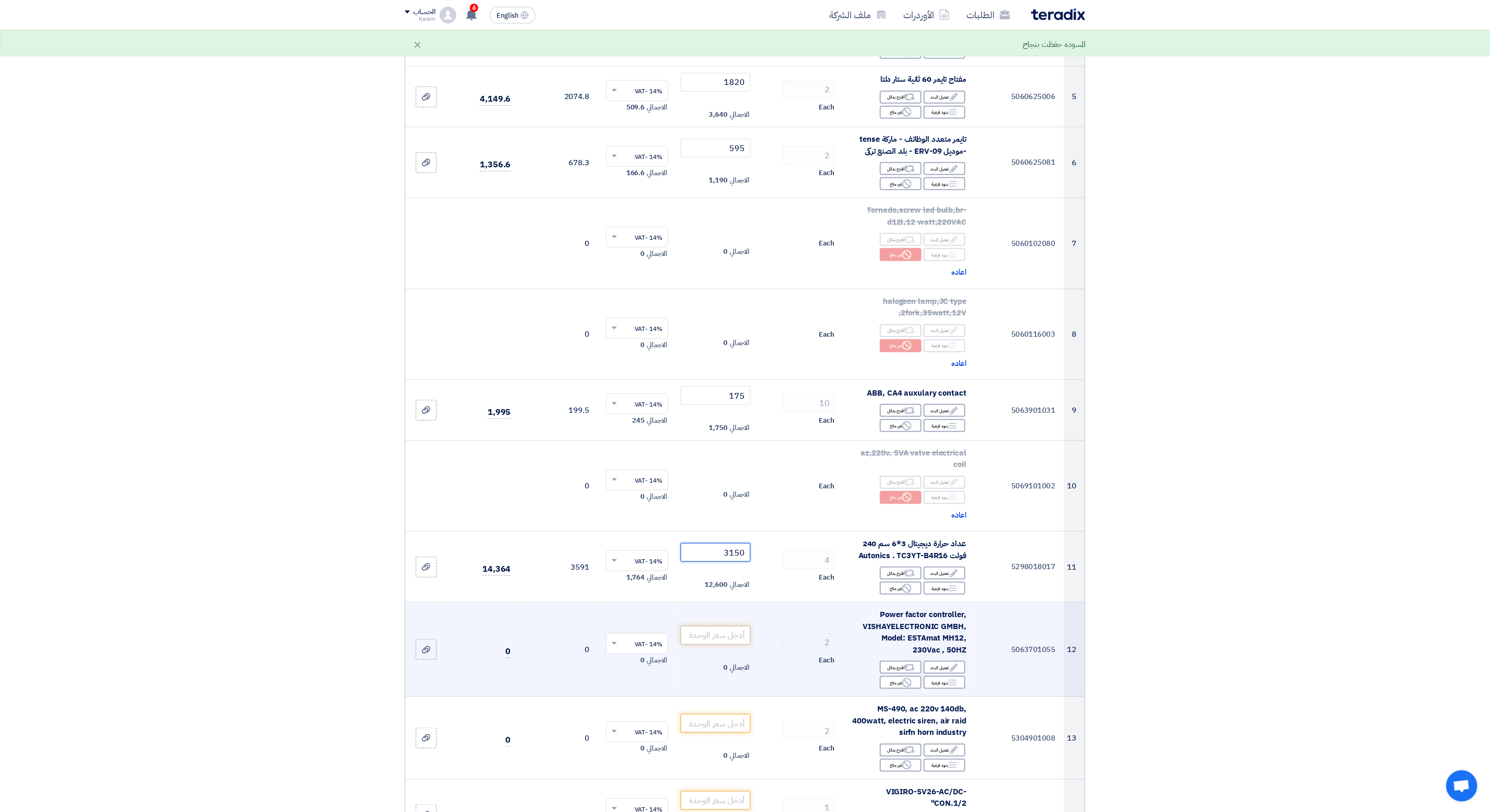
type input "3150"
click at [723, 633] on input "number" at bounding box center [715, 636] width 70 height 19
click at [913, 688] on div "Reject غير متاح" at bounding box center [900, 682] width 42 height 13
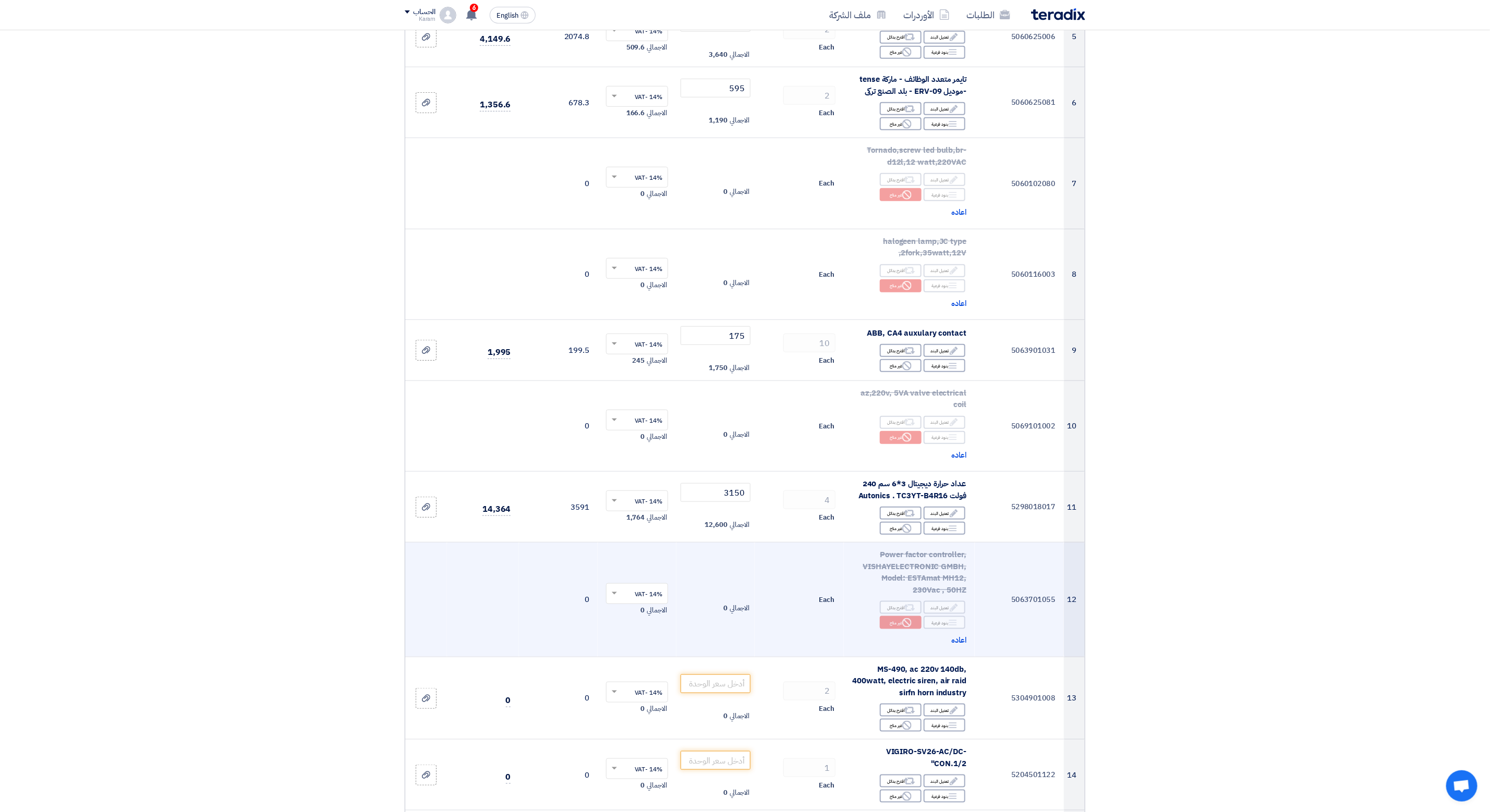
scroll to position [548, 0]
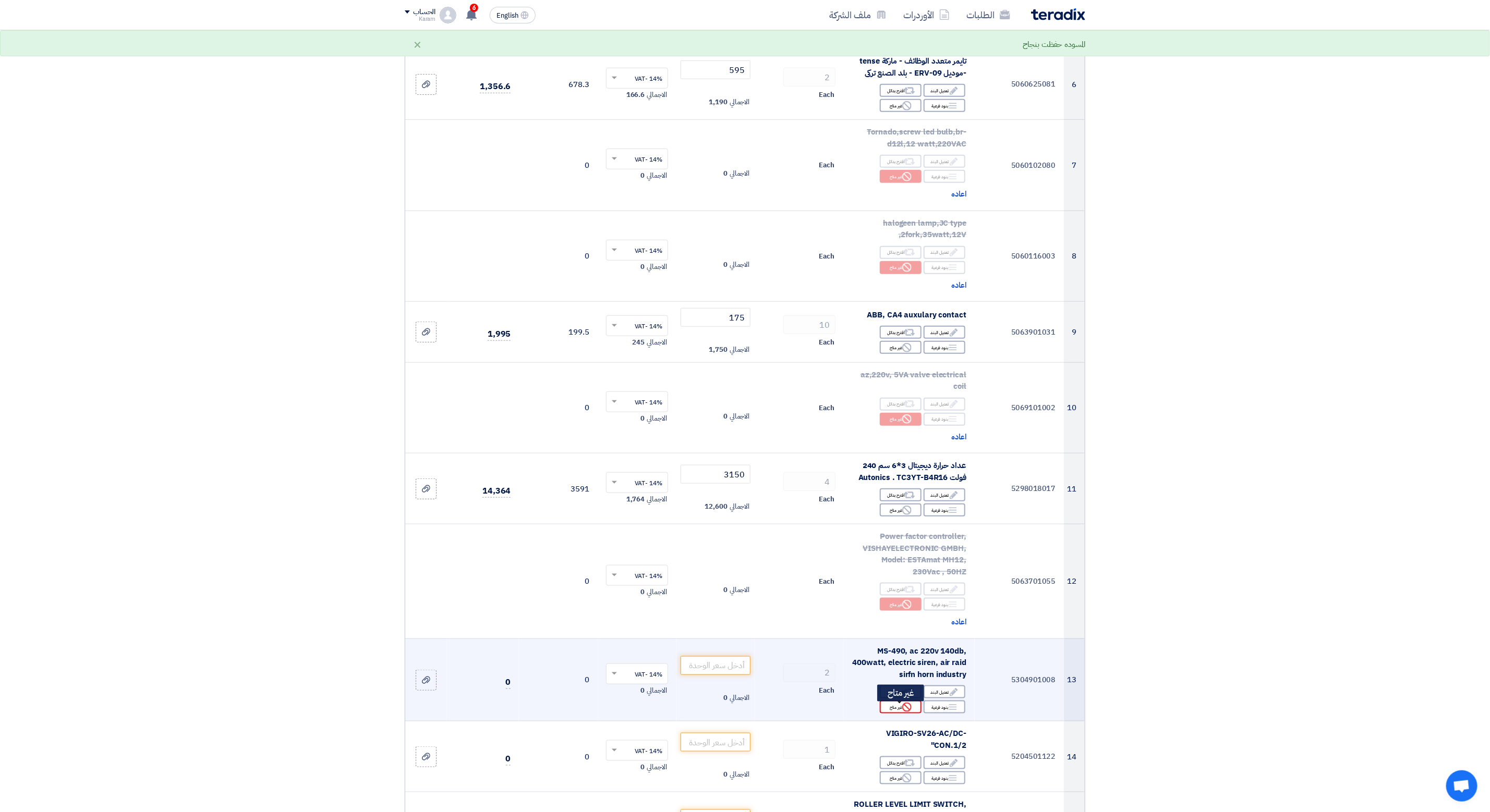
click at [911, 711] on use at bounding box center [906, 707] width 9 height 9
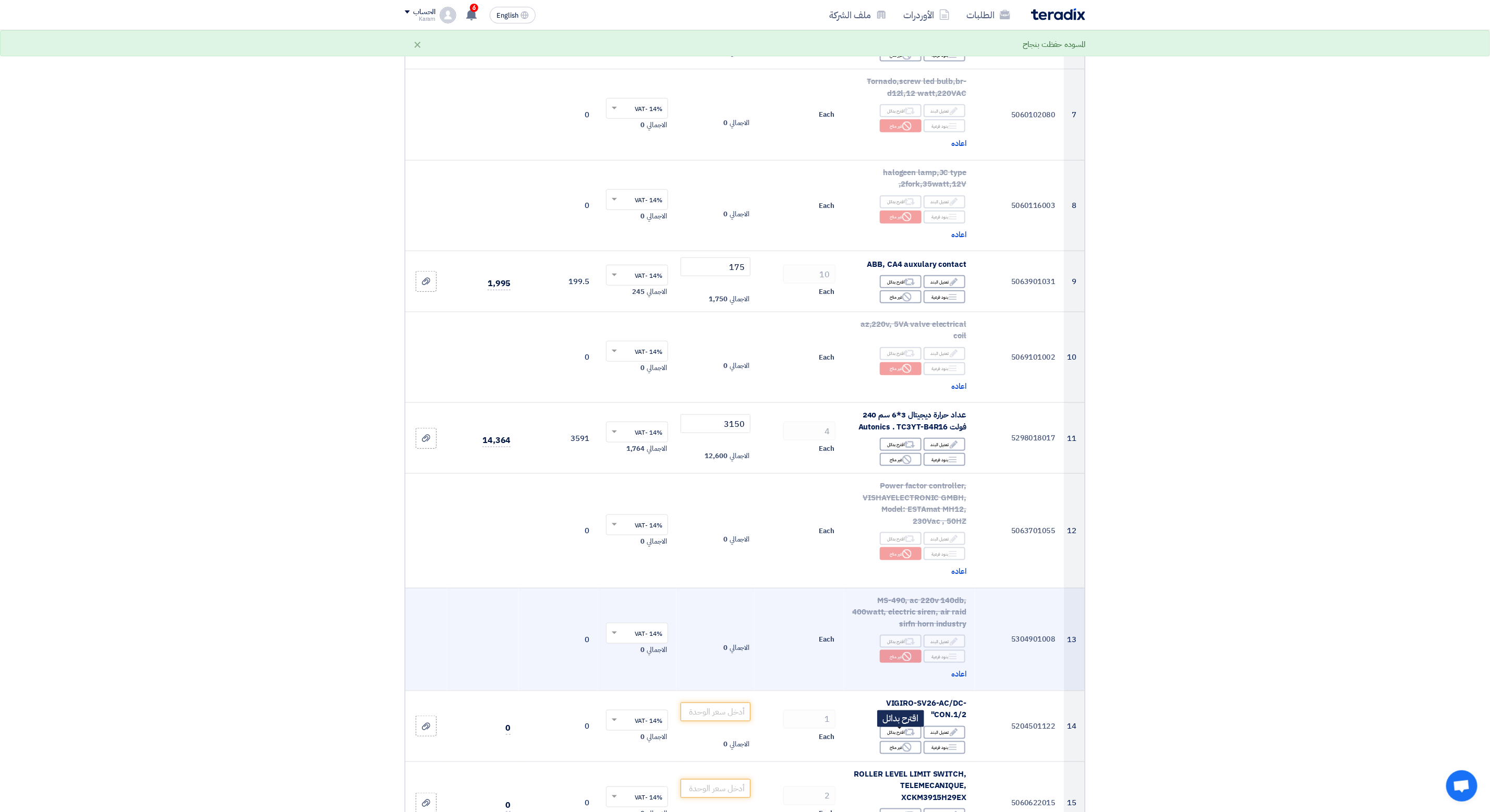
scroll to position [626, 0]
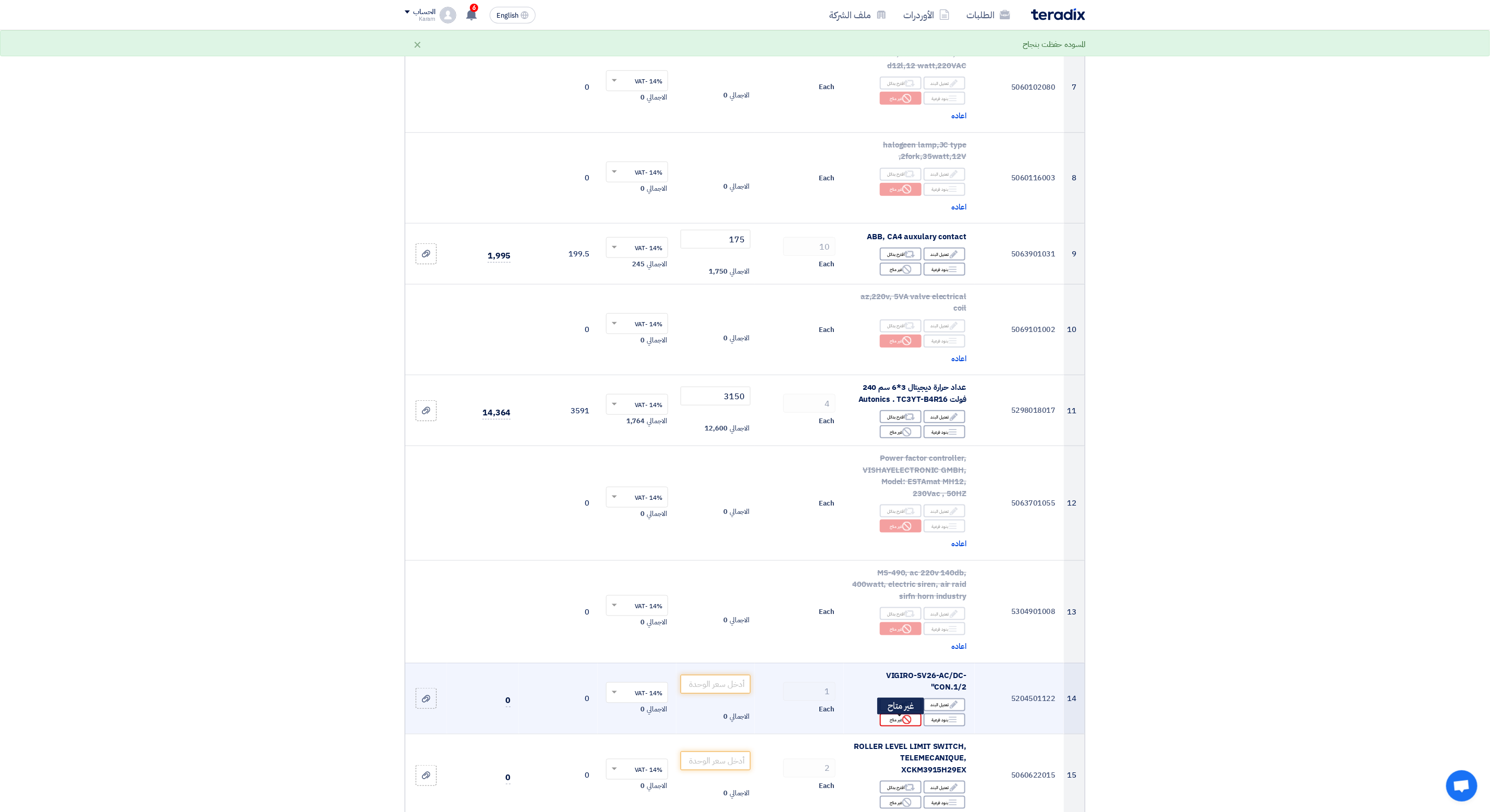
click at [904, 720] on use at bounding box center [906, 720] width 9 height 9
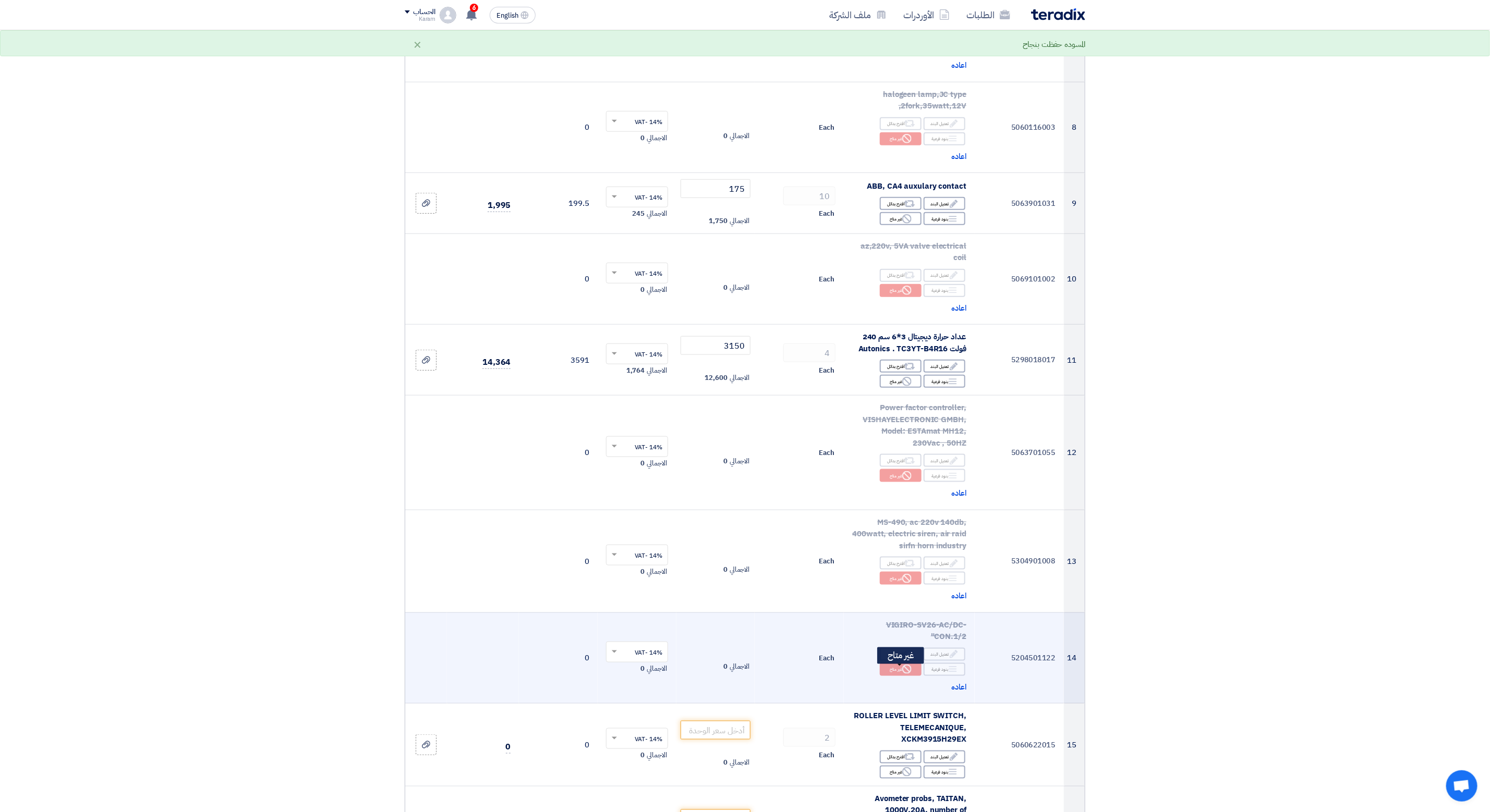
scroll to position [704, 0]
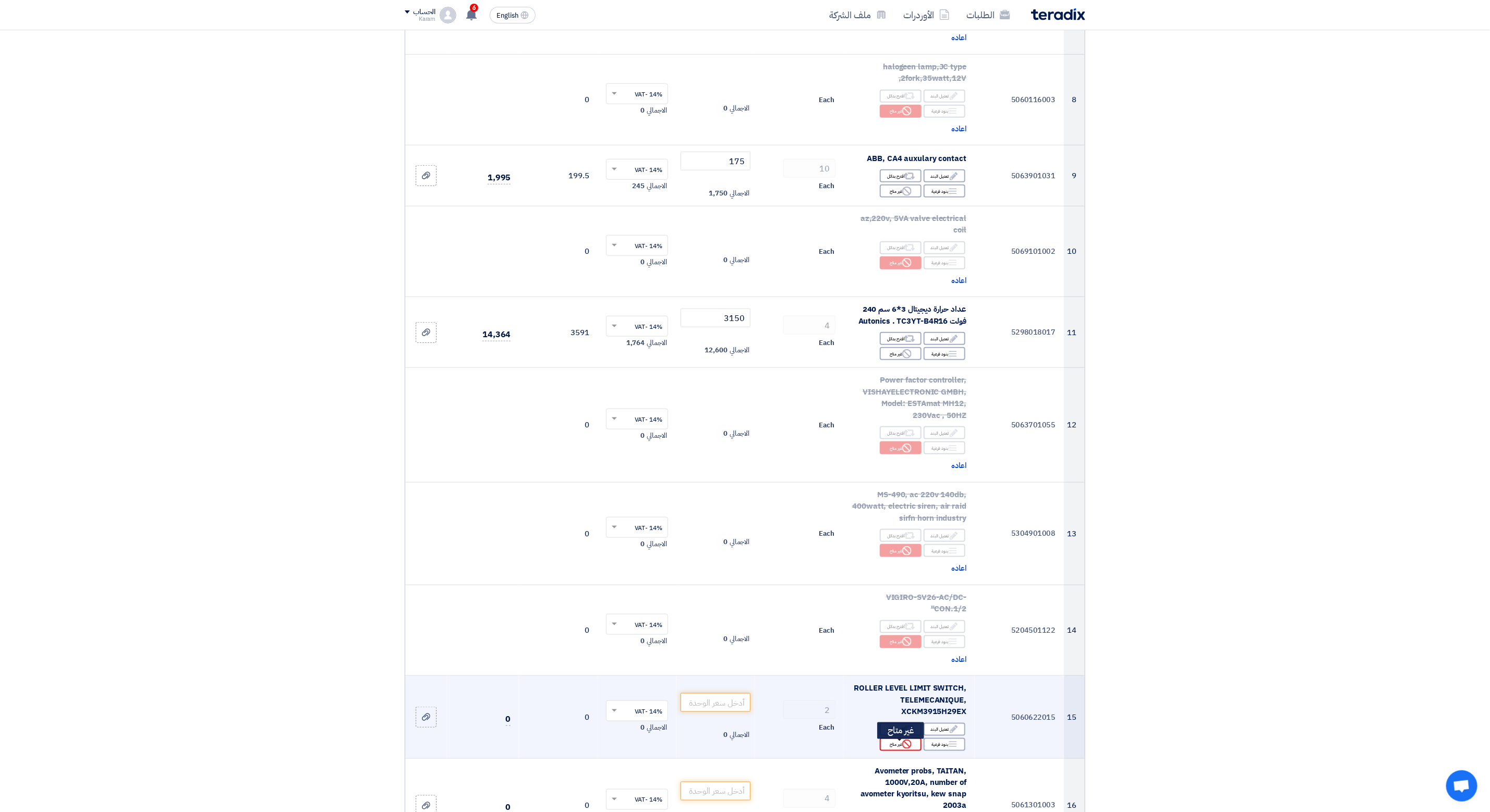
click at [900, 748] on div "Reject غير متاح" at bounding box center [900, 744] width 42 height 13
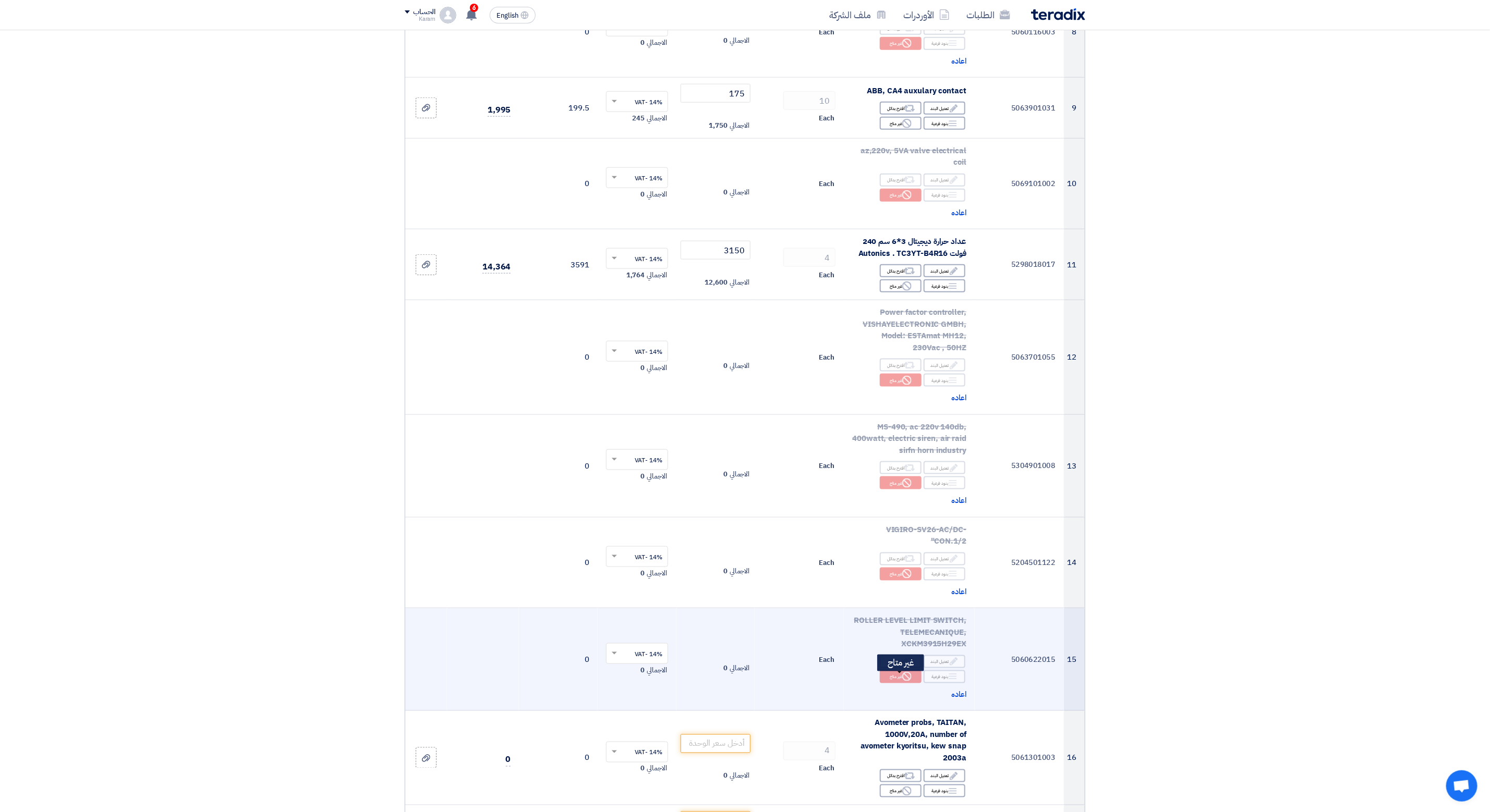
scroll to position [860, 0]
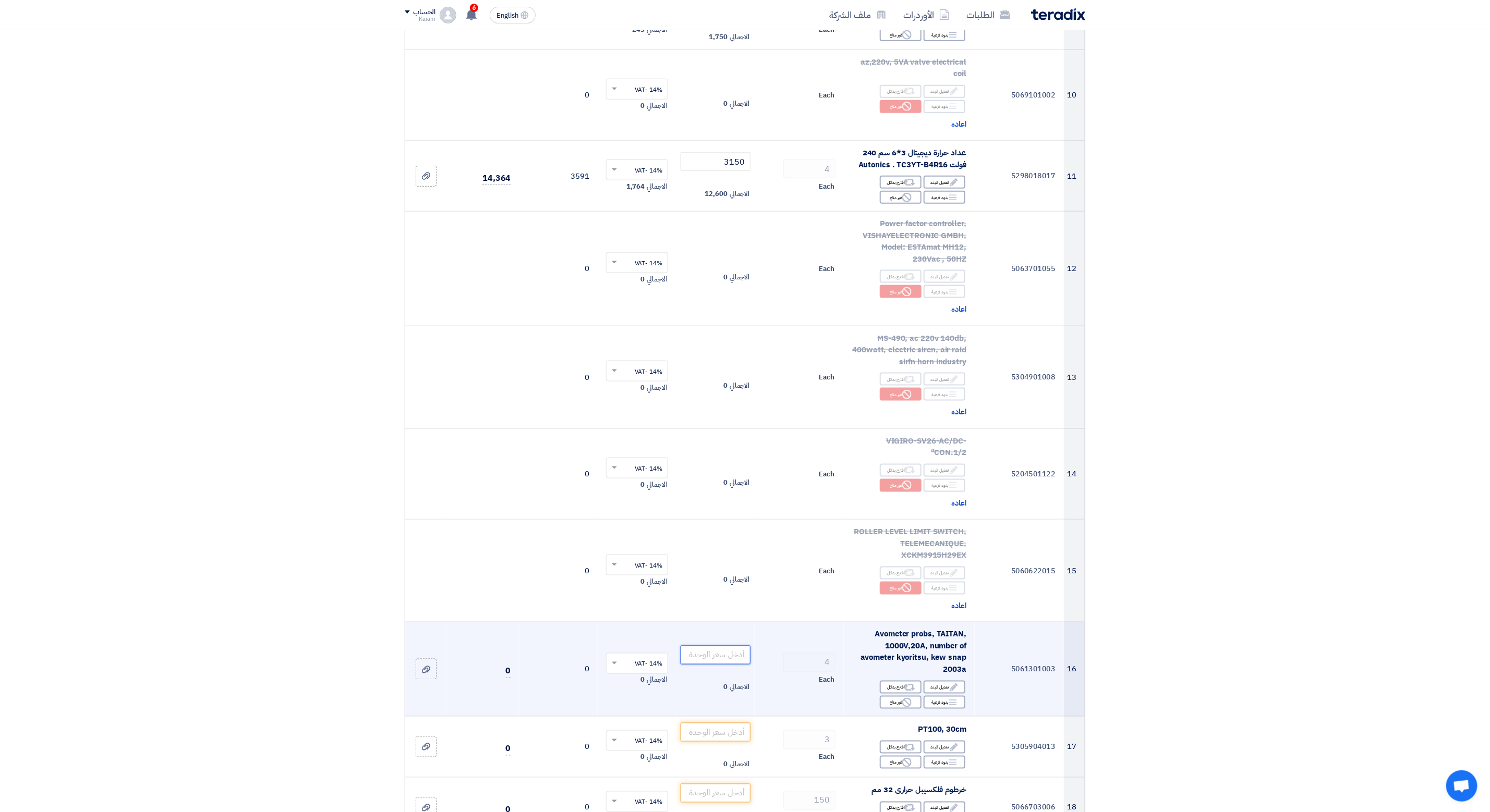
click at [710, 658] on input "number" at bounding box center [715, 655] width 70 height 19
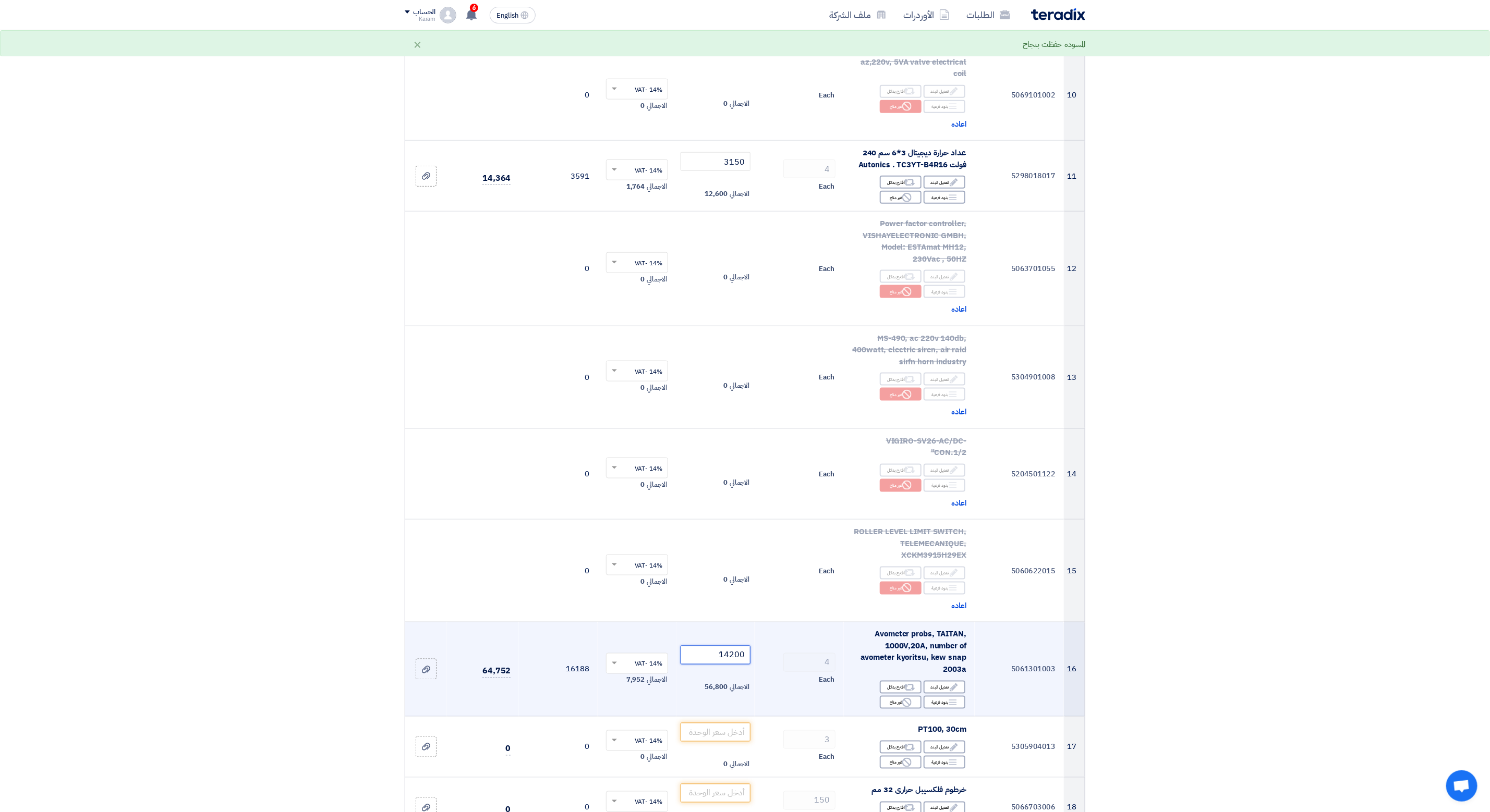
scroll to position [938, 0]
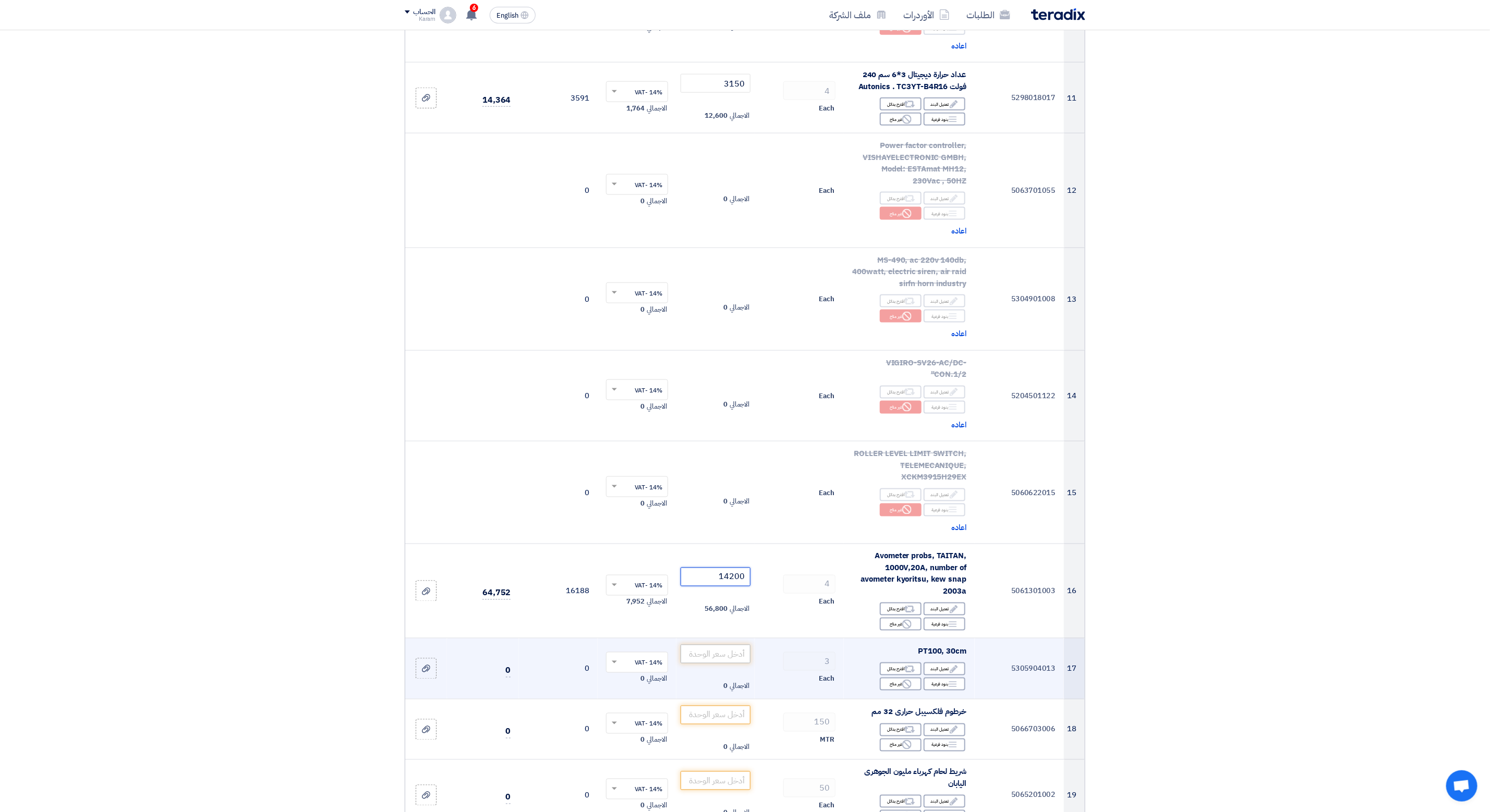
type input "14200"
click at [717, 656] on input "number" at bounding box center [715, 654] width 70 height 19
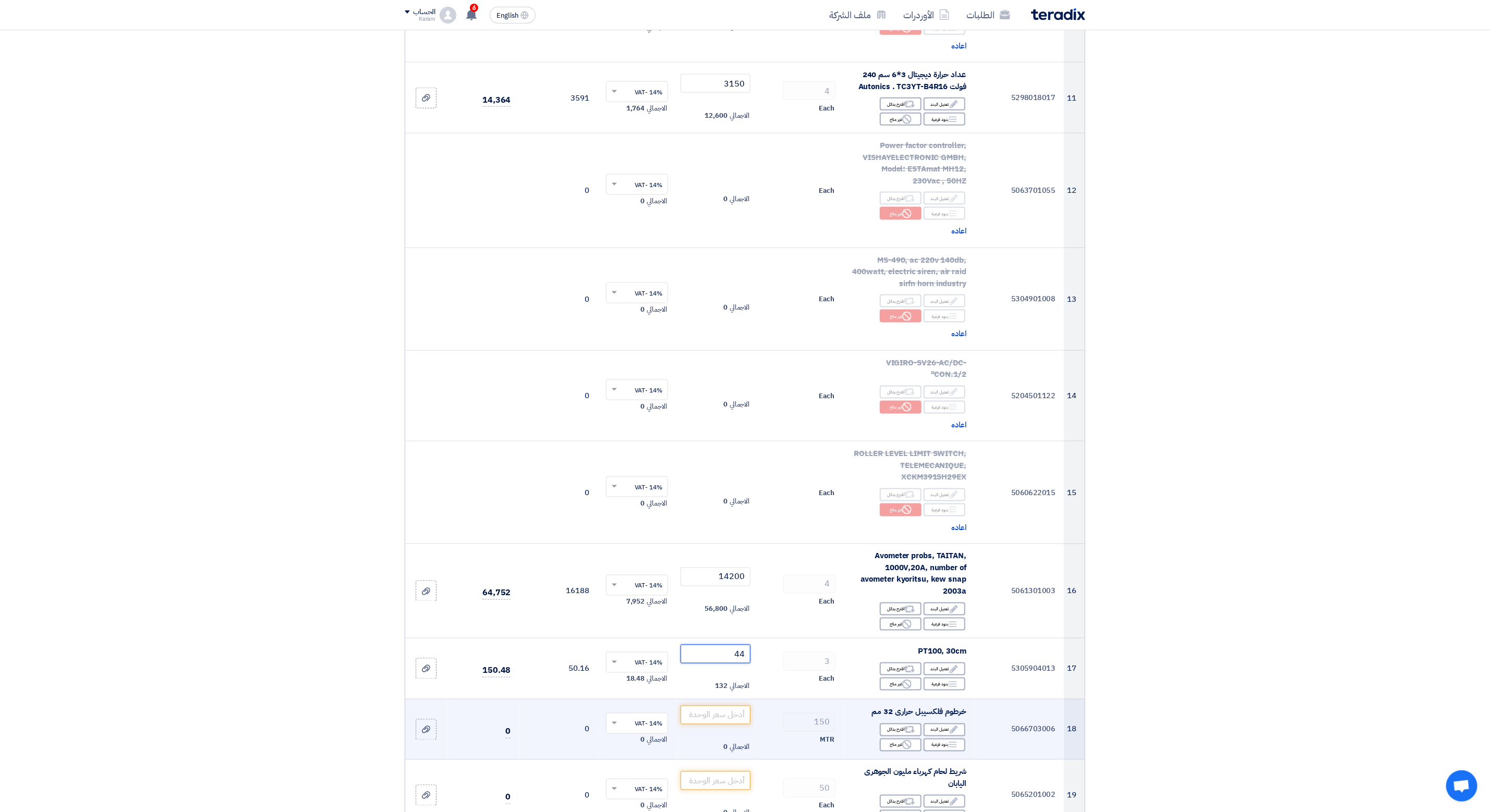
type input "447"
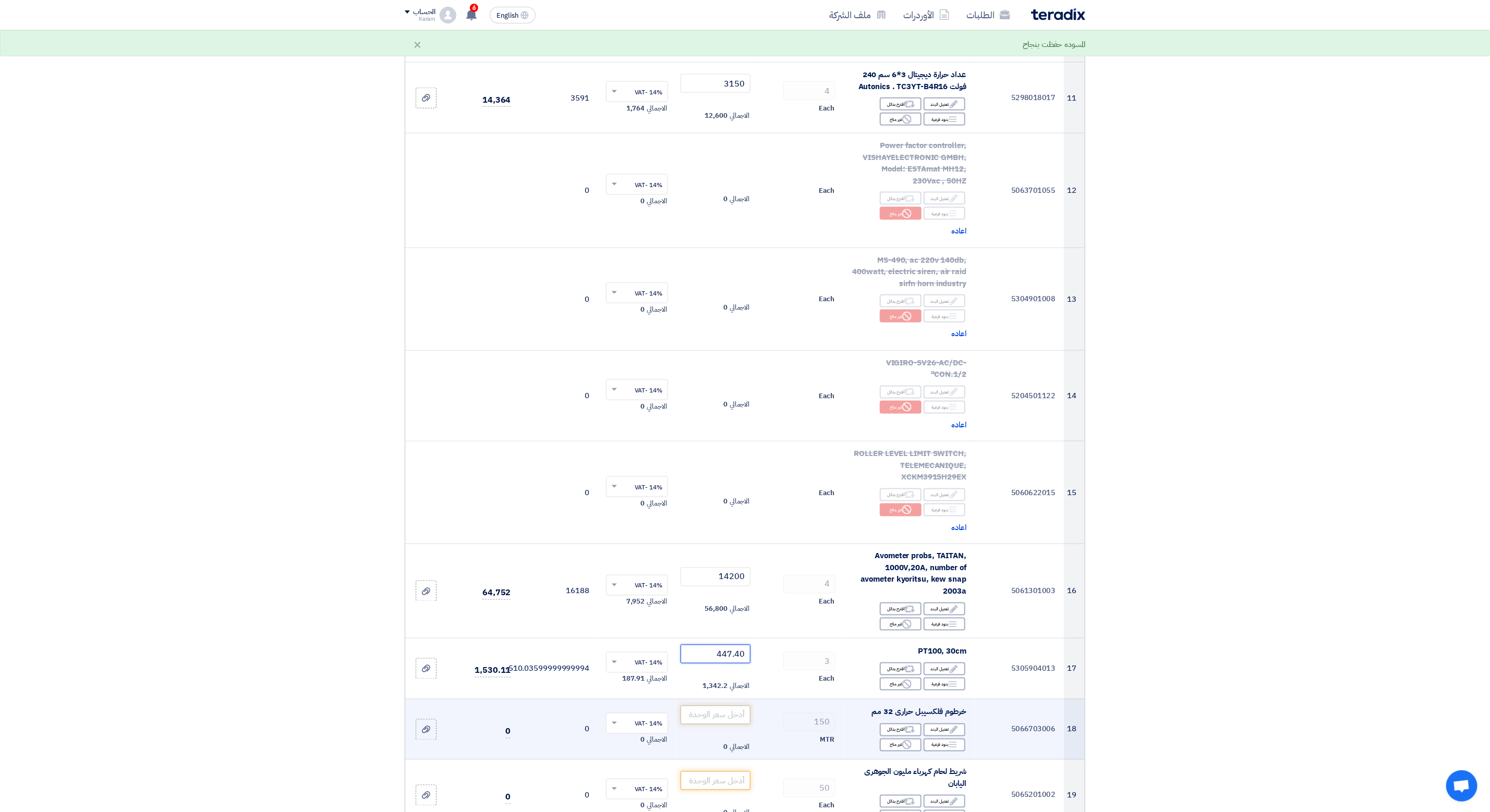
type input "447.40"
click at [728, 721] on input "number" at bounding box center [715, 715] width 70 height 19
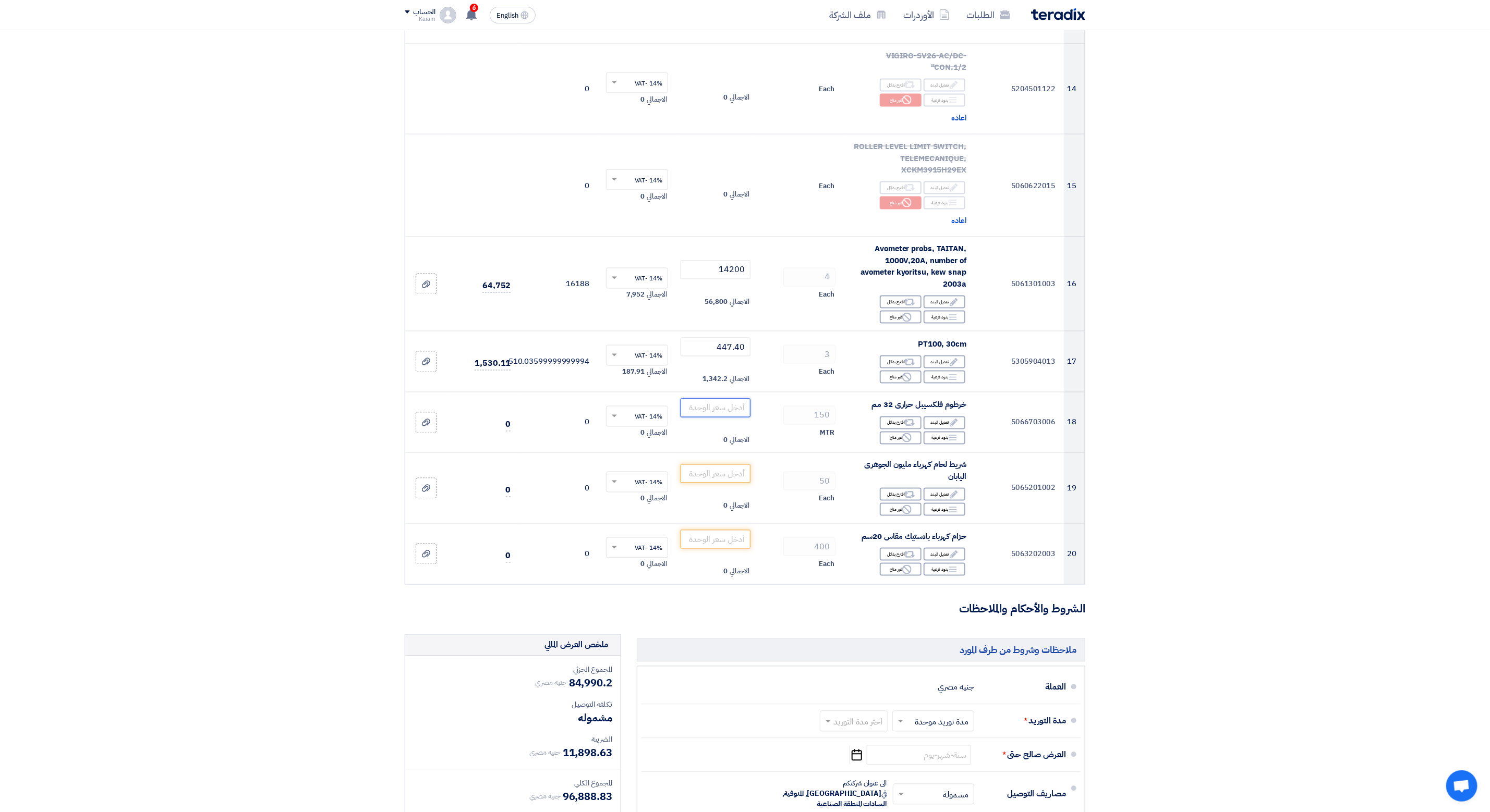
scroll to position [1217, 0]
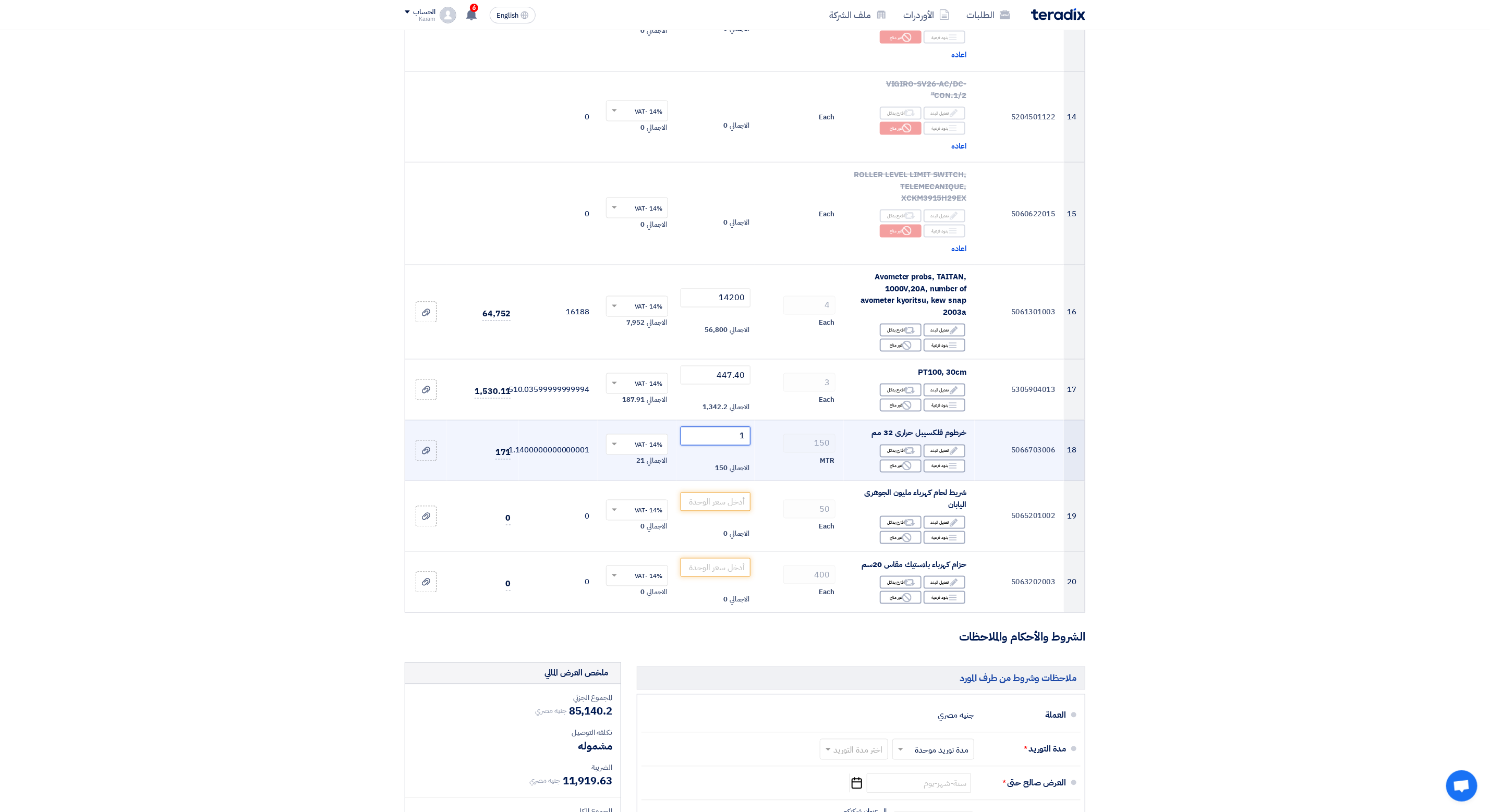
type input "19"
type input "19.75"
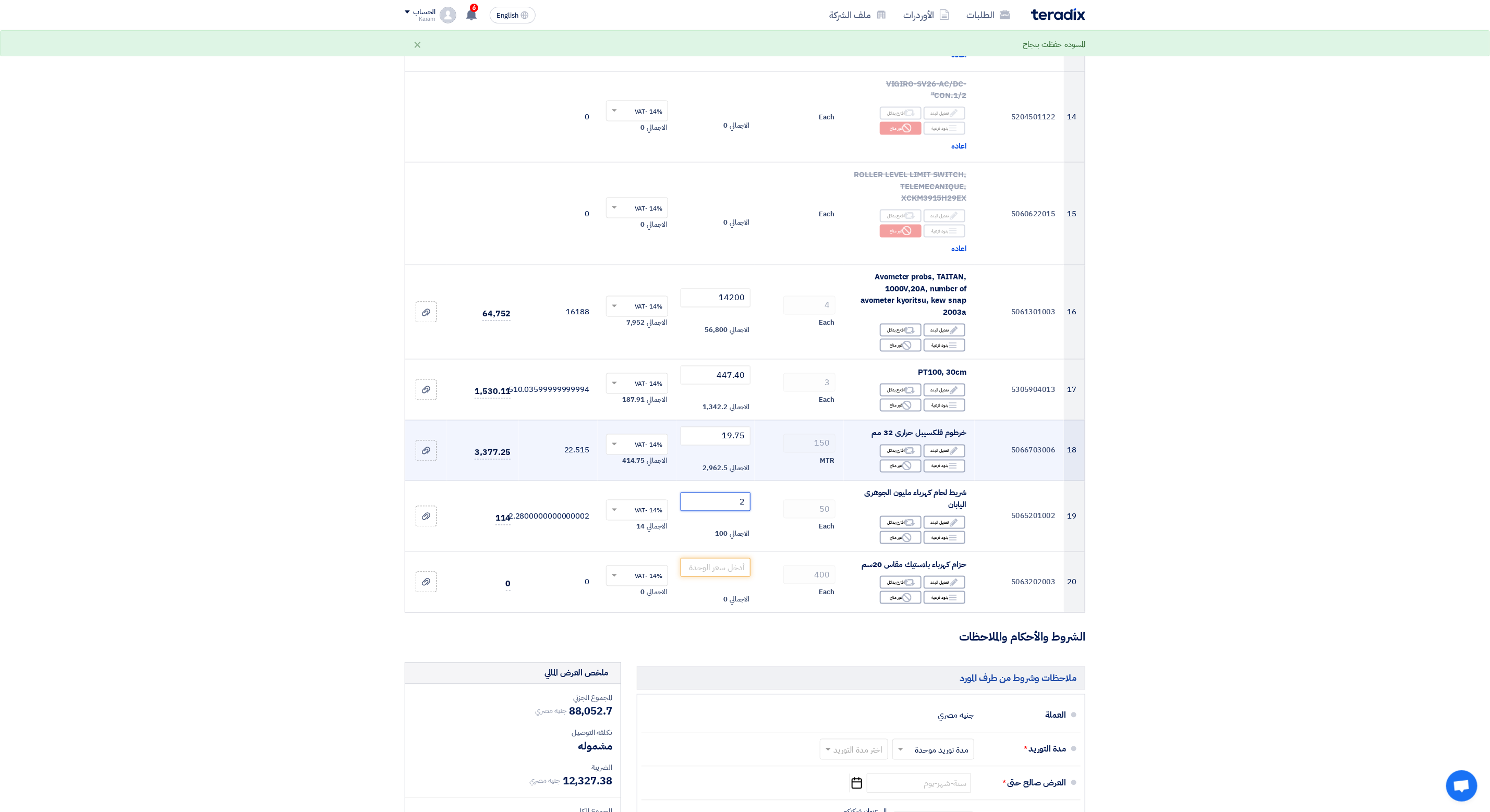
type input "27"
type input "27.5"
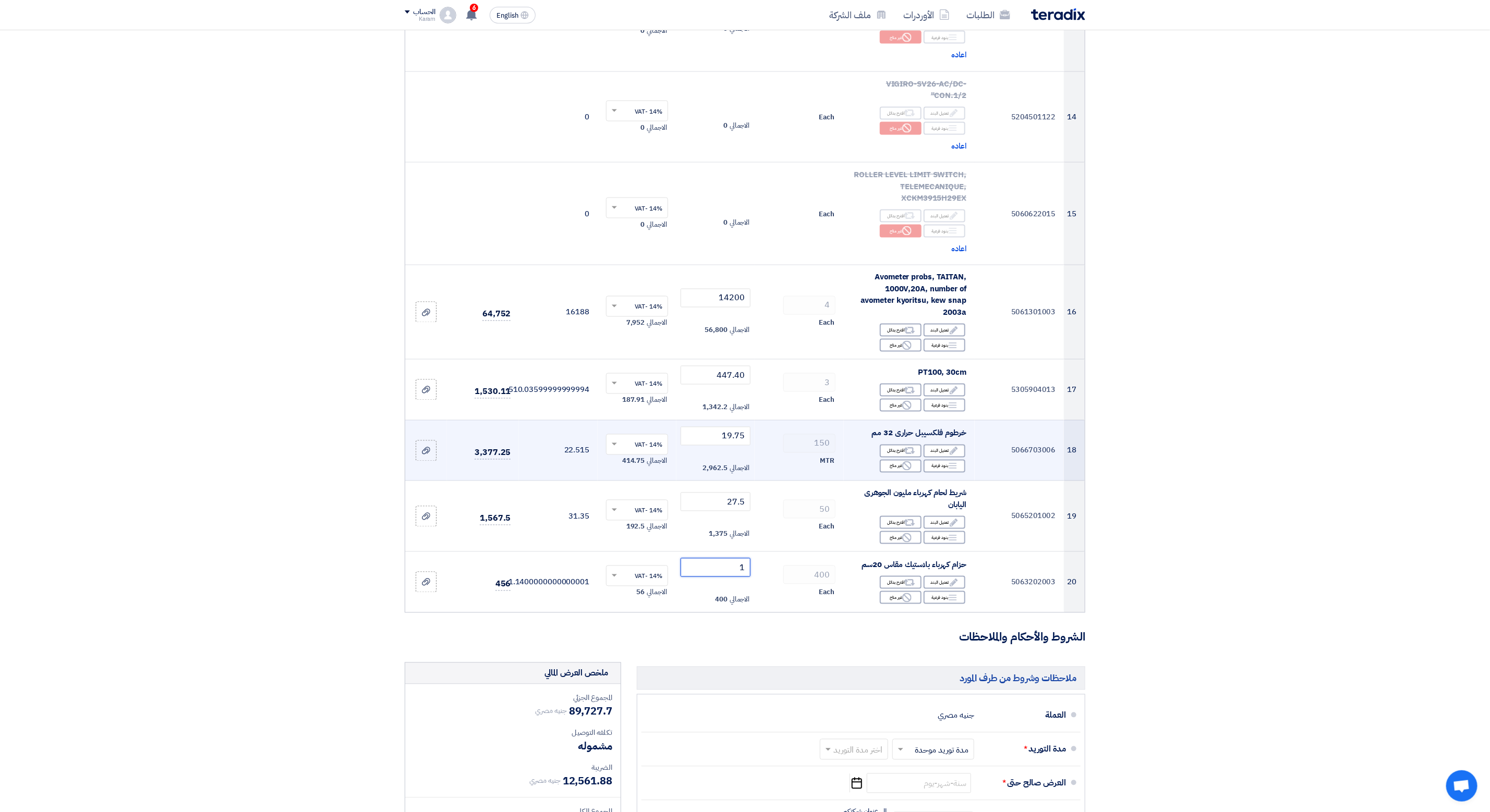
type input "17"
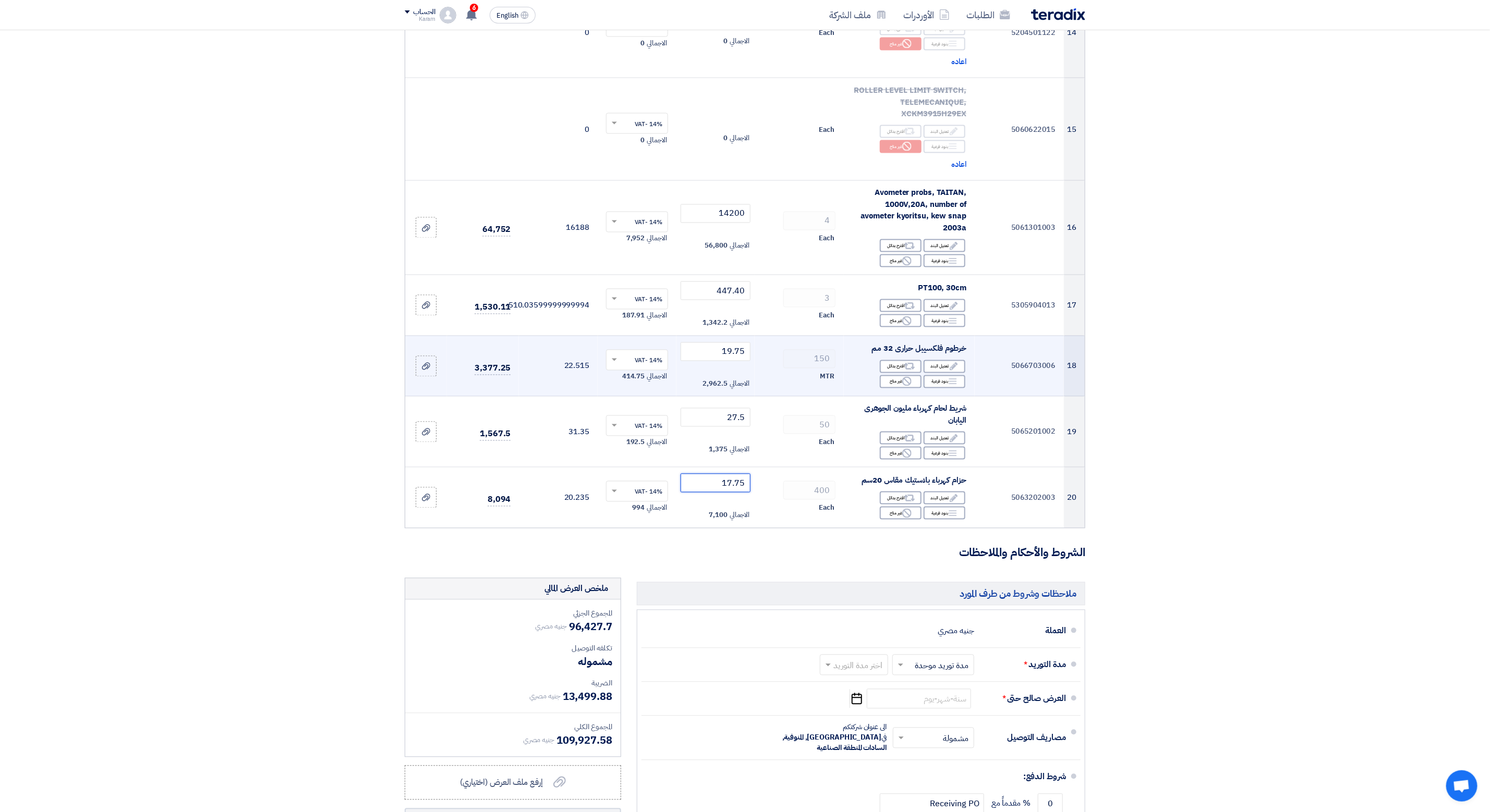
scroll to position [1330, 0]
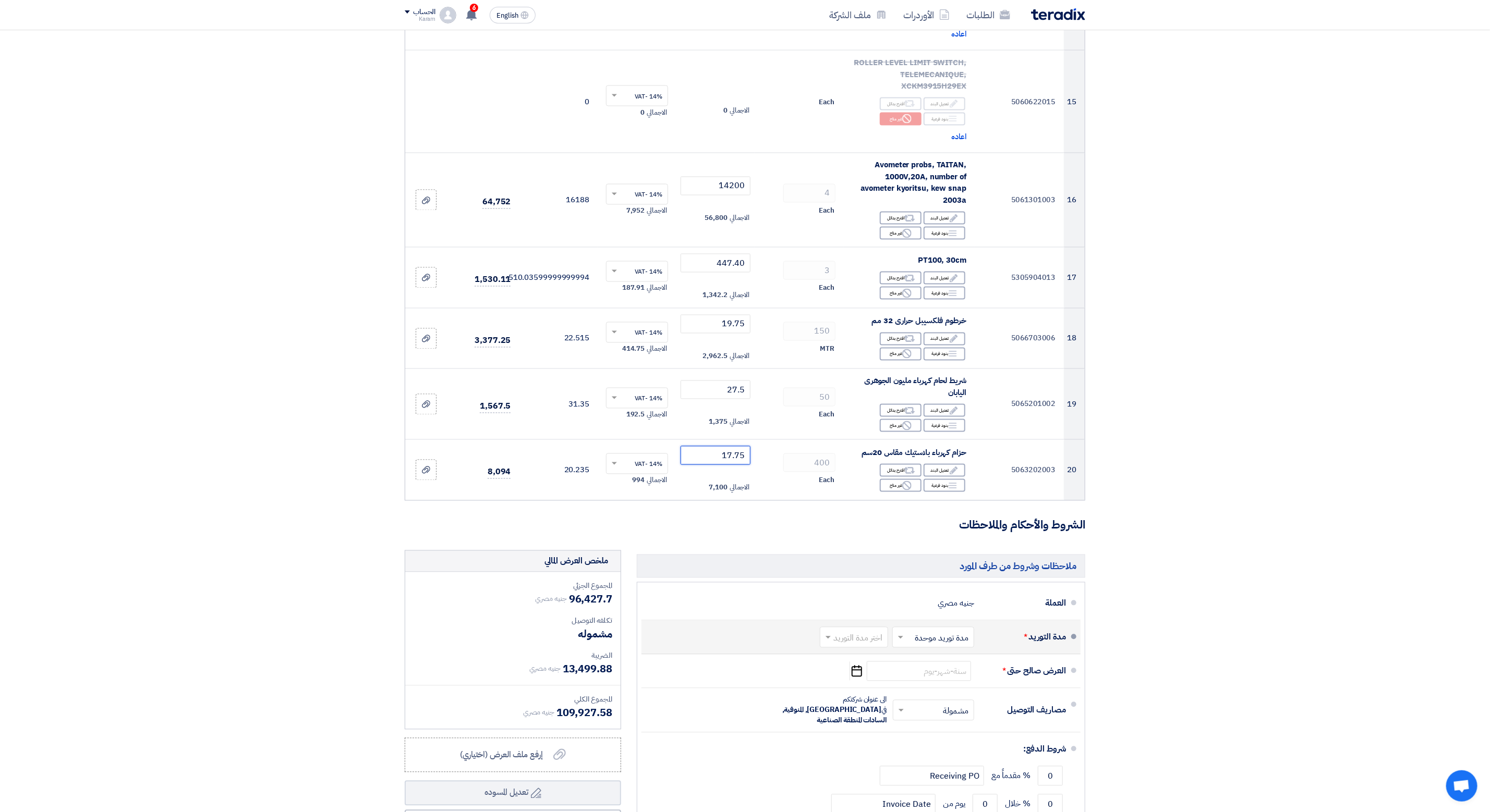
type input "17.75"
click at [846, 640] on input "text" at bounding box center [852, 639] width 63 height 15
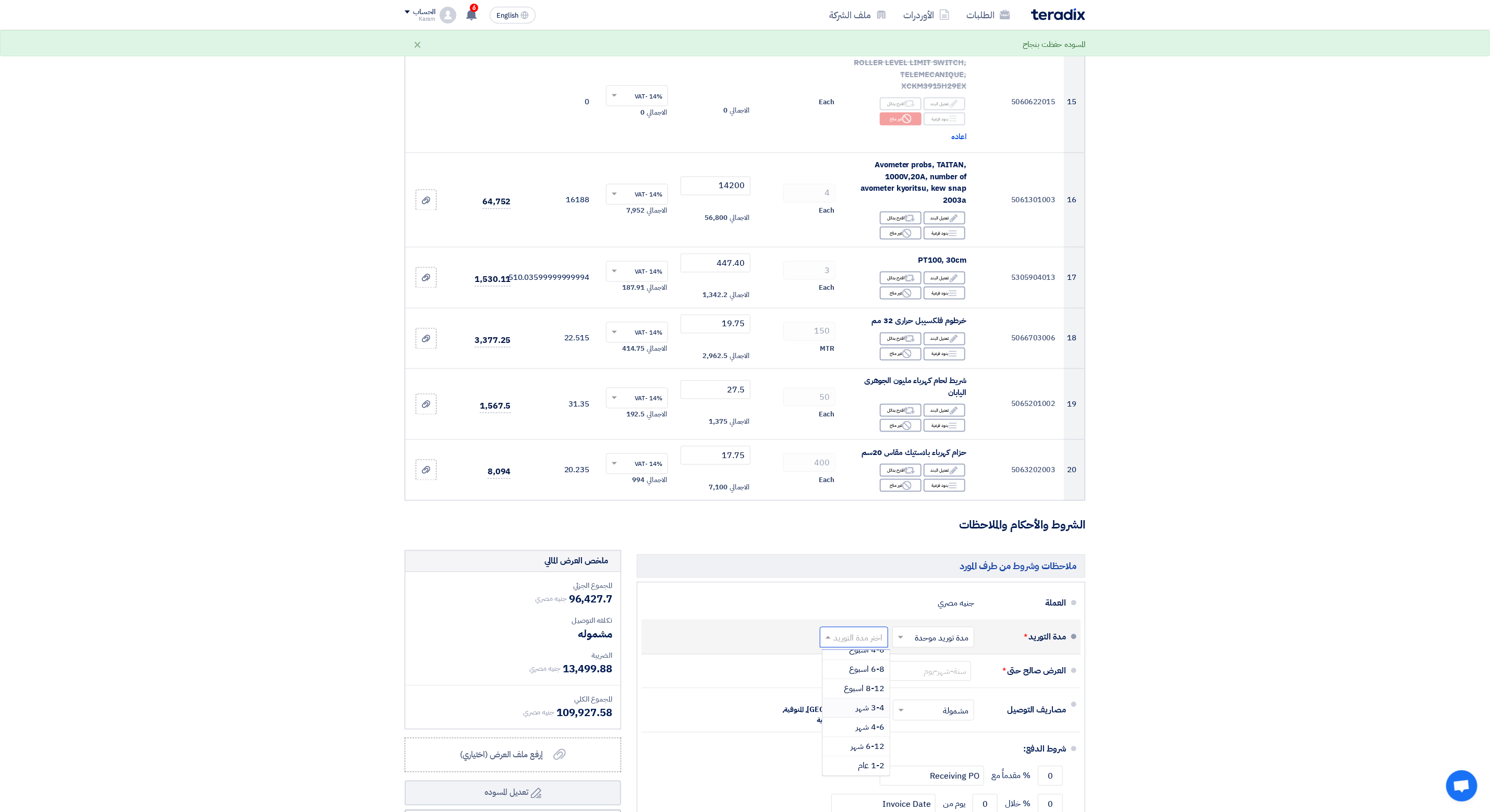
scroll to position [0, 0]
click at [866, 701] on span "1-2 اسبوع" at bounding box center [867, 698] width 36 height 13
click at [936, 681] on input at bounding box center [918, 671] width 104 height 19
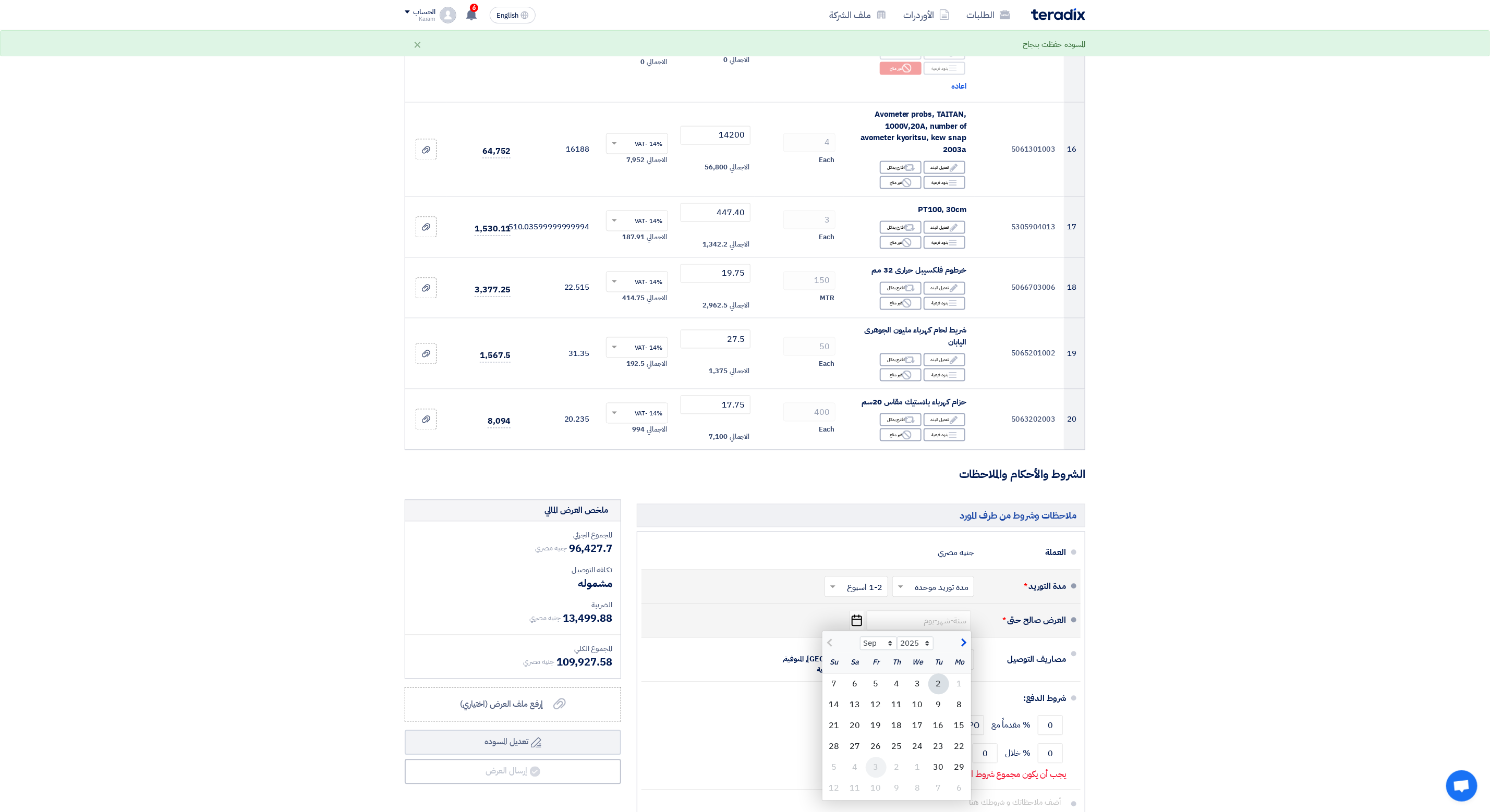
scroll to position [1408, 0]
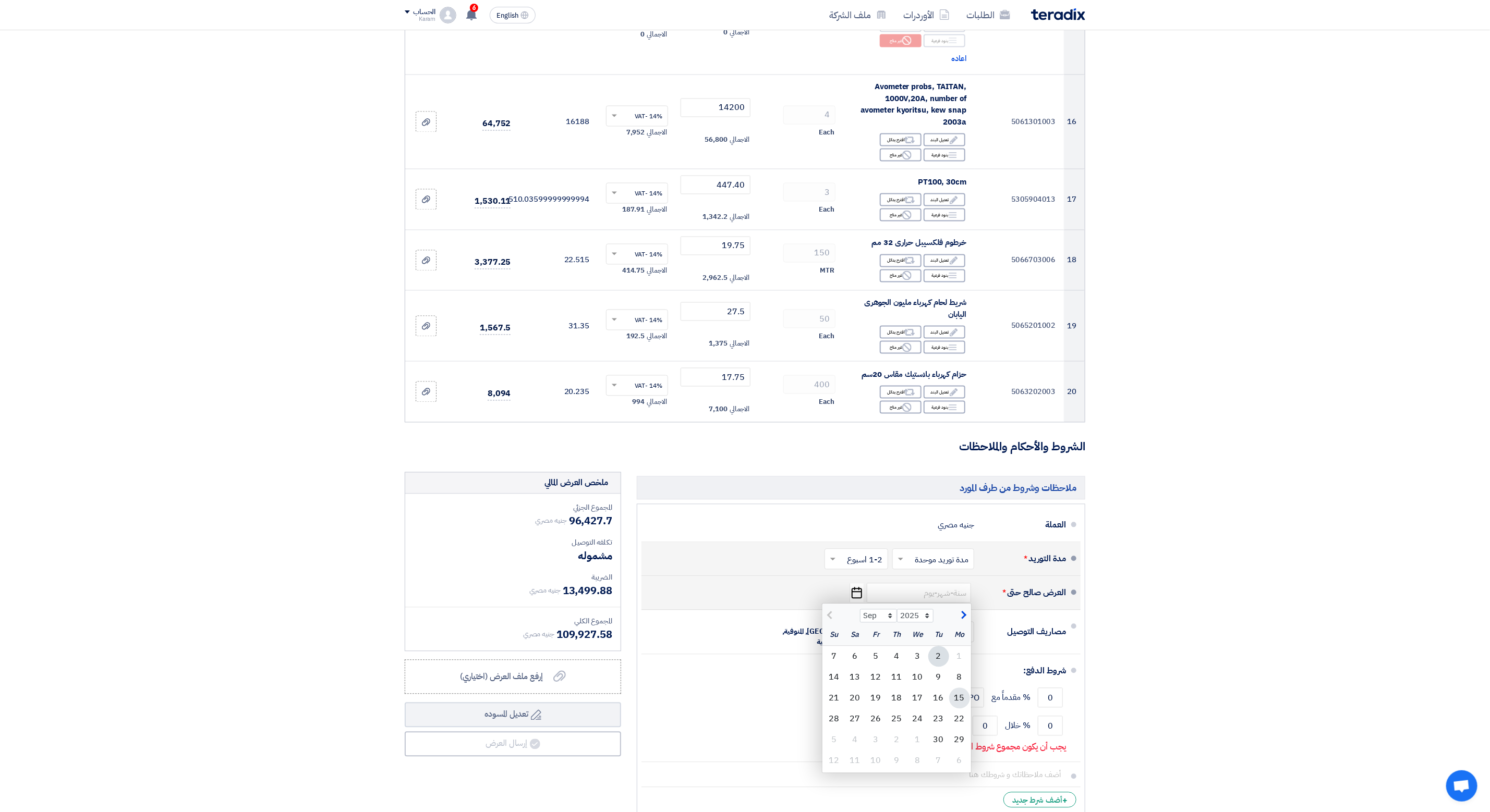
click at [959, 705] on div "15" at bounding box center [959, 698] width 21 height 21
type input "[DATE]"
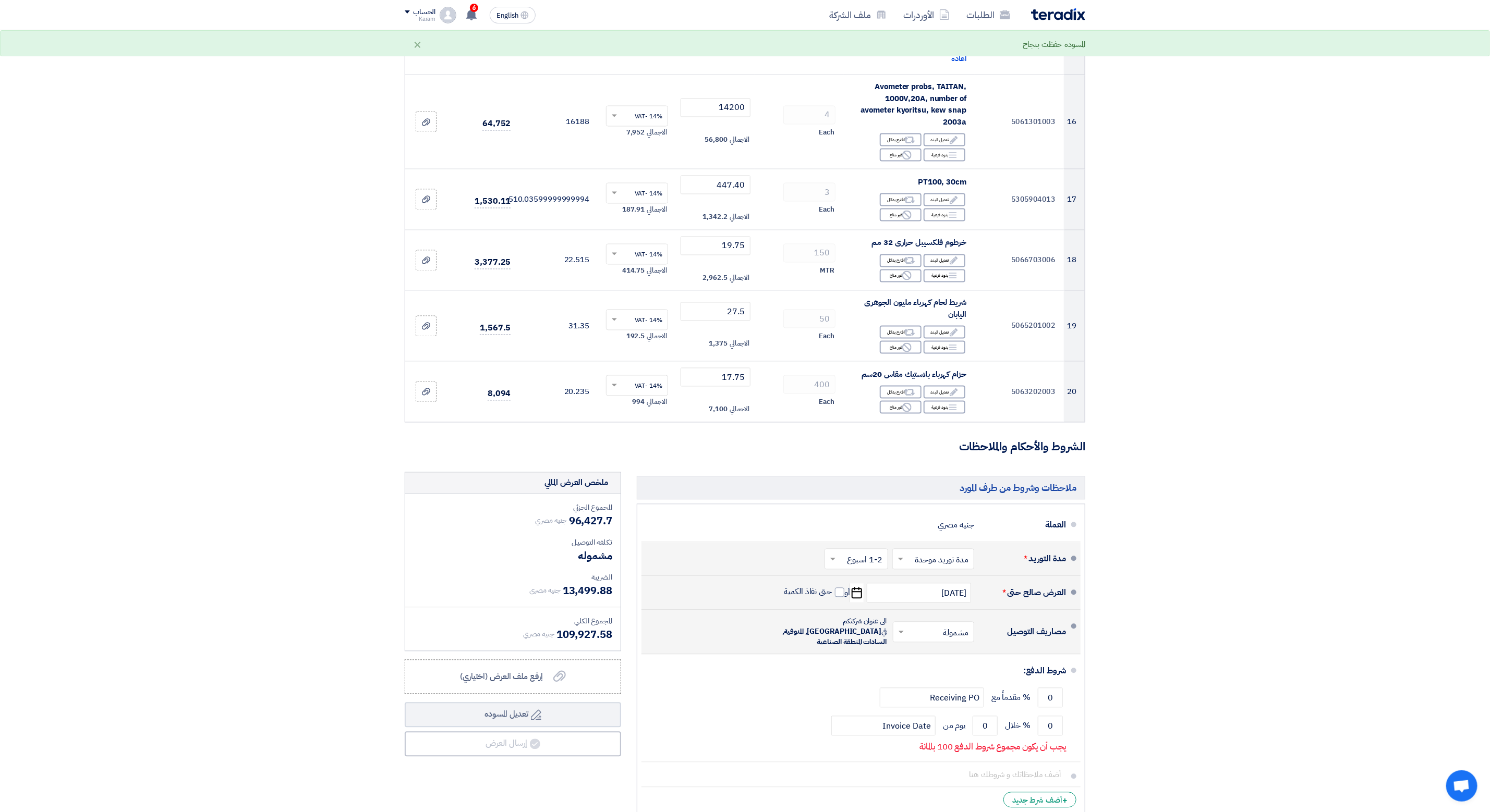
click at [910, 631] on input "text" at bounding box center [931, 634] width 76 height 15
click at [958, 676] on span "غير مشمولة" at bounding box center [952, 674] width 36 height 13
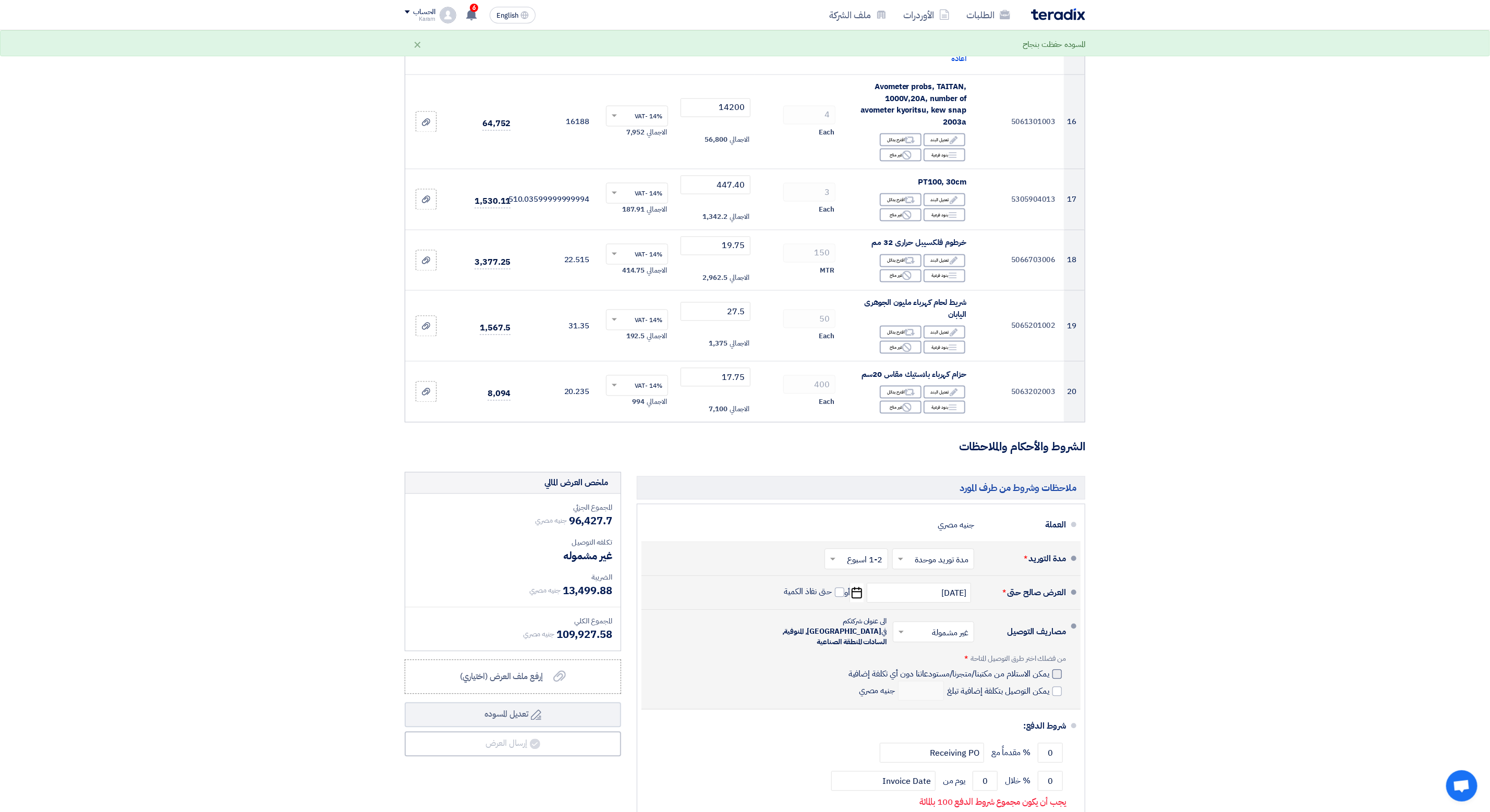
click at [1058, 671] on div at bounding box center [1056, 675] width 9 height 9
click at [1049, 671] on input "يمكن الاستلام من مكتبنا/متجرنا/مستودعاتنا دون أي تكلفة إضافية" at bounding box center [947, 678] width 203 height 19
checkbox input "true"
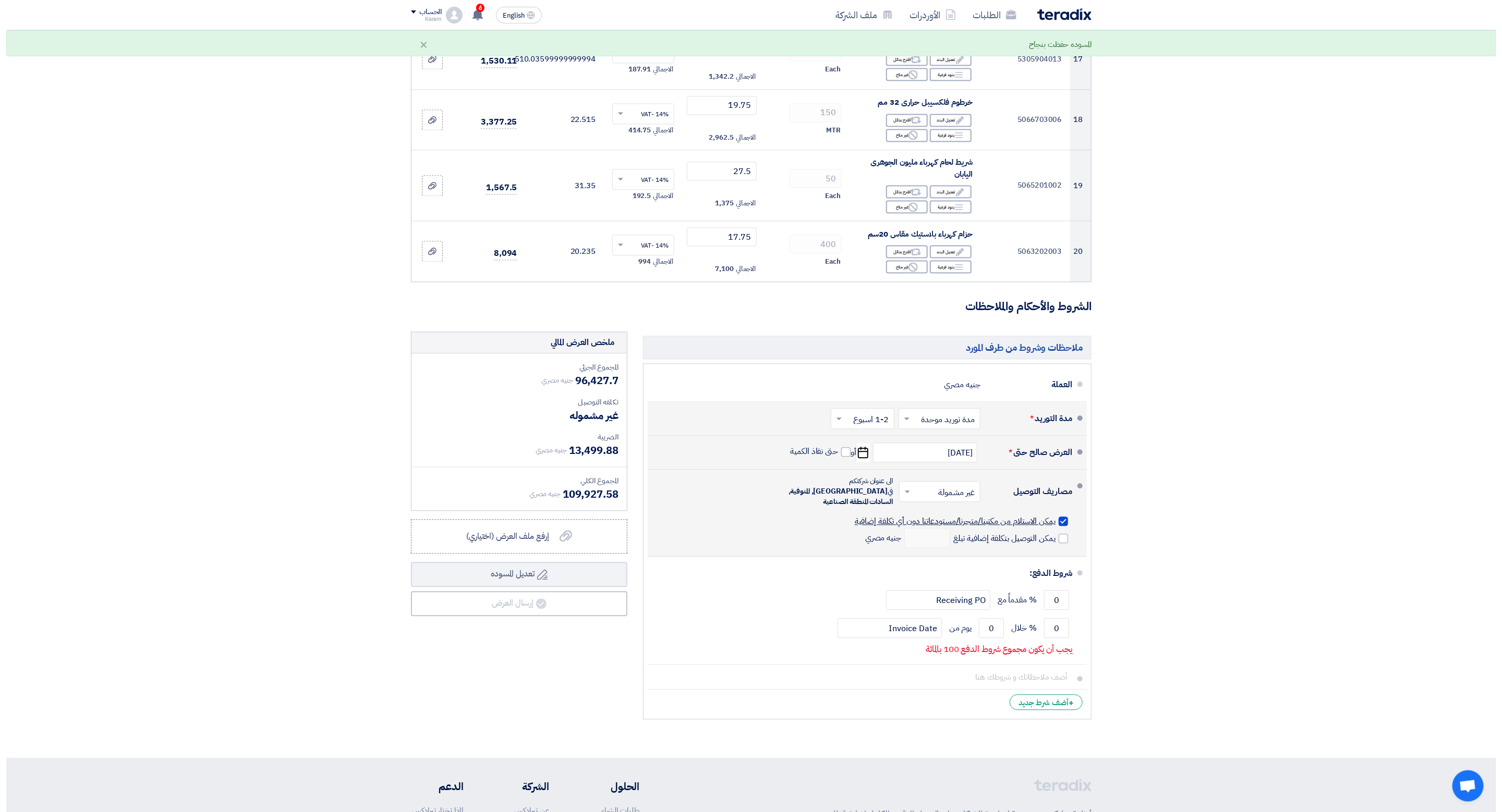
scroll to position [1565, 0]
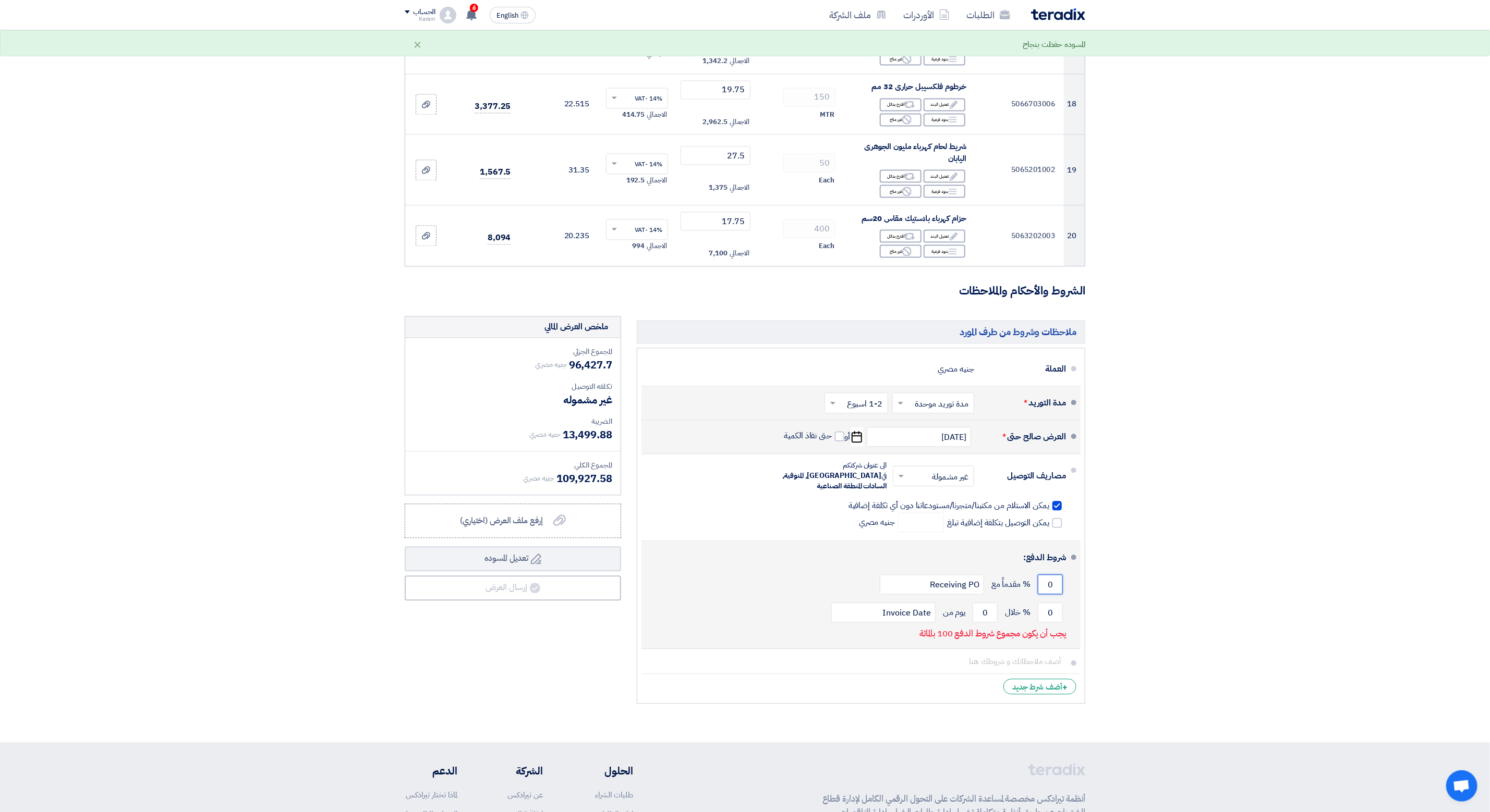
click at [1045, 584] on input "0" at bounding box center [1050, 584] width 25 height 19
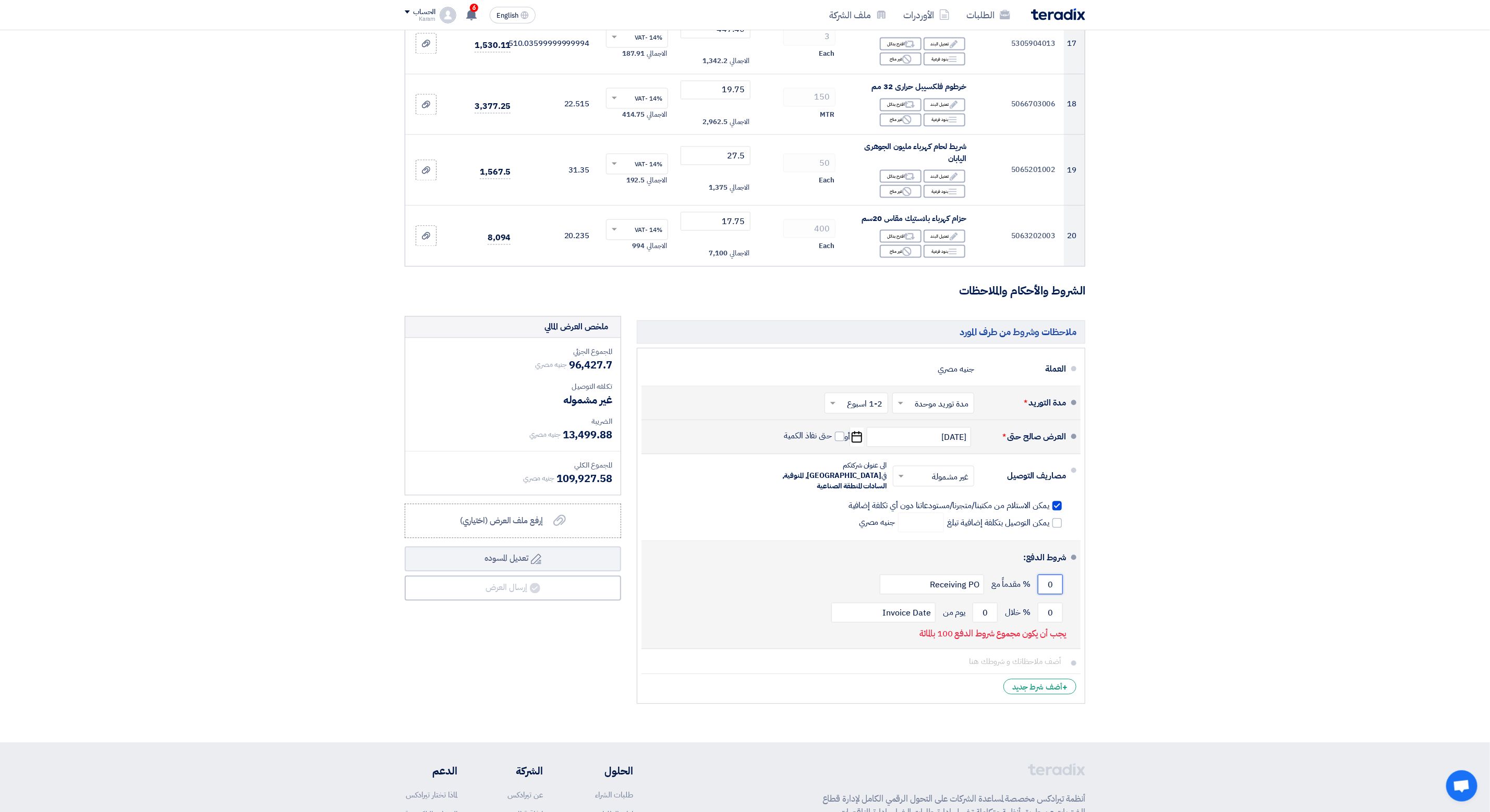
drag, startPoint x: 1043, startPoint y: 581, endPoint x: 1065, endPoint y: 576, distance: 22.6
click at [1065, 576] on div "0 % مقدماً مع Receiving PO" at bounding box center [858, 584] width 416 height 28
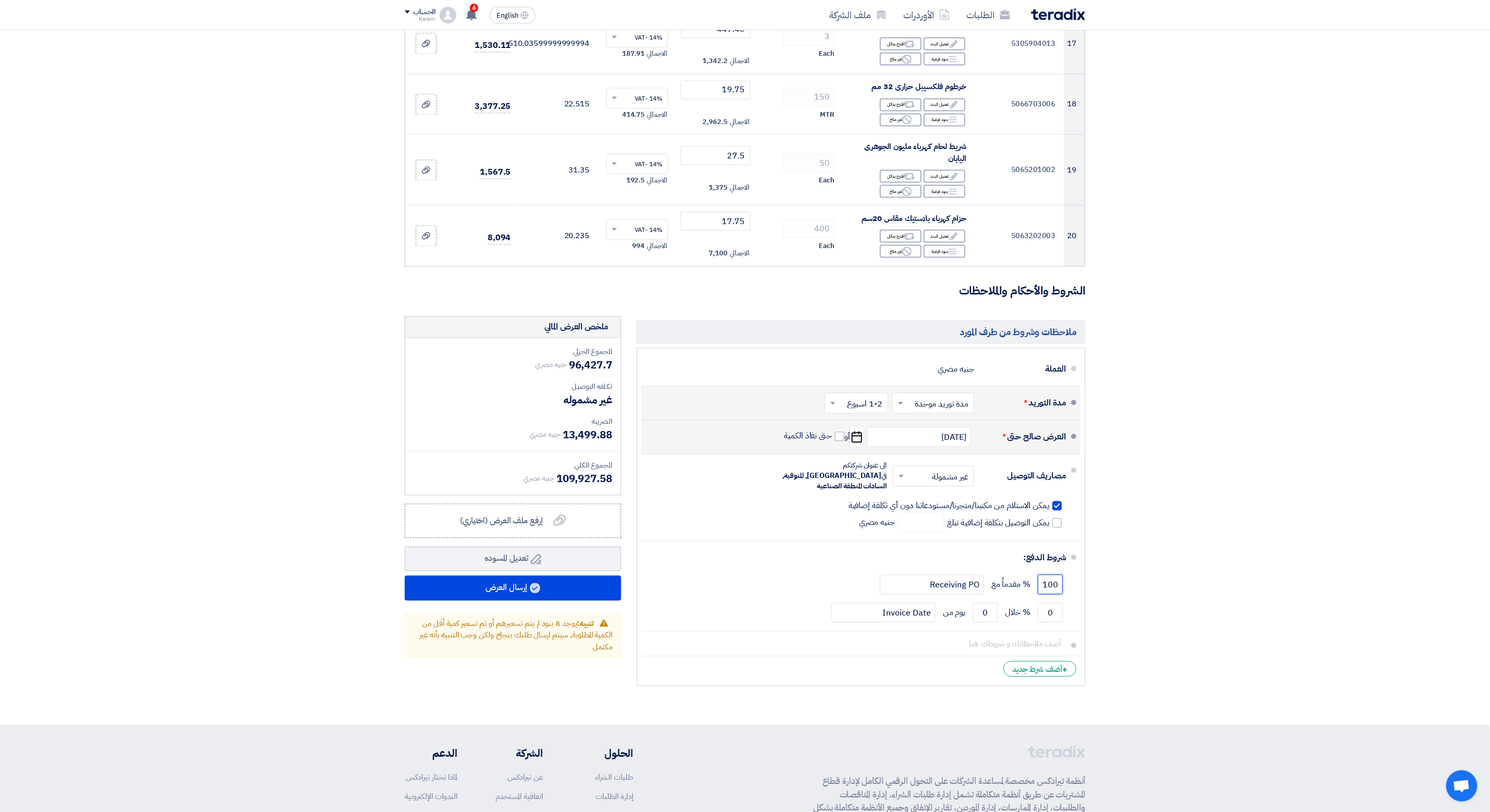
type input "100"
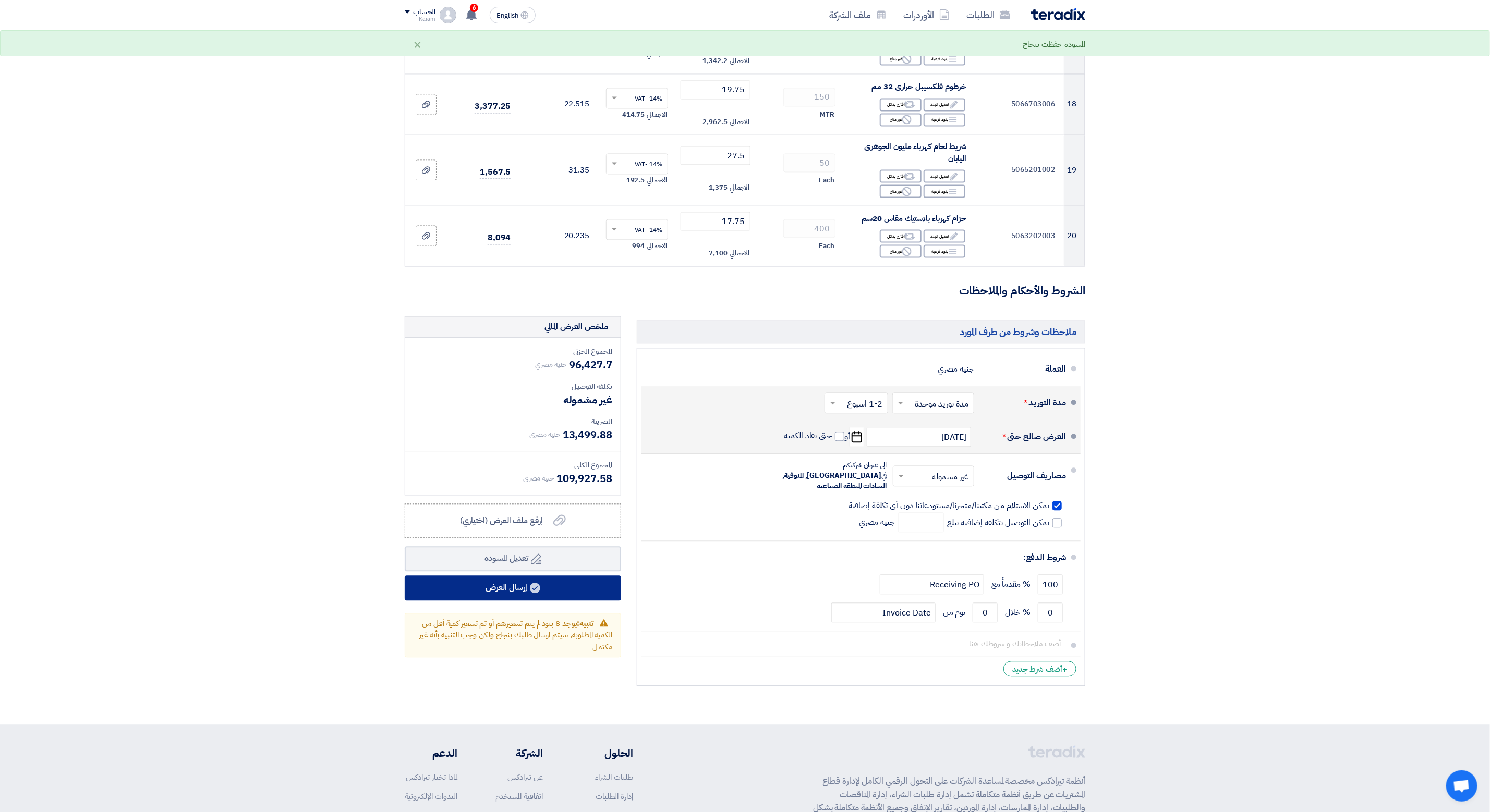
click at [503, 601] on button "إرسال العرض" at bounding box center [512, 588] width 216 height 25
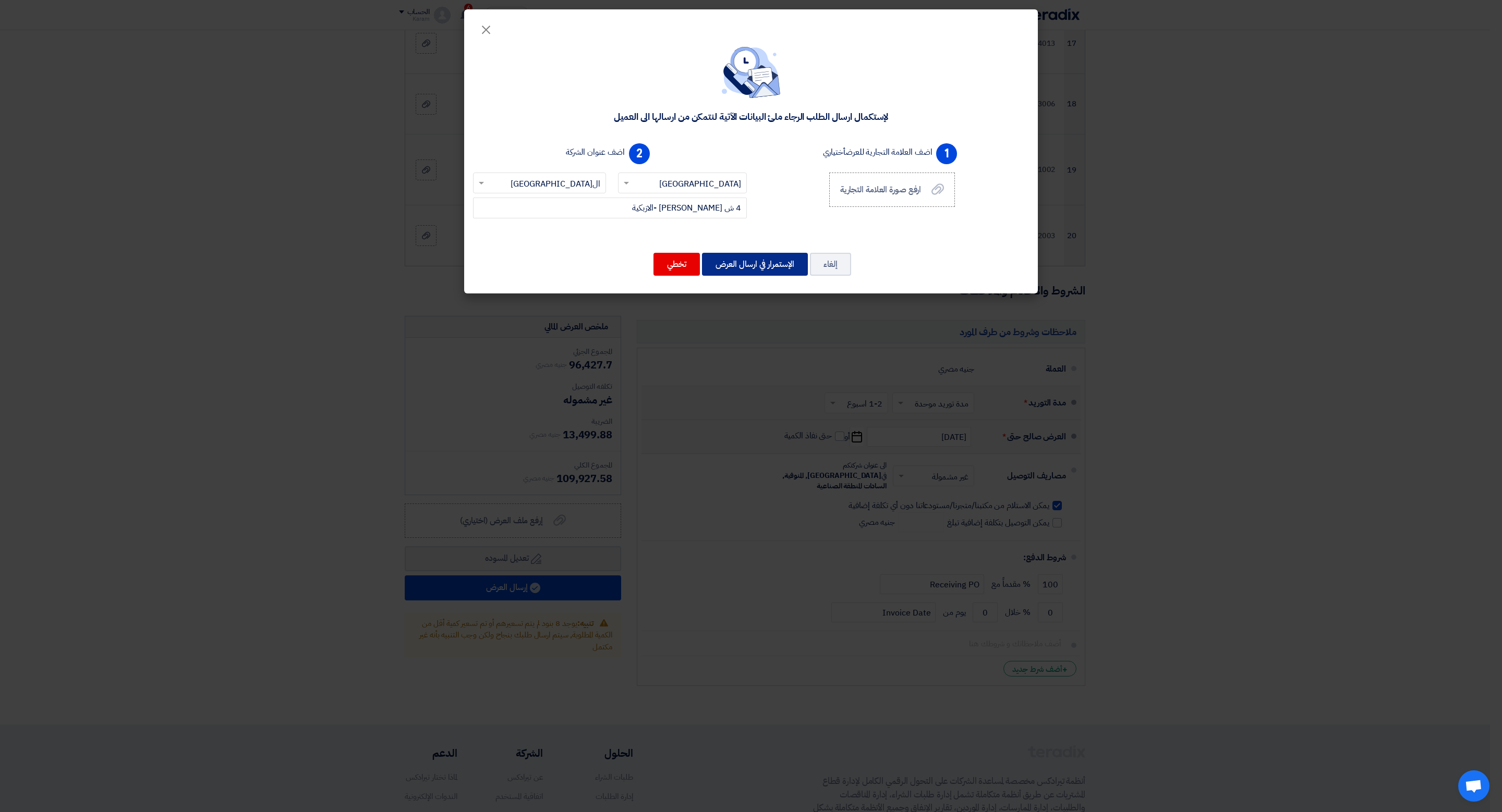
click at [756, 259] on button "الإستمرار في ارسال العرض" at bounding box center [754, 264] width 106 height 23
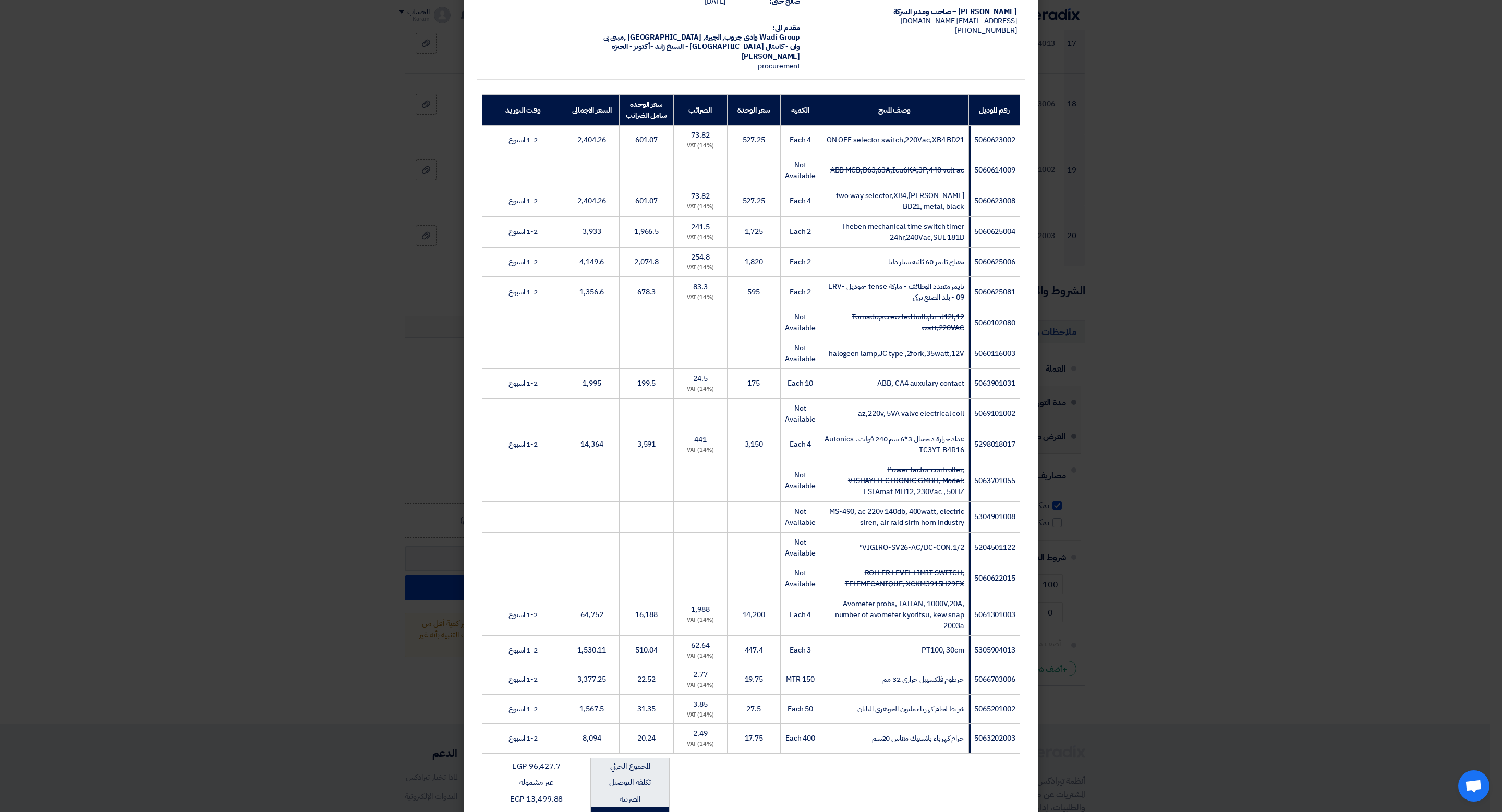
scroll to position [252, 0]
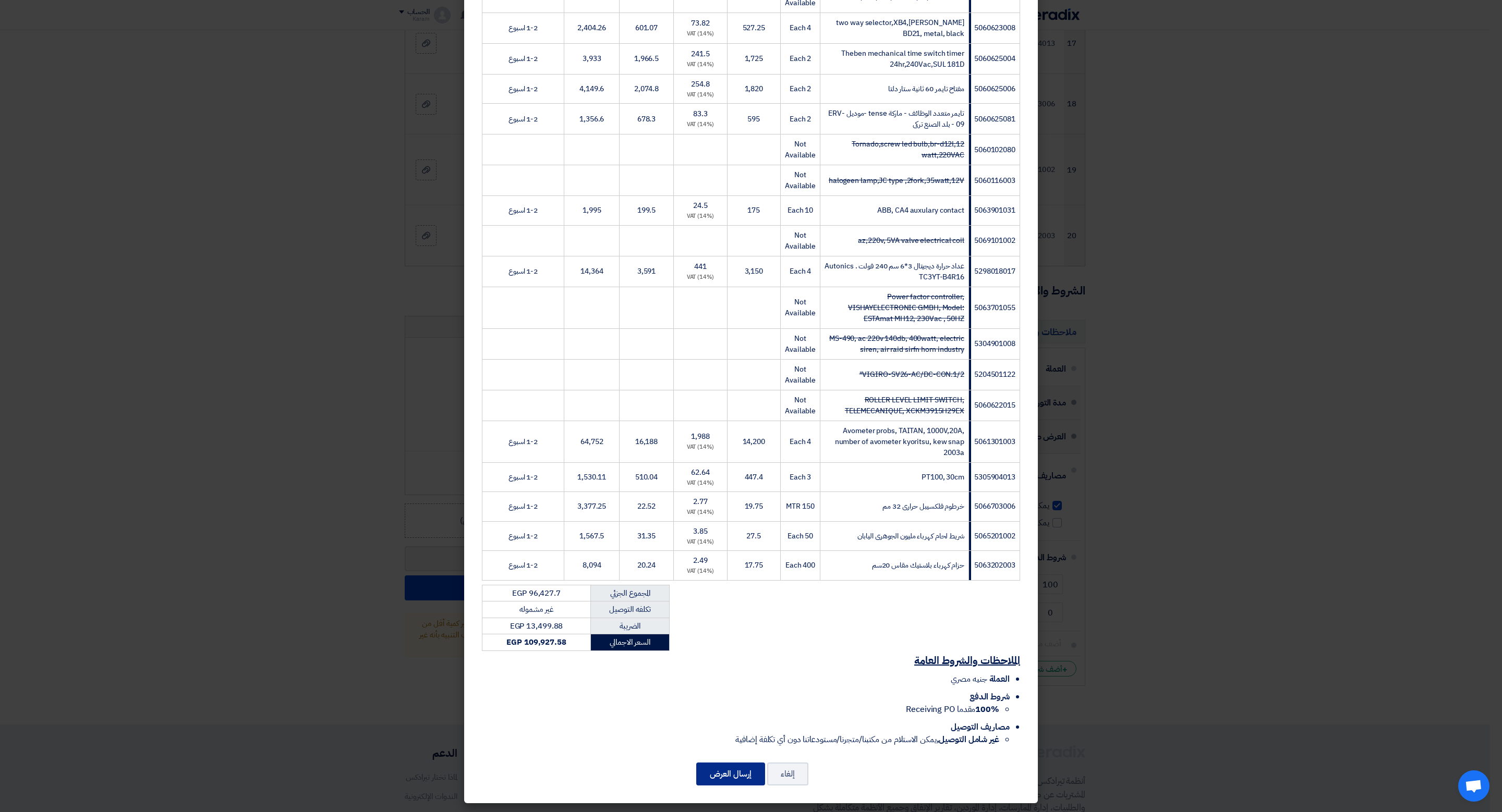
click at [721, 770] on button "إرسال العرض" at bounding box center [730, 774] width 69 height 23
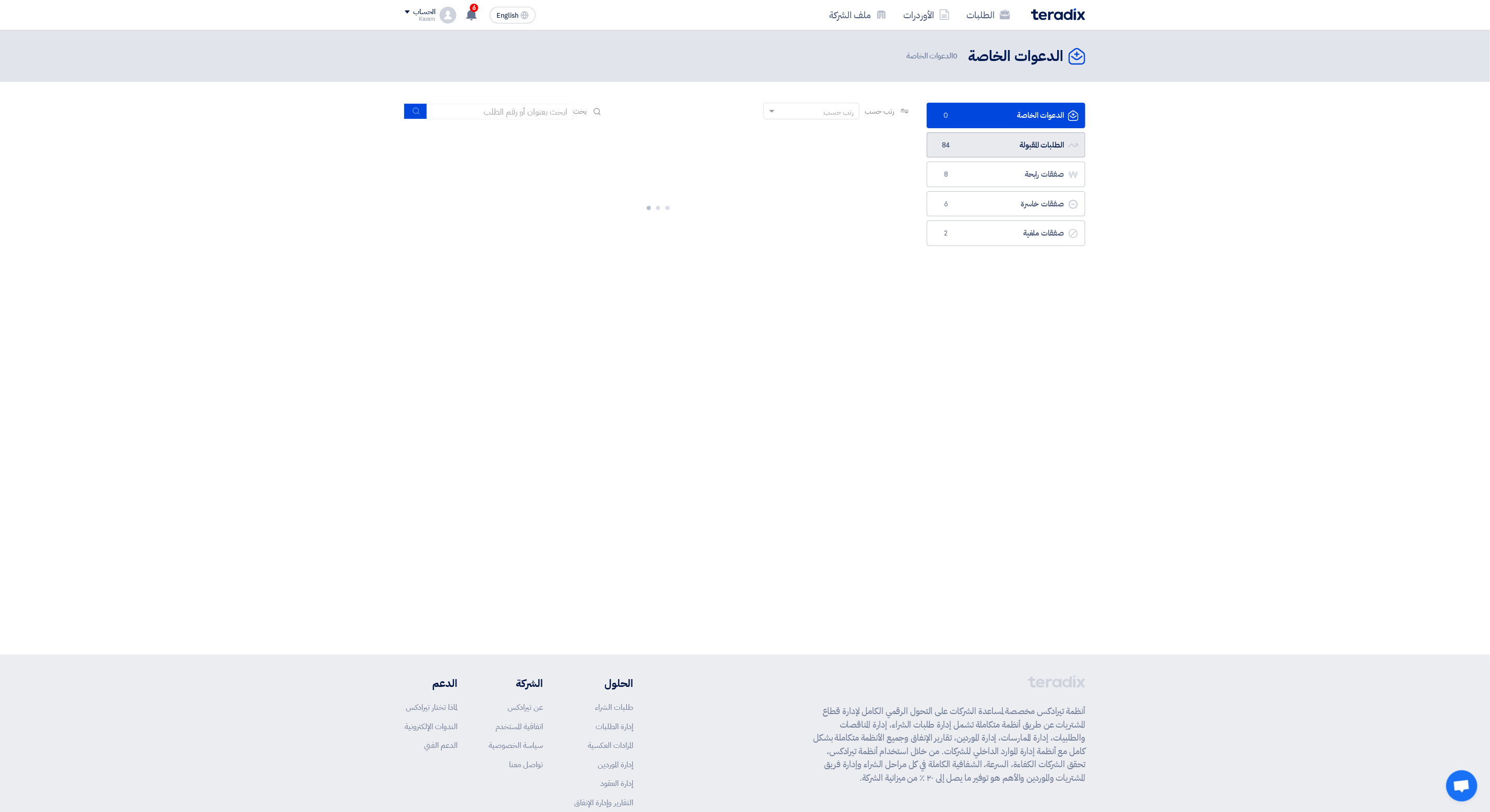
click at [971, 150] on link "الطلبات المقبولة الطلبات المقبولة 84" at bounding box center [1005, 145] width 158 height 25
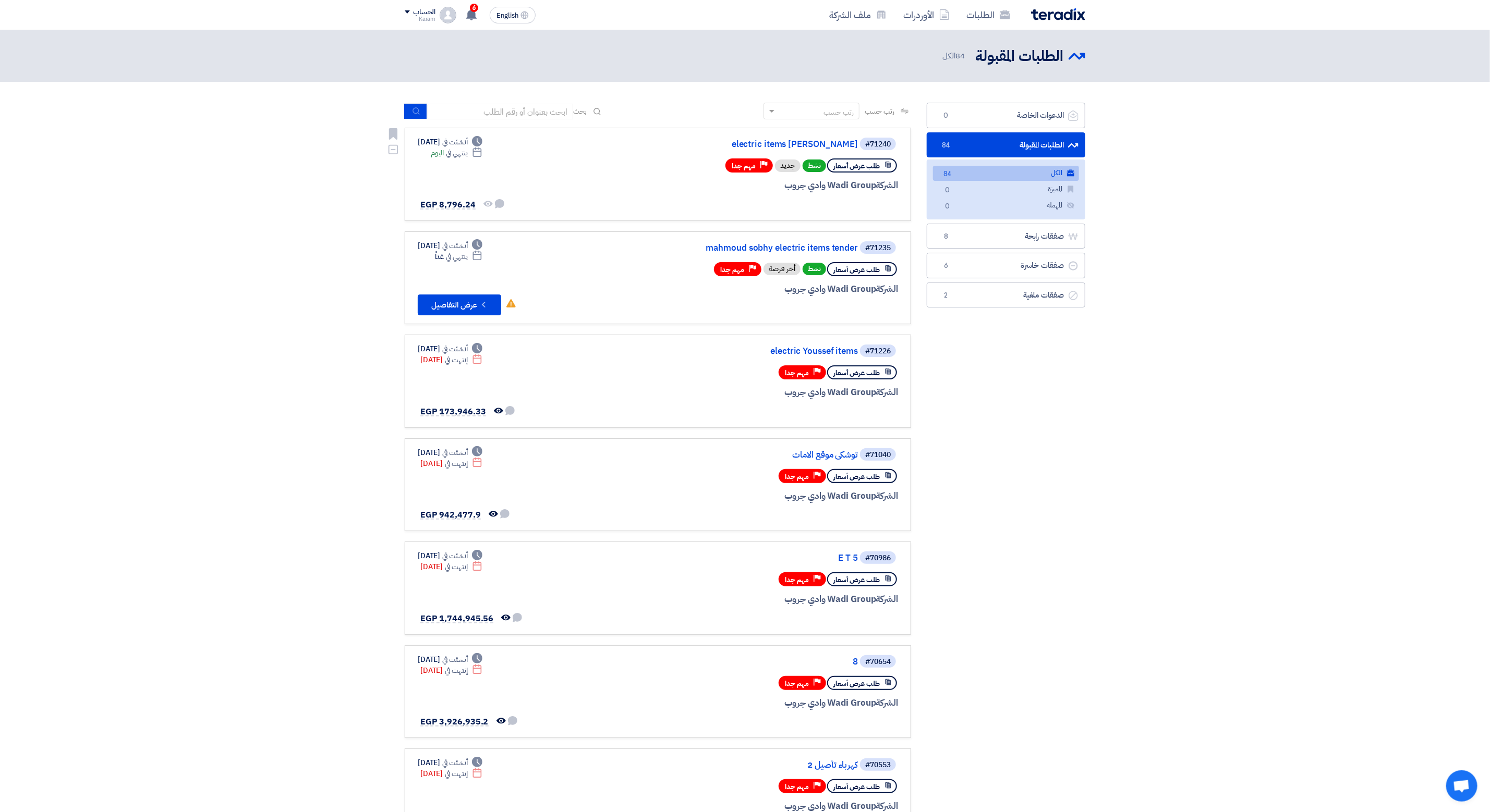
click at [799, 136] on link "#71240 electric items Saleh Ghadery طلب عرض أسعار نشط جديد Priority مهم جدا الش…" at bounding box center [657, 175] width 506 height 93
click at [795, 143] on link "electric items [PERSON_NAME]" at bounding box center [753, 144] width 208 height 9
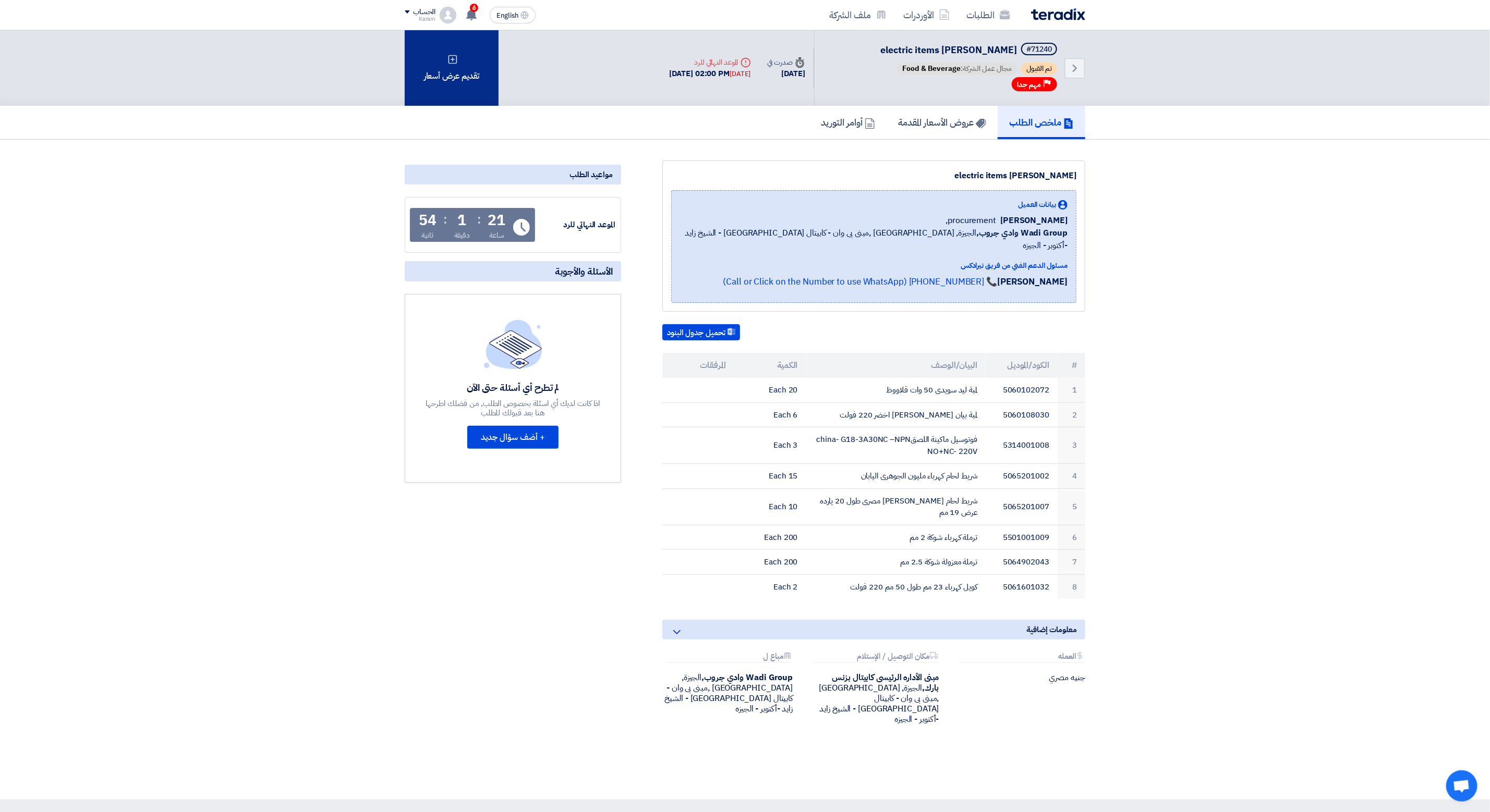
click at [464, 71] on div "تقديم عرض أسعار" at bounding box center [451, 68] width 94 height 75
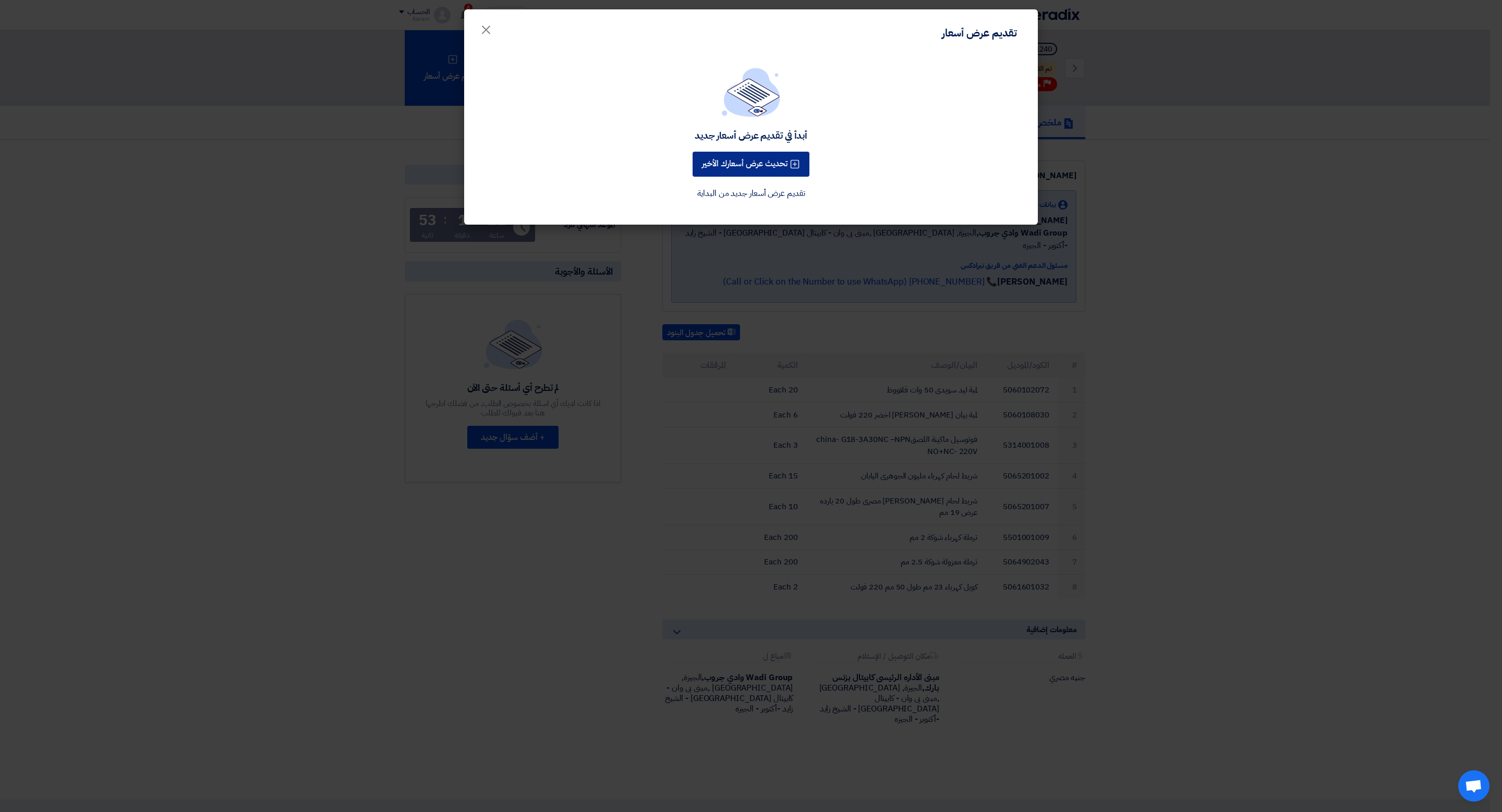
click at [771, 161] on button "تحديث عرض أسعارك الأخير" at bounding box center [751, 164] width 117 height 25
